Goal: Transaction & Acquisition: Purchase product/service

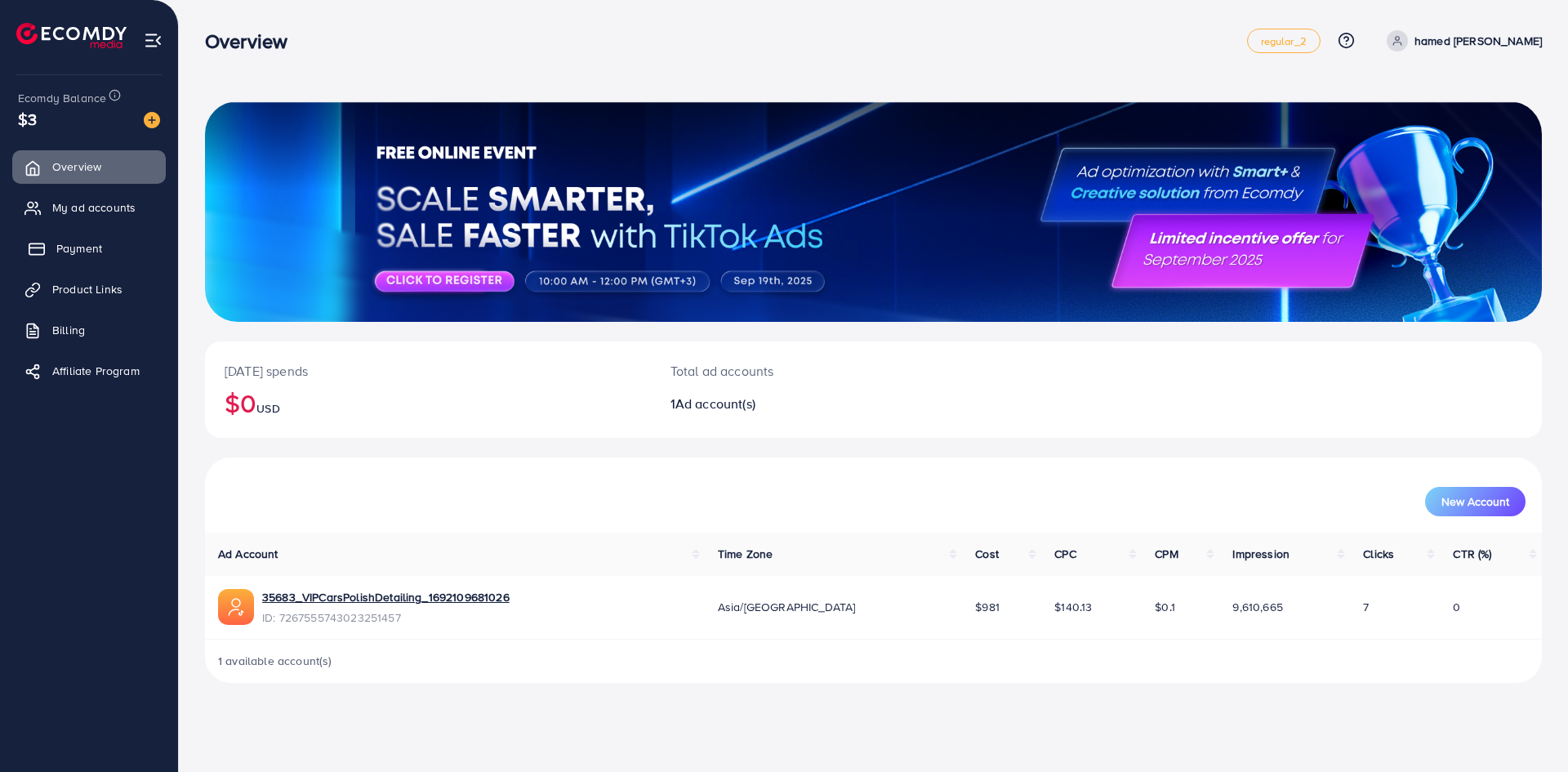
click at [94, 239] on link "Payment" at bounding box center [88, 247] width 154 height 33
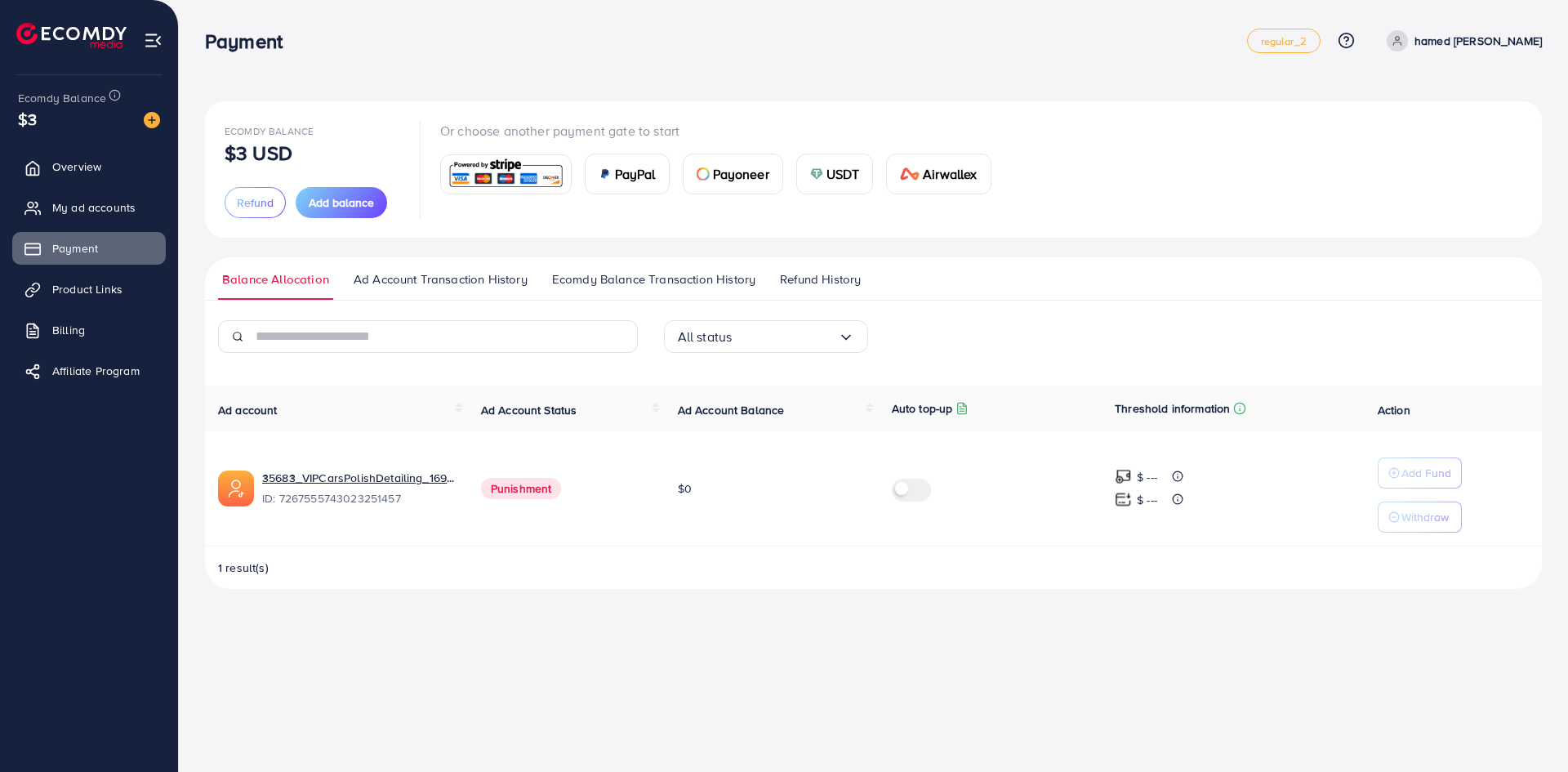
click at [832, 195] on div "Or choose another payment gate to start PayPal Payoneer USDT Airwallex" at bounding box center [722, 170] width 564 height 97
click at [838, 172] on span "USDT" at bounding box center [843, 174] width 34 height 20
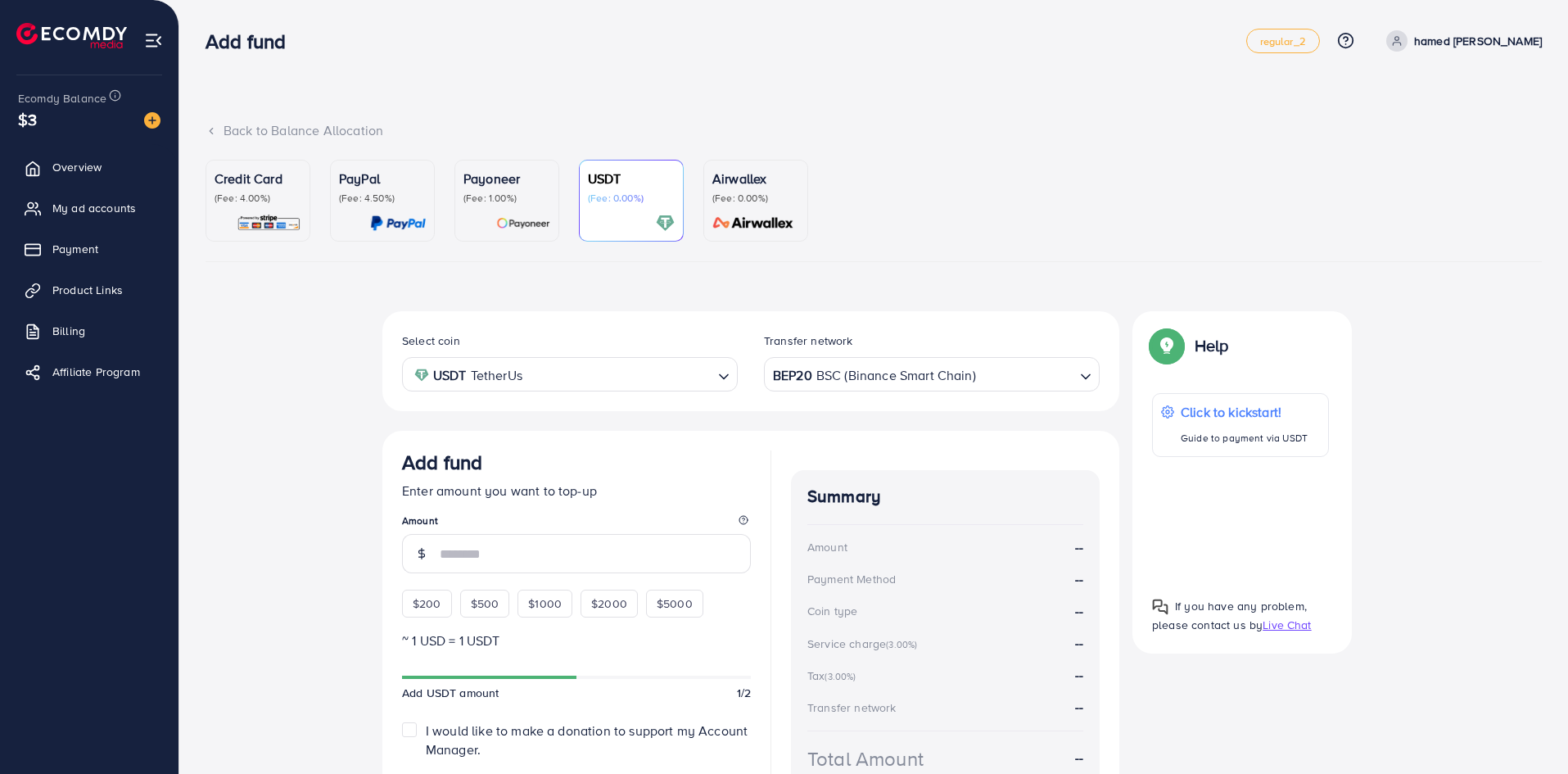
click at [843, 384] on div "BEP20 BSC (Binance Smart Chain)" at bounding box center [922, 373] width 306 height 29
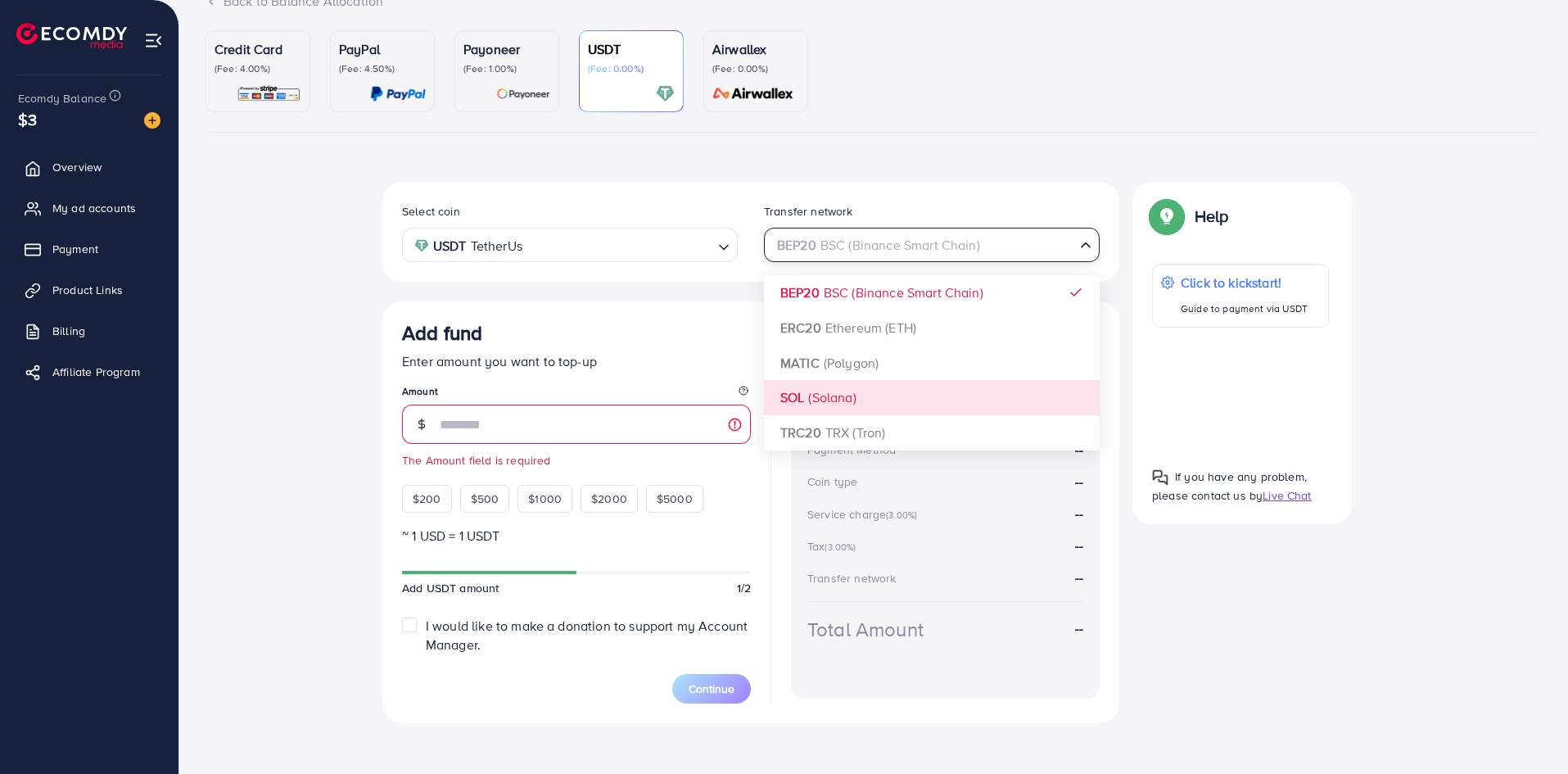
scroll to position [137, 0]
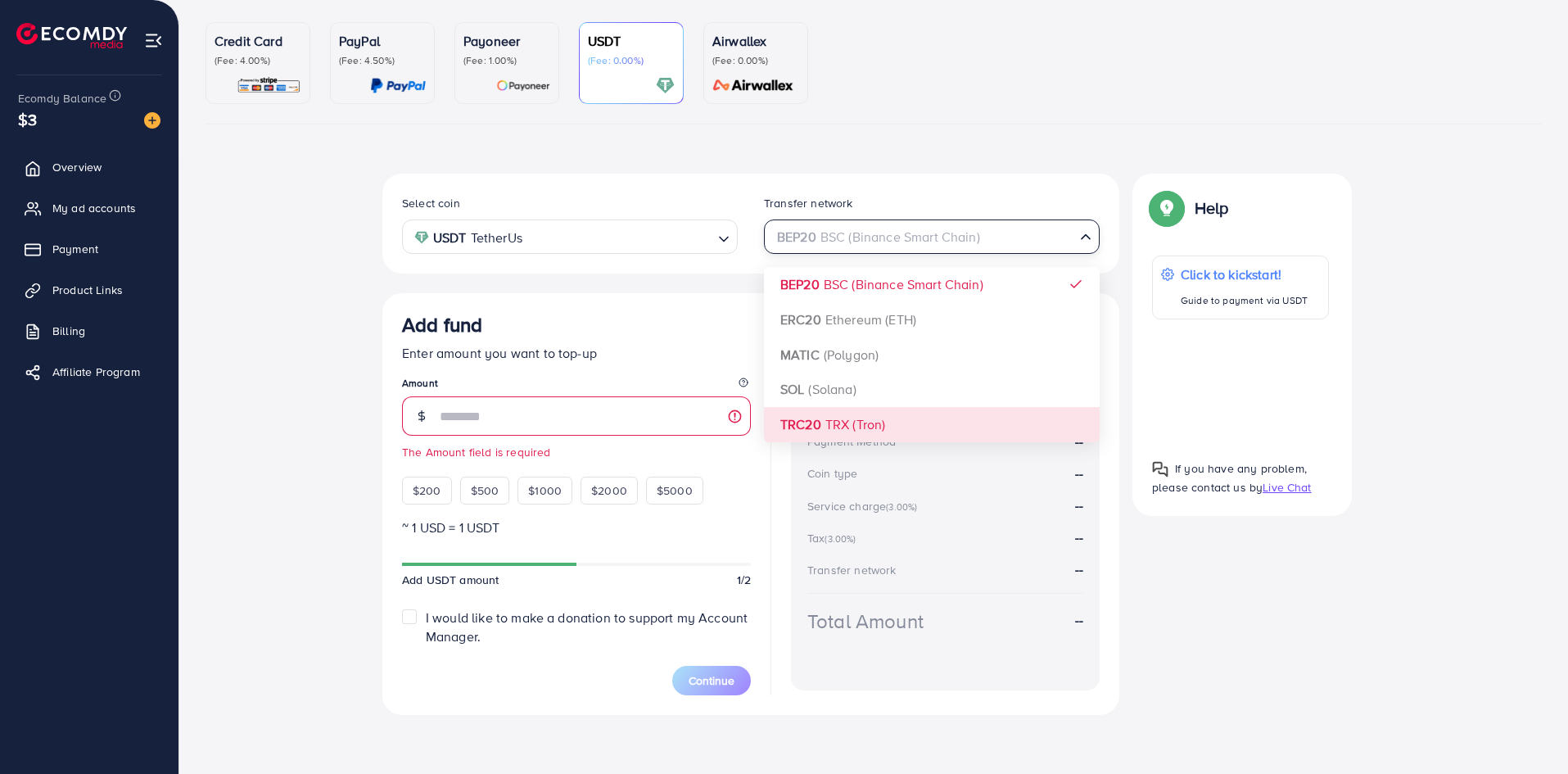
click at [889, 425] on div "Select coin USDT TetherUs Loading... Transfer network BEP20 BSC (Binance Smart …" at bounding box center [751, 443] width 737 height 541
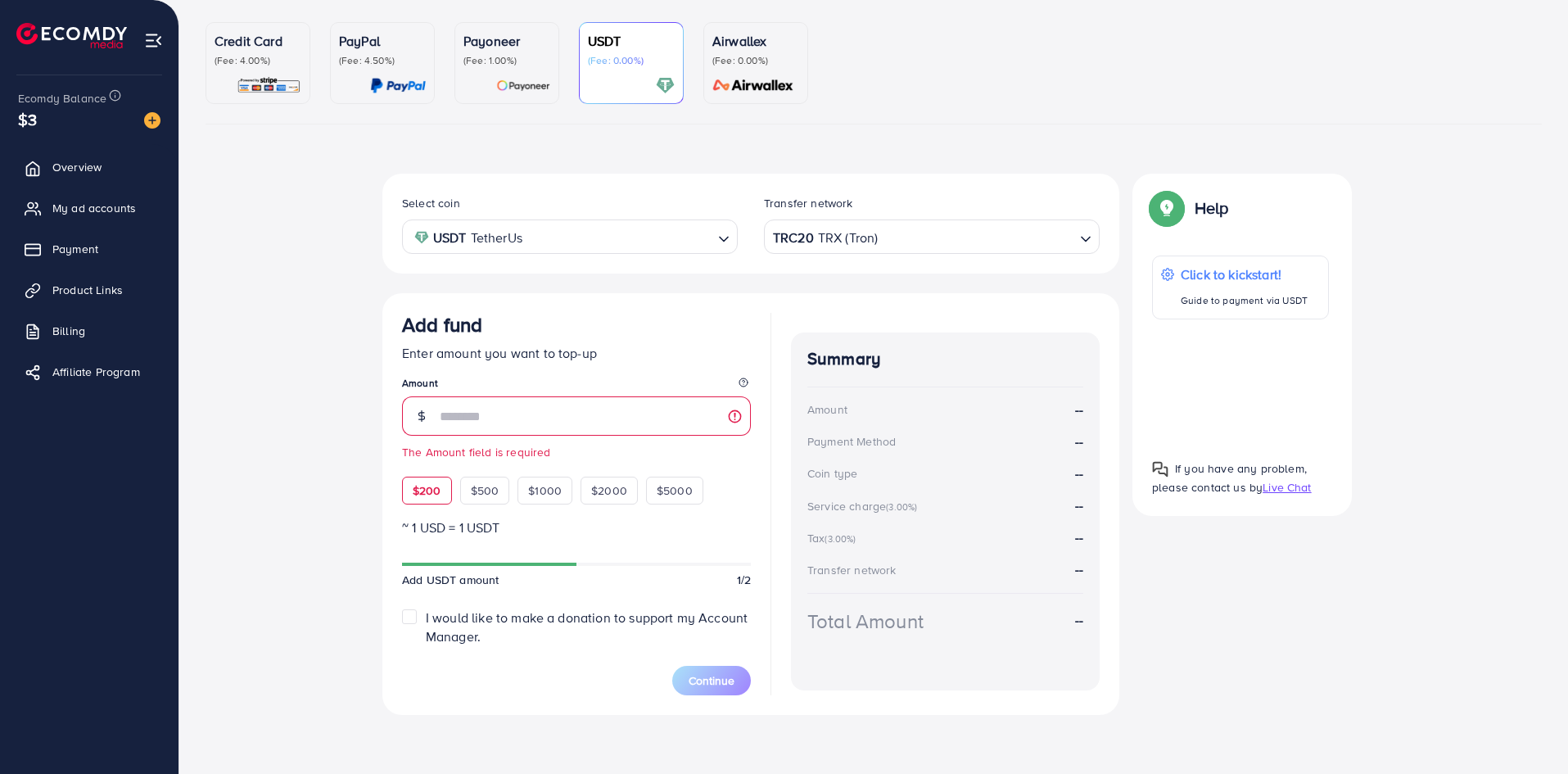
click at [432, 499] on div "$200" at bounding box center [427, 490] width 50 height 28
type input "***"
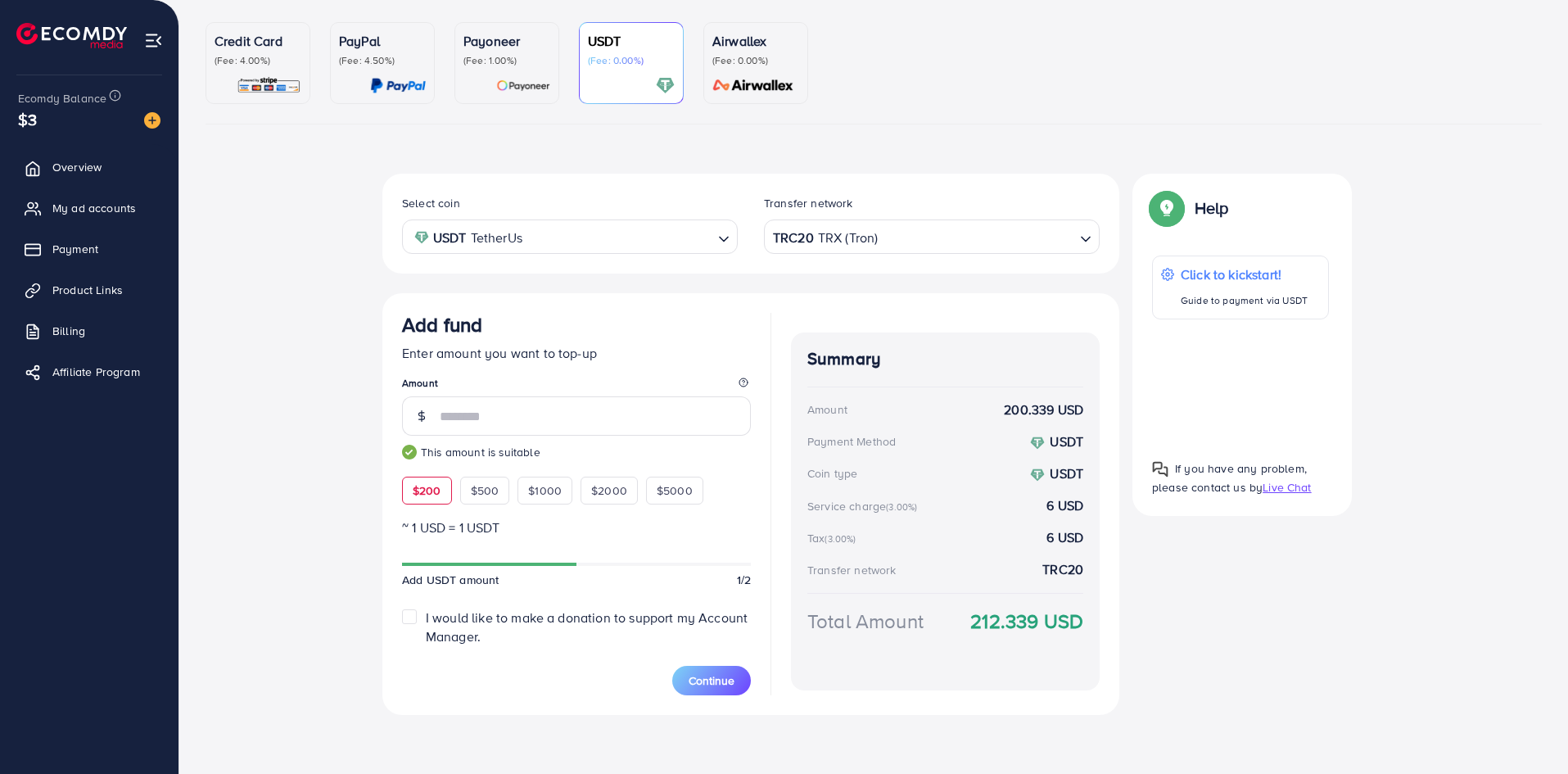
click at [839, 239] on div "TRC20 TRX (Tron)" at bounding box center [922, 235] width 306 height 29
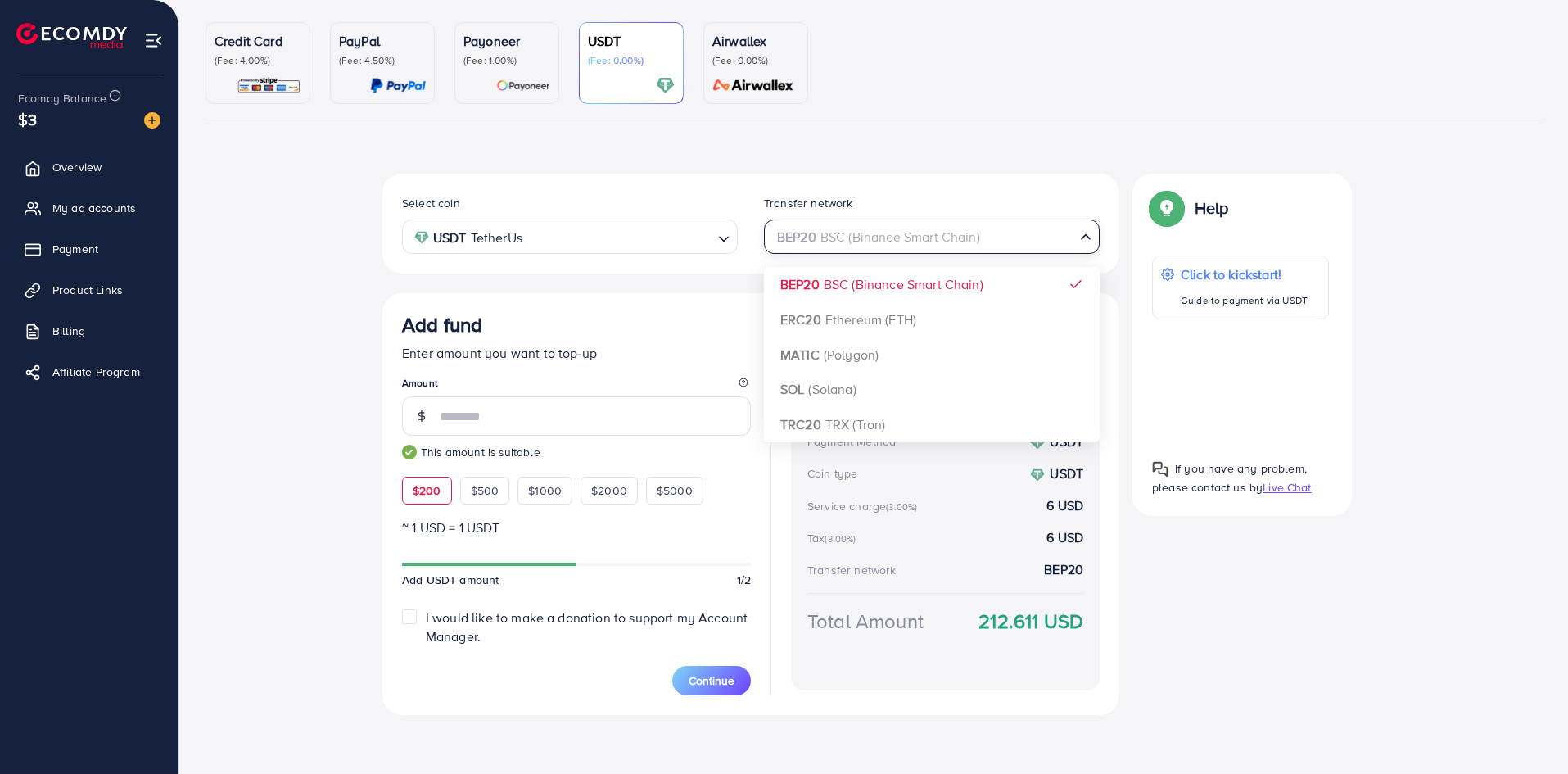
click at [818, 236] on div "BEP20 BSC (Binance Smart Chain)" at bounding box center [922, 235] width 306 height 29
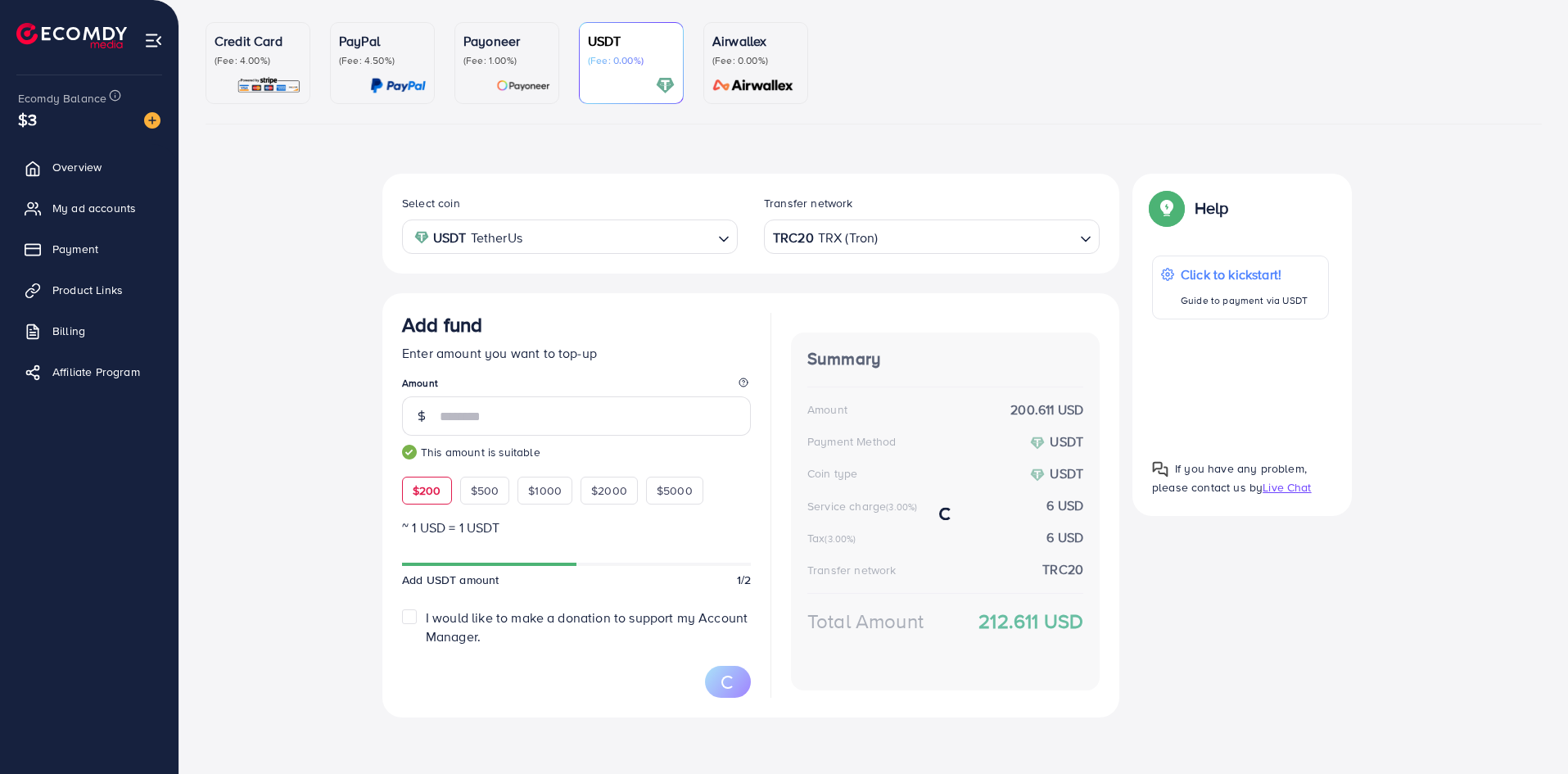
click at [870, 417] on div "Select coin USDT TetherUs Loading... Transfer network TRC20 TRX (Tron) Loading.…" at bounding box center [751, 445] width 737 height 544
click at [297, 365] on div "Select coin USDT TetherUs Loading... Transfer network TRC20 TRX (Tron) Loading.…" at bounding box center [874, 450] width 1337 height 555
click at [430, 492] on span "$200" at bounding box center [426, 490] width 29 height 16
click at [812, 237] on div "TRC20 TRX (Tron)" at bounding box center [922, 235] width 306 height 29
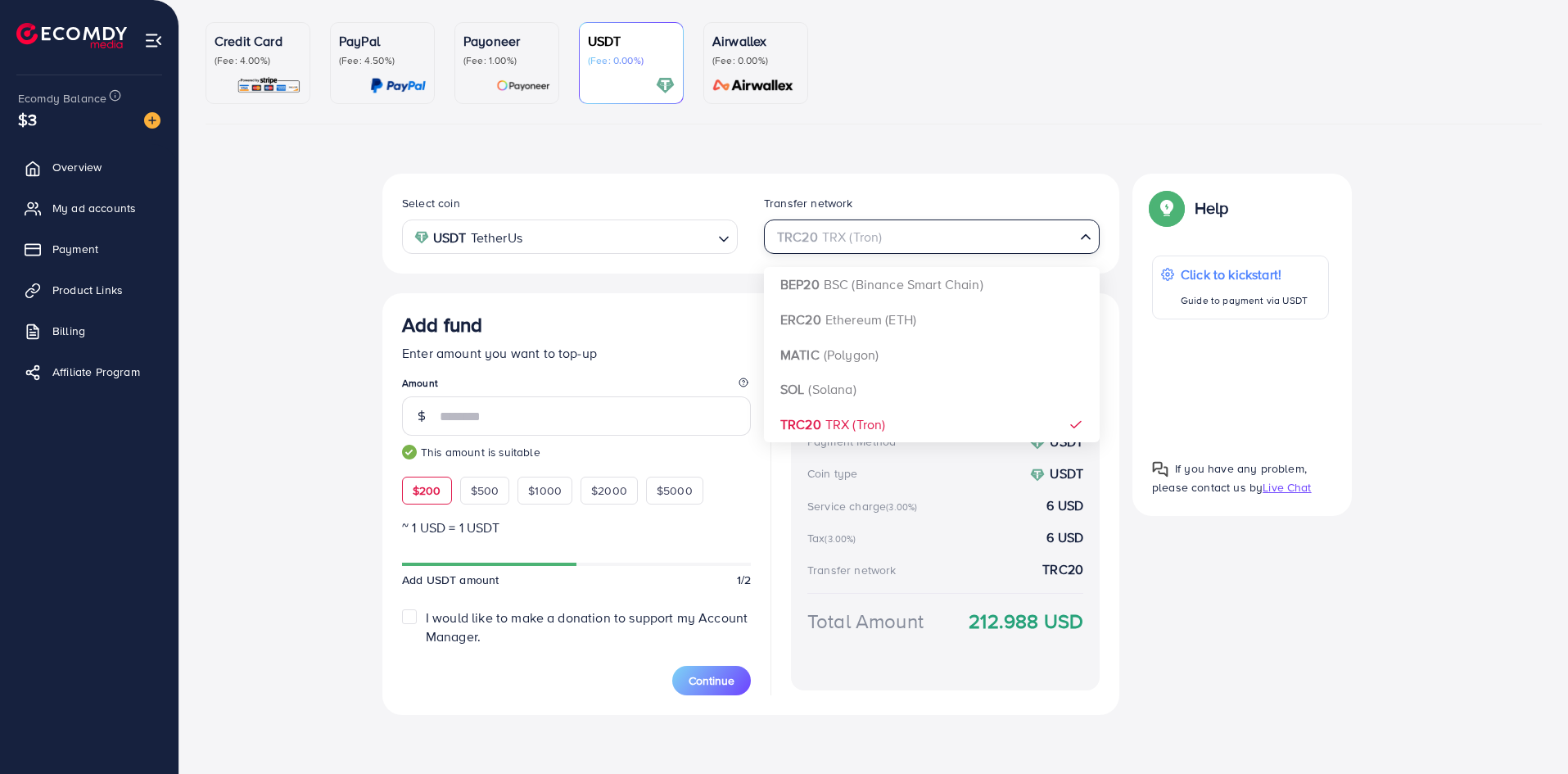
click at [812, 238] on input "Search for option" at bounding box center [921, 236] width 302 height 25
click at [731, 770] on div "Back to Balance Allocation Credit Card (Fee: 4.00%) PayPal (Fee: 4.50%) Payonee…" at bounding box center [874, 318] width 1389 height 911
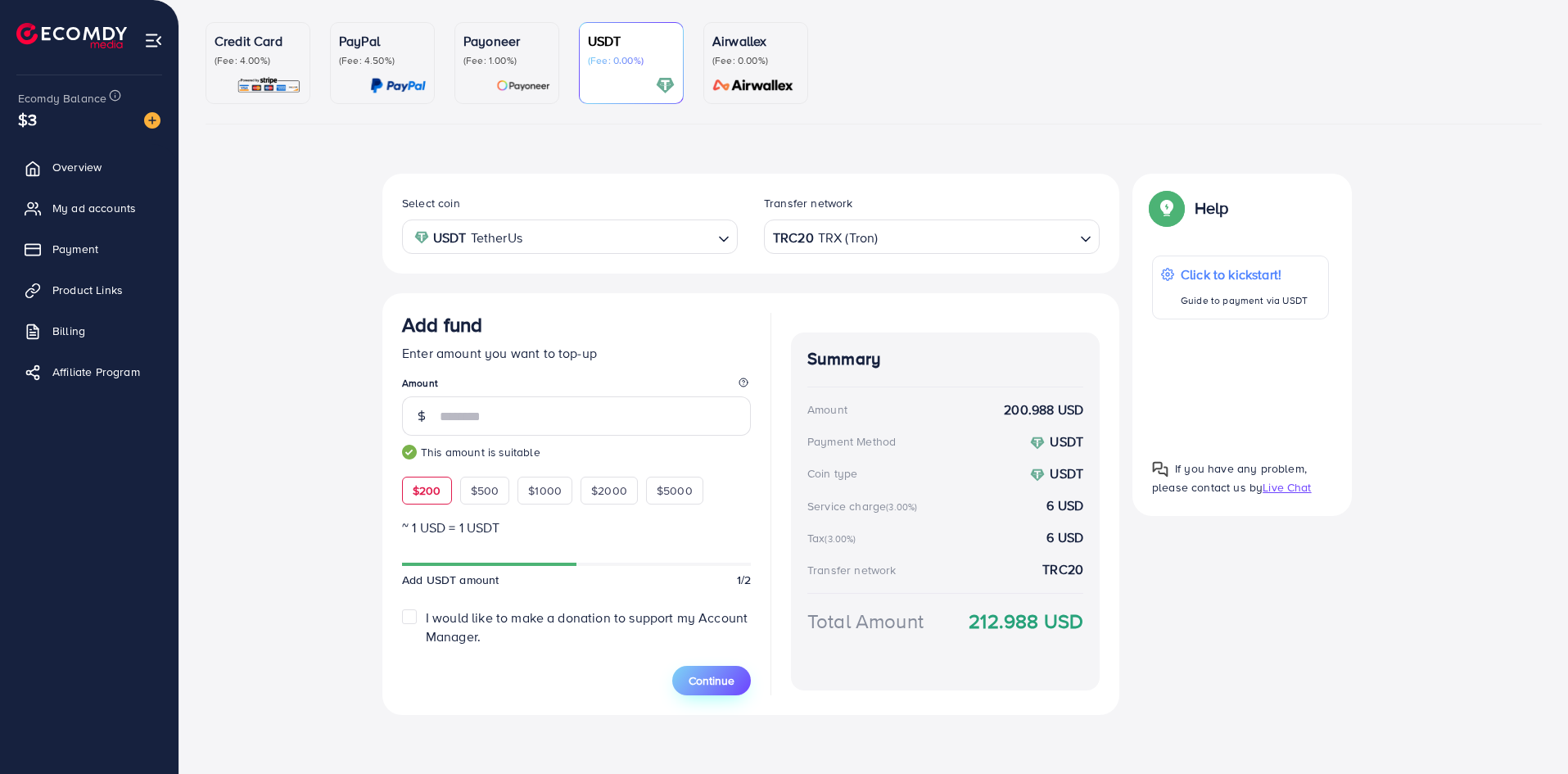
click at [715, 667] on button "Continue" at bounding box center [711, 680] width 79 height 30
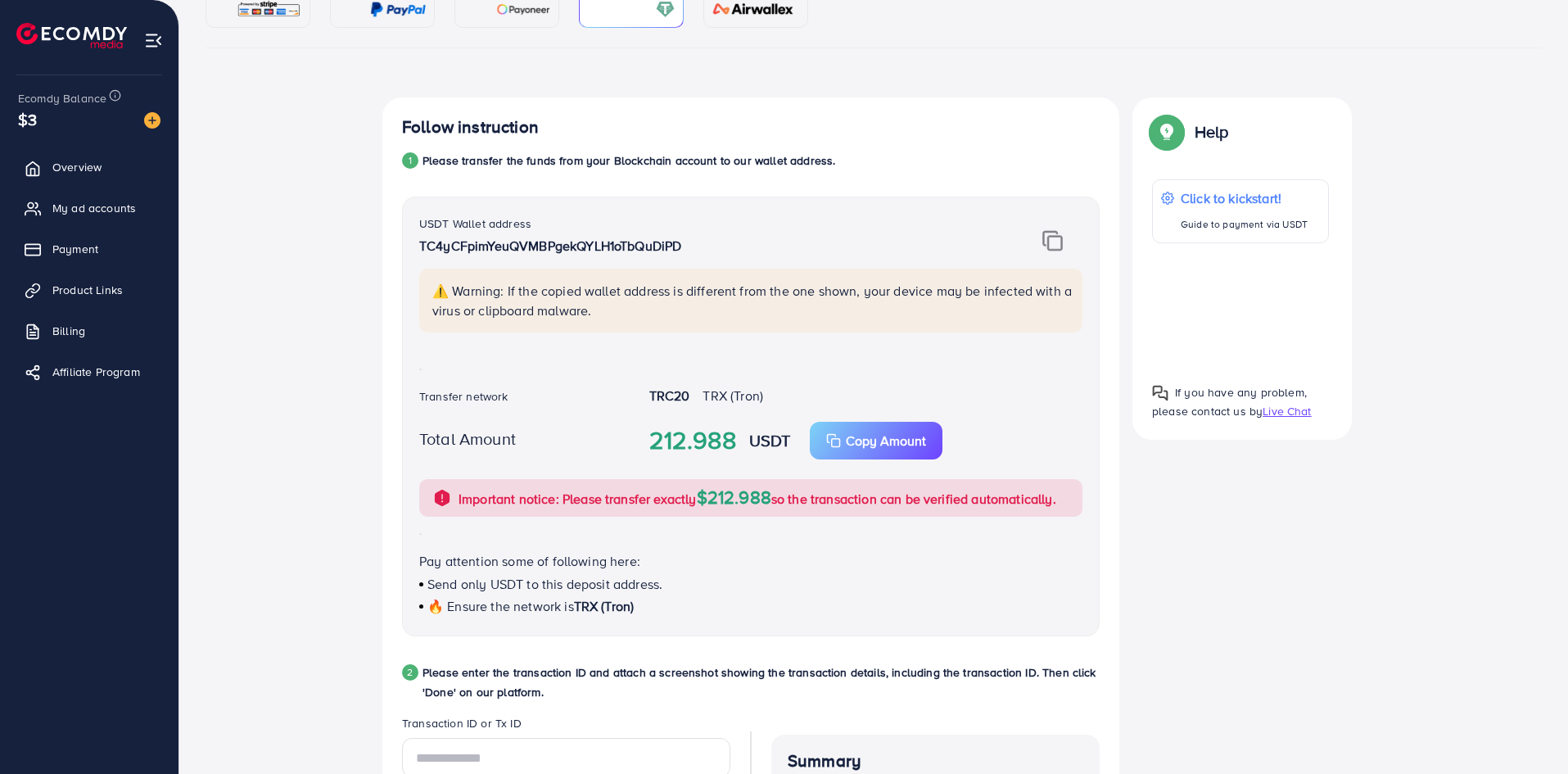
scroll to position [302, 0]
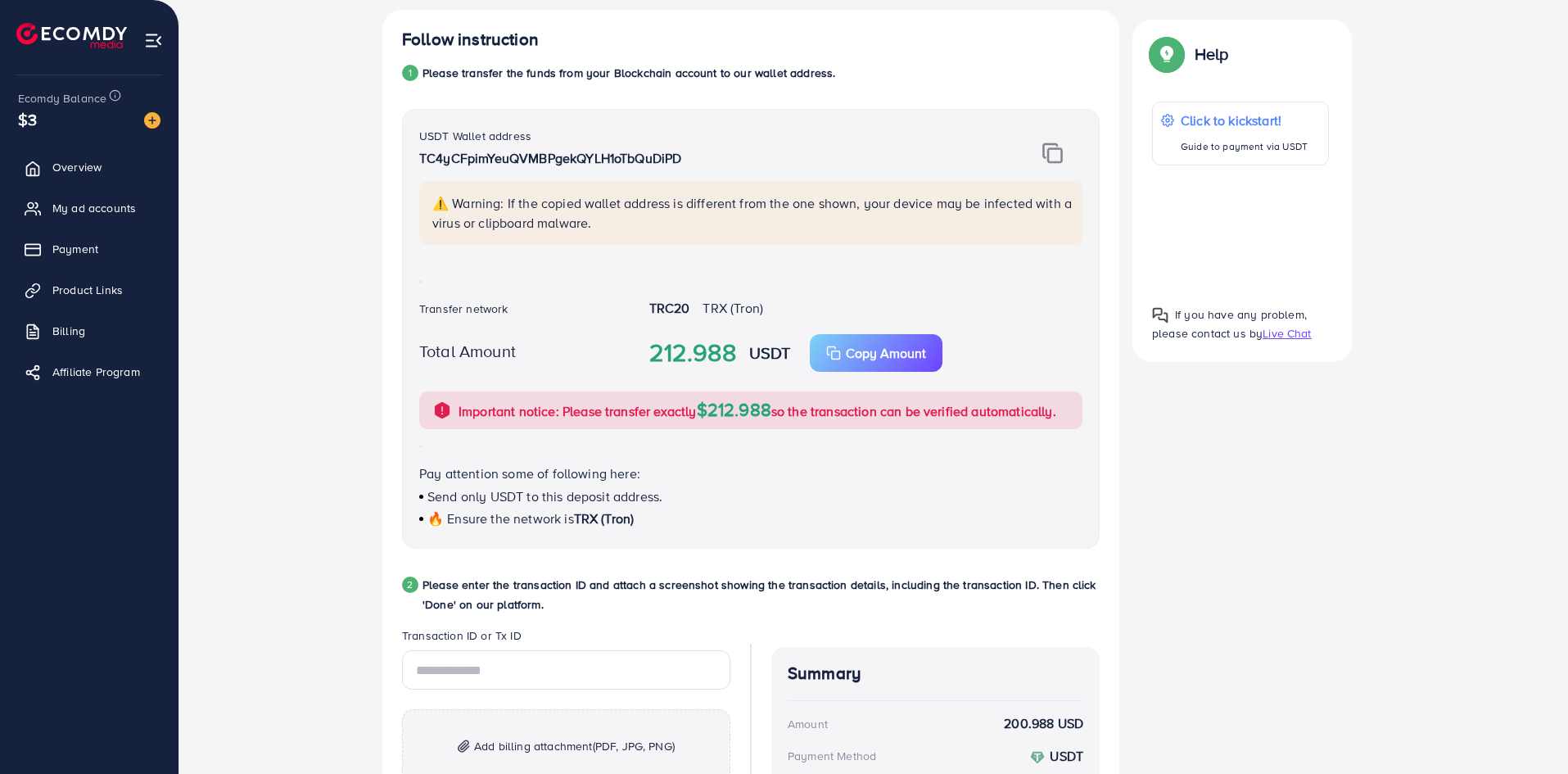
click at [1043, 158] on img at bounding box center [1053, 152] width 21 height 21
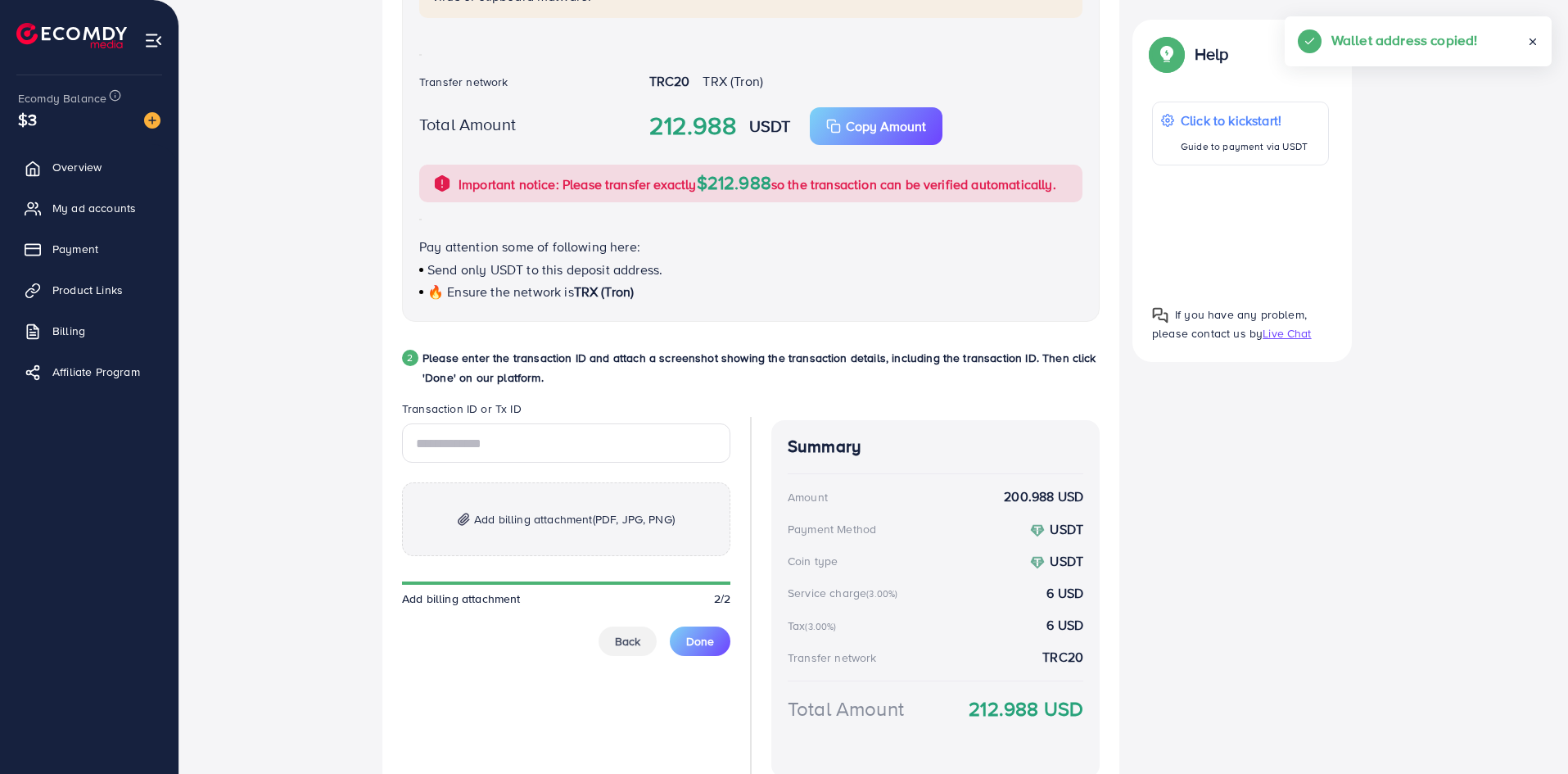
scroll to position [611, 0]
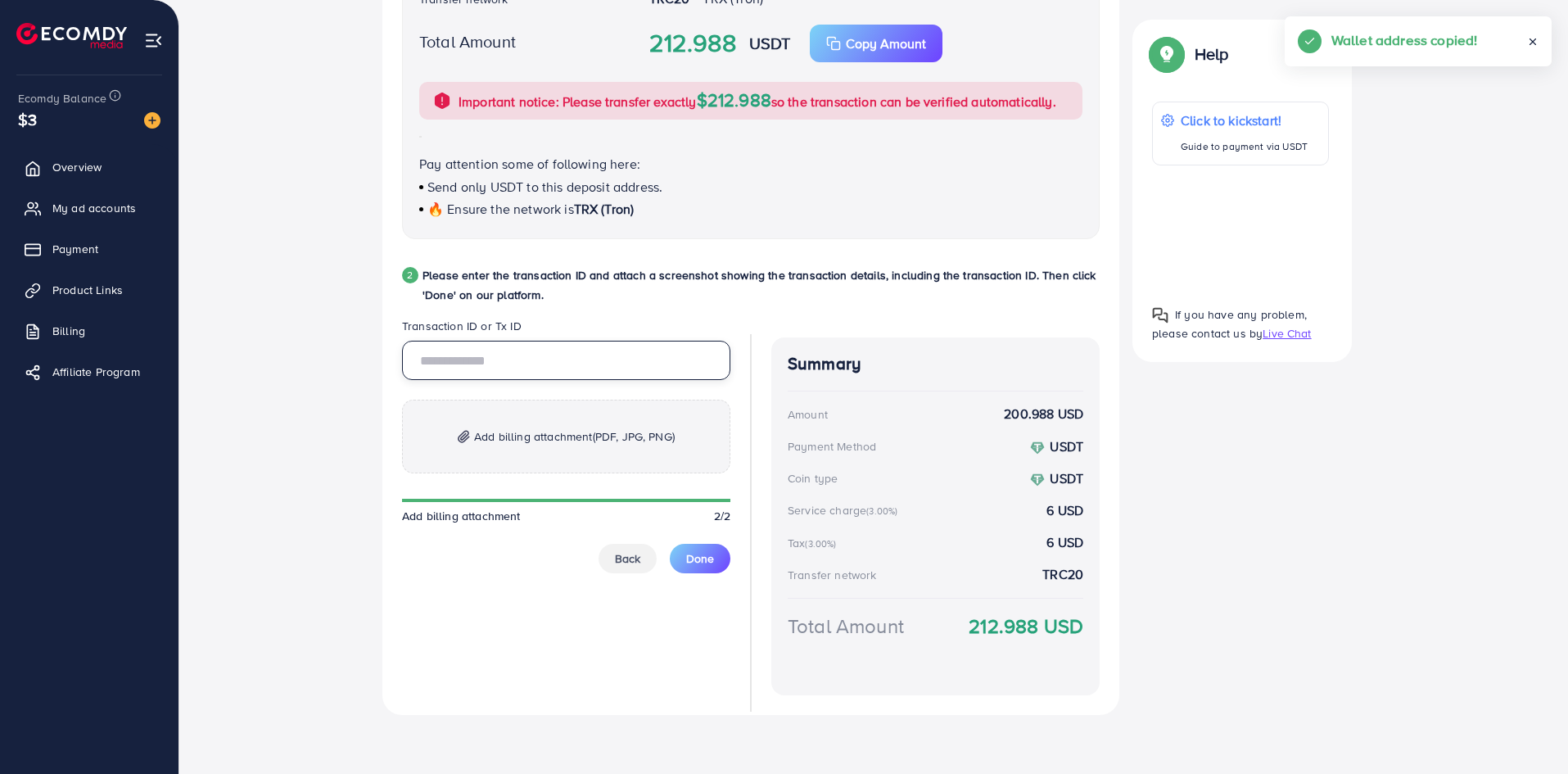
click at [530, 369] on input "text" at bounding box center [567, 360] width 329 height 39
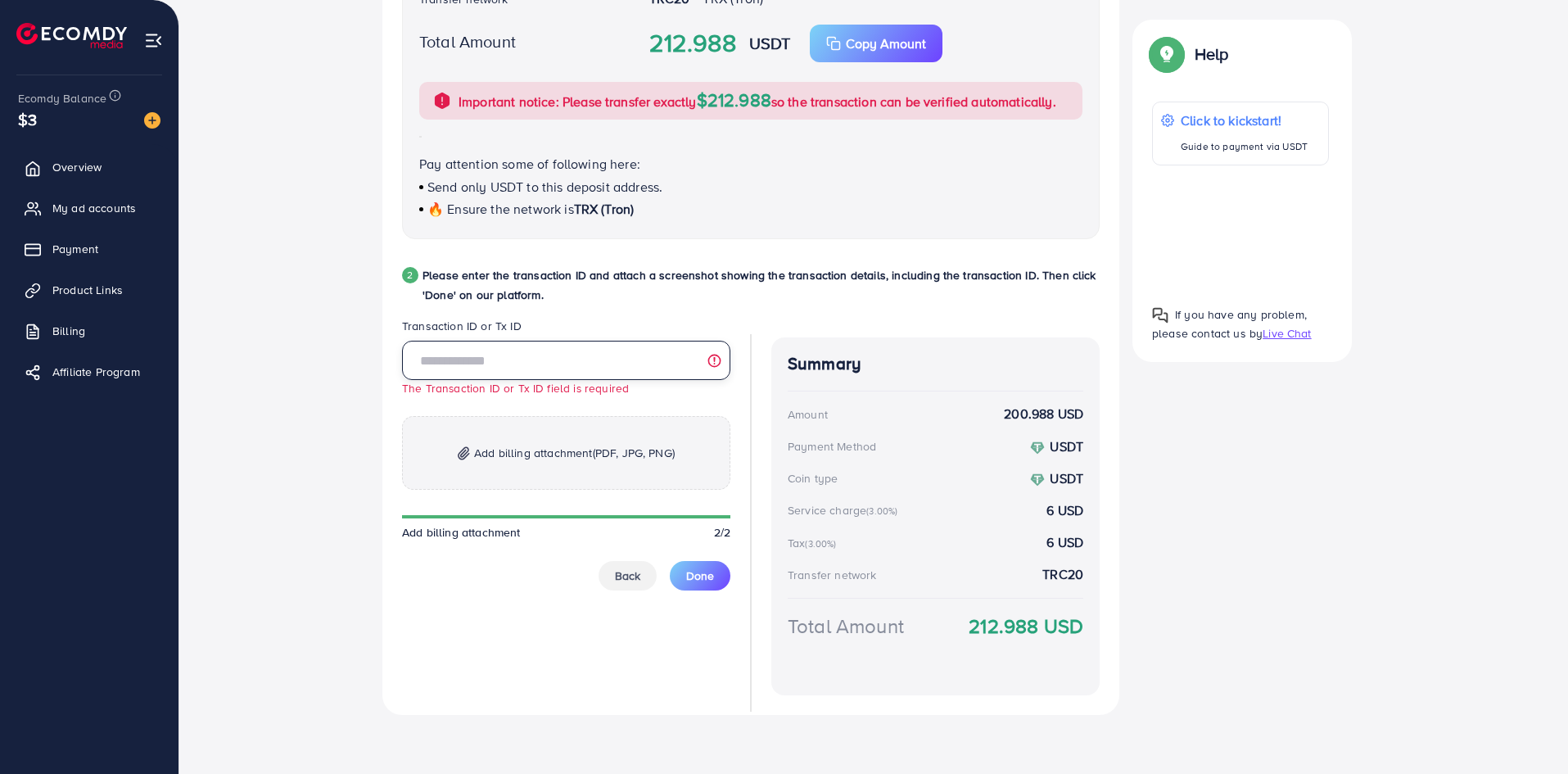
click at [565, 364] on input "text" at bounding box center [567, 360] width 329 height 39
paste input "*********"
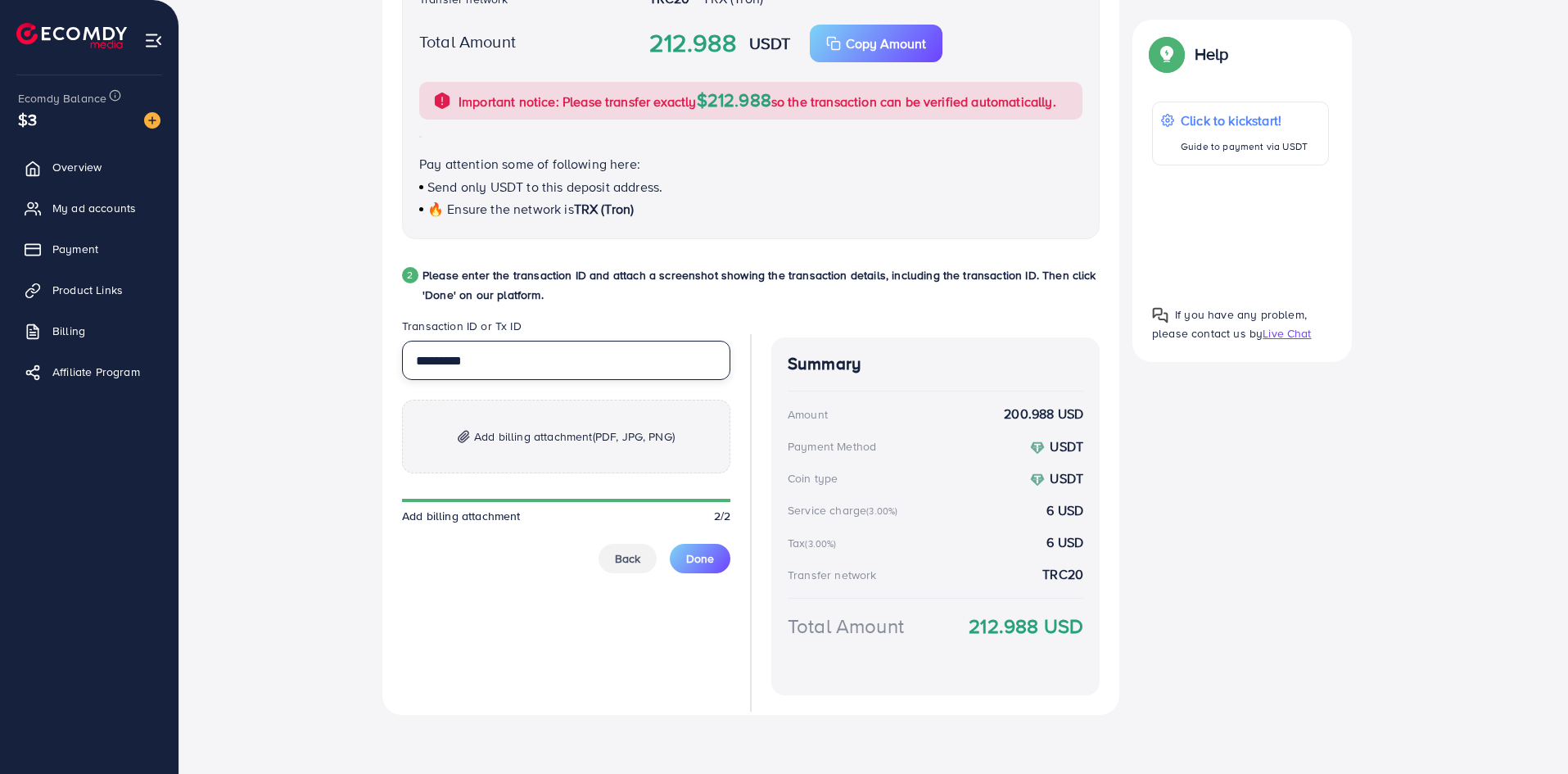
type input "*********"
click at [532, 471] on p "Add billing attachment (PDF, JPG, PNG)" at bounding box center [567, 436] width 329 height 74
click at [550, 449] on p "Add billing attachment (PDF, JPG, PNG)" at bounding box center [567, 436] width 329 height 74
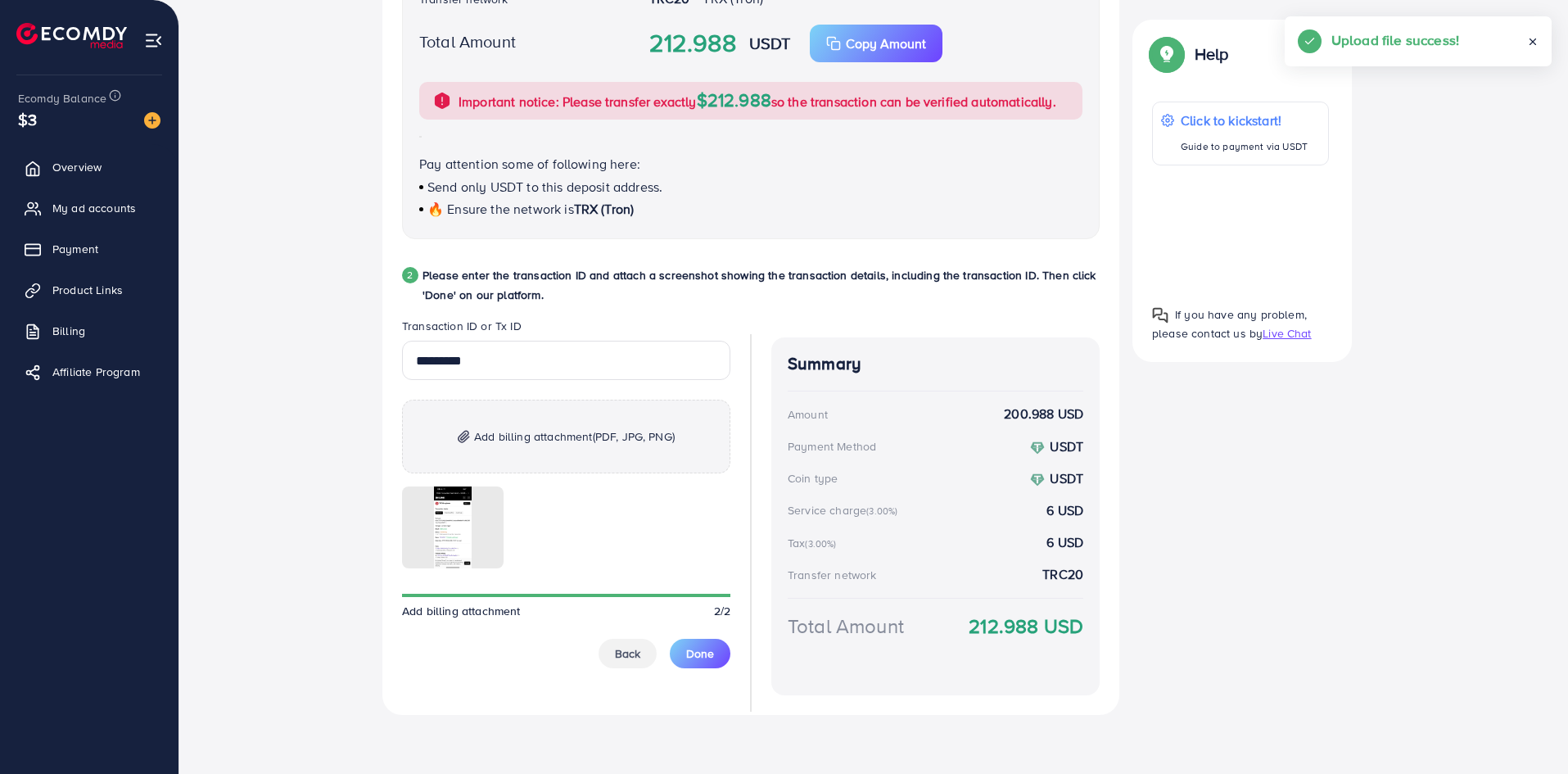
click at [589, 456] on p "Add billing attachment (PDF, JPG, PNG)" at bounding box center [567, 436] width 329 height 74
click at [502, 437] on span "Add billing attachment (PDF, JPG, PNG)" at bounding box center [574, 436] width 200 height 20
click at [535, 363] on input "*********" at bounding box center [567, 360] width 329 height 39
click at [696, 648] on span "Done" at bounding box center [700, 653] width 28 height 16
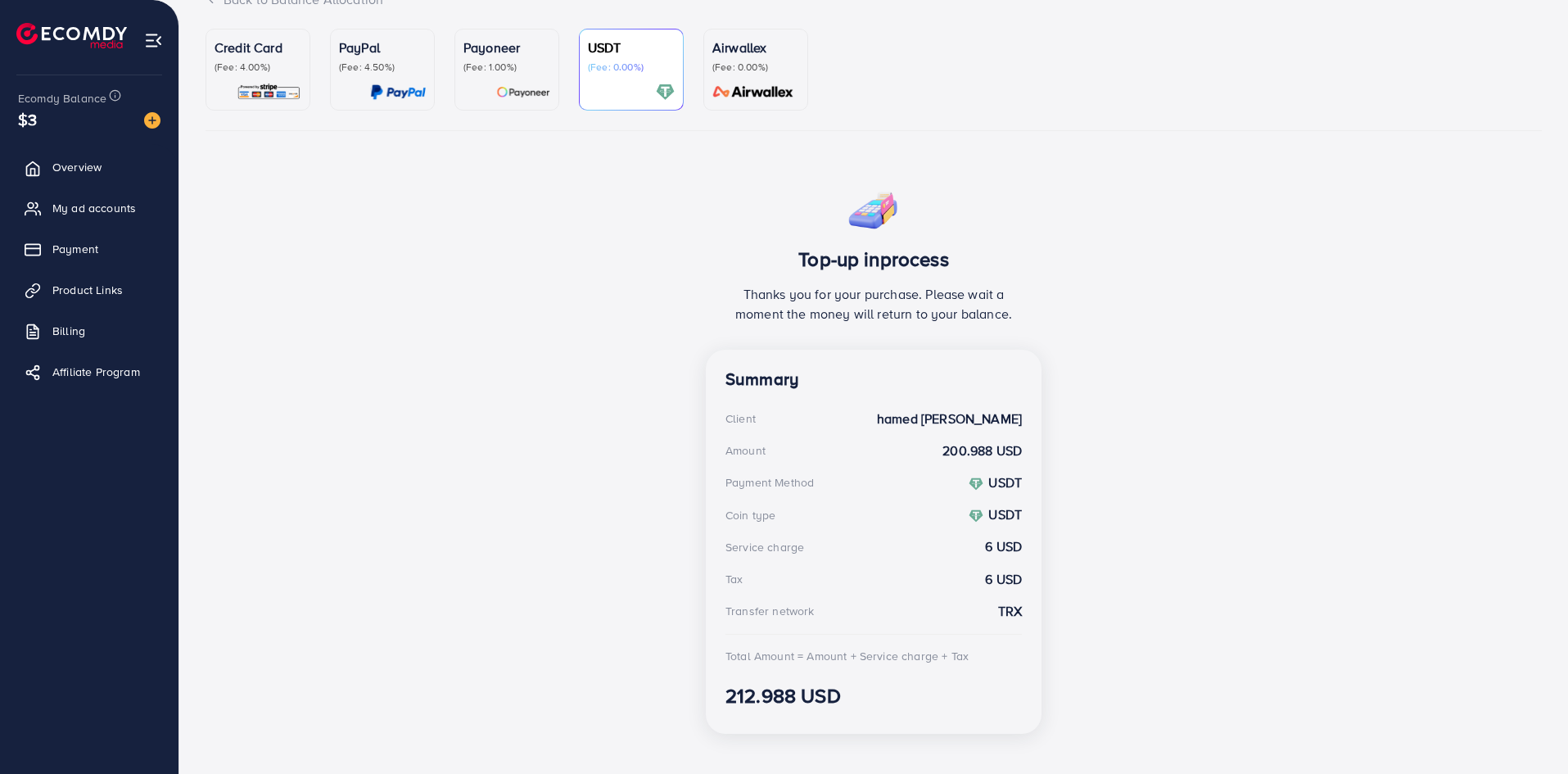
scroll to position [149, 0]
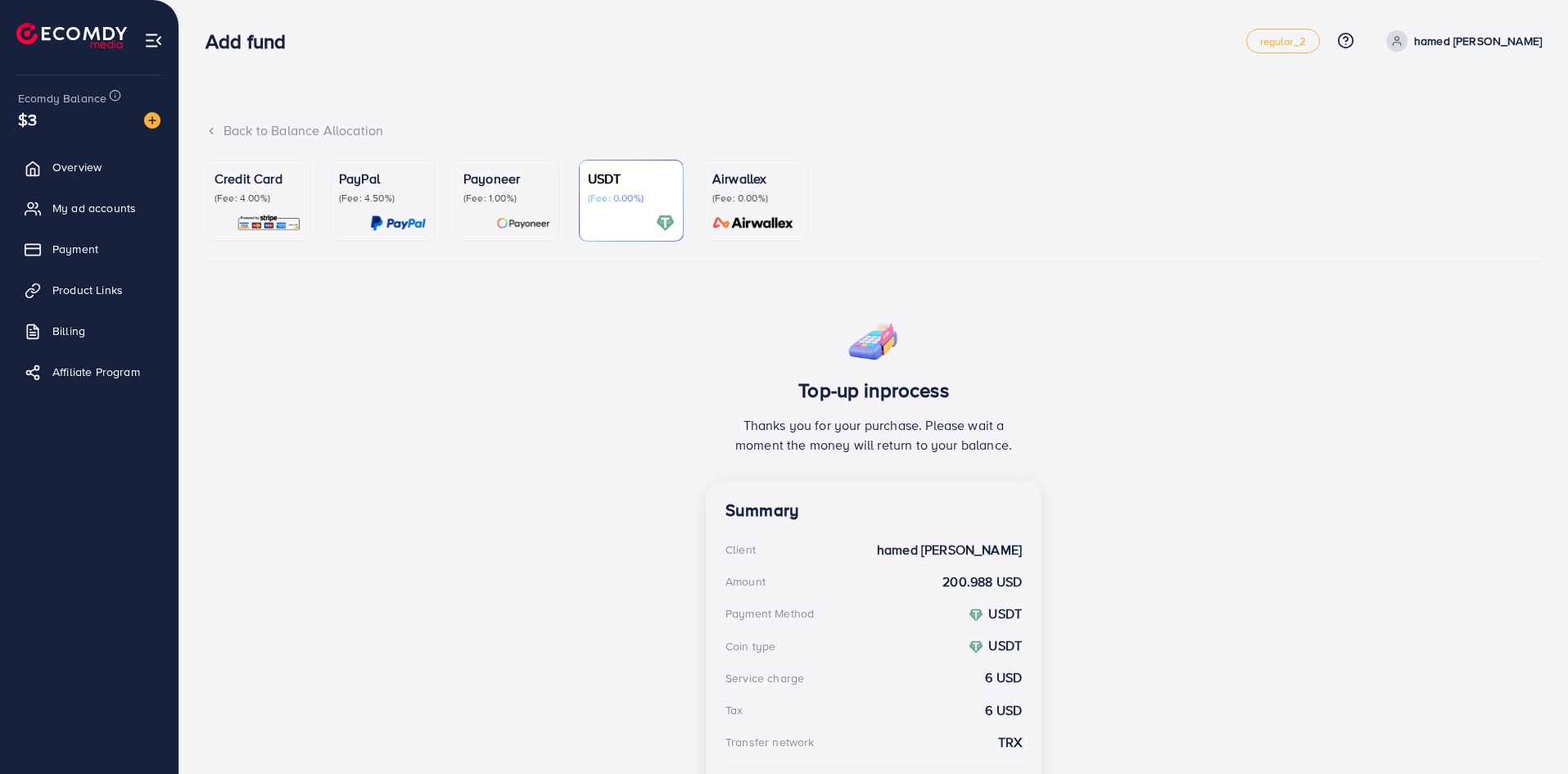
click at [834, 441] on p "Thanks you for your purchase. Please wait a moment the money will return to you…" at bounding box center [874, 434] width 297 height 39
click at [725, 279] on div "Credit Card (Fee: 4.00%) PayPal (Fee: 4.50%) Payoneer (Fee: 1.00%) USDT (Fee: 0…" at bounding box center [874, 518] width 1337 height 718
click at [609, 215] on div at bounding box center [631, 223] width 87 height 19
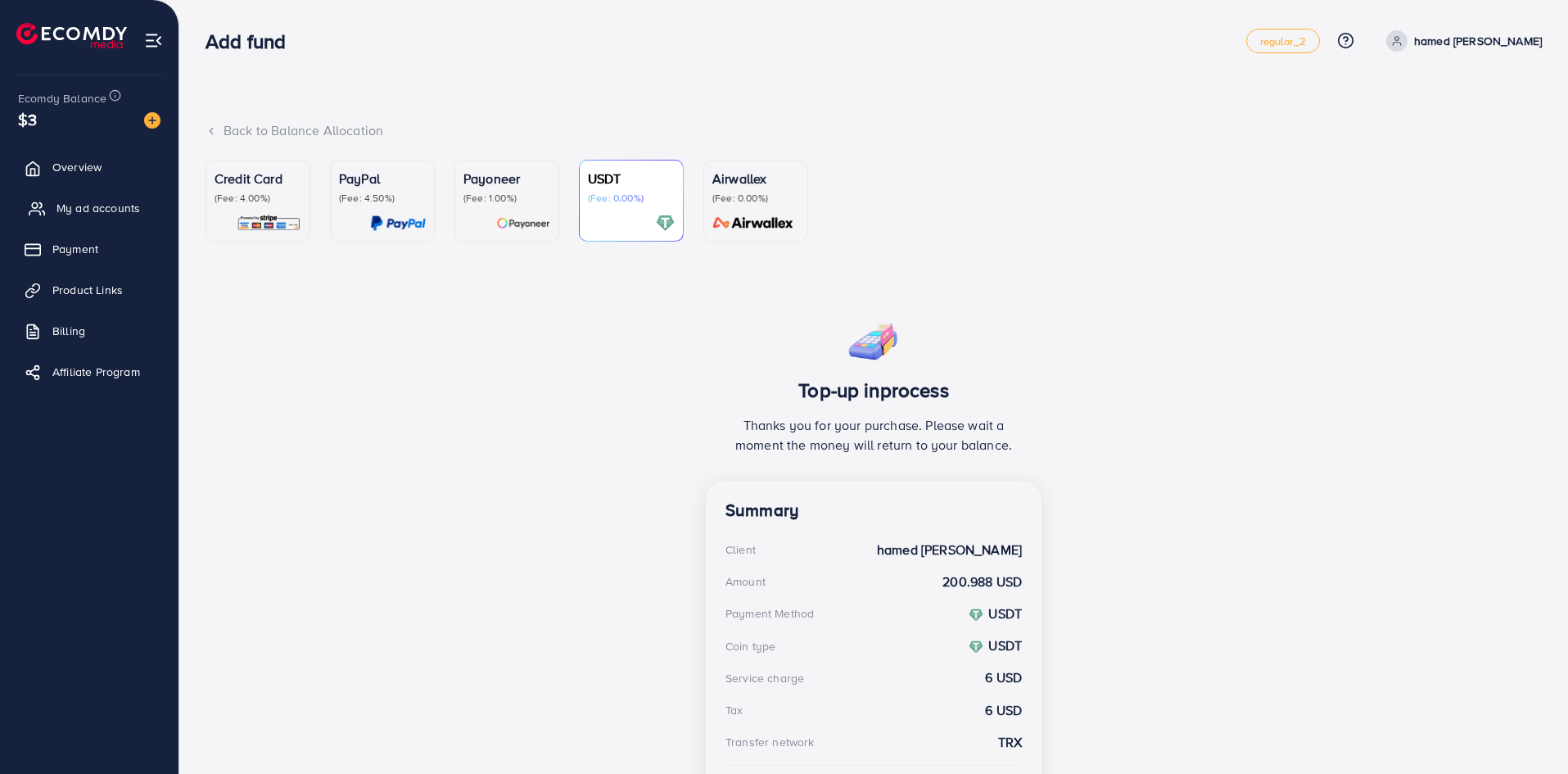
click at [100, 206] on span "My ad accounts" at bounding box center [99, 208] width 84 height 16
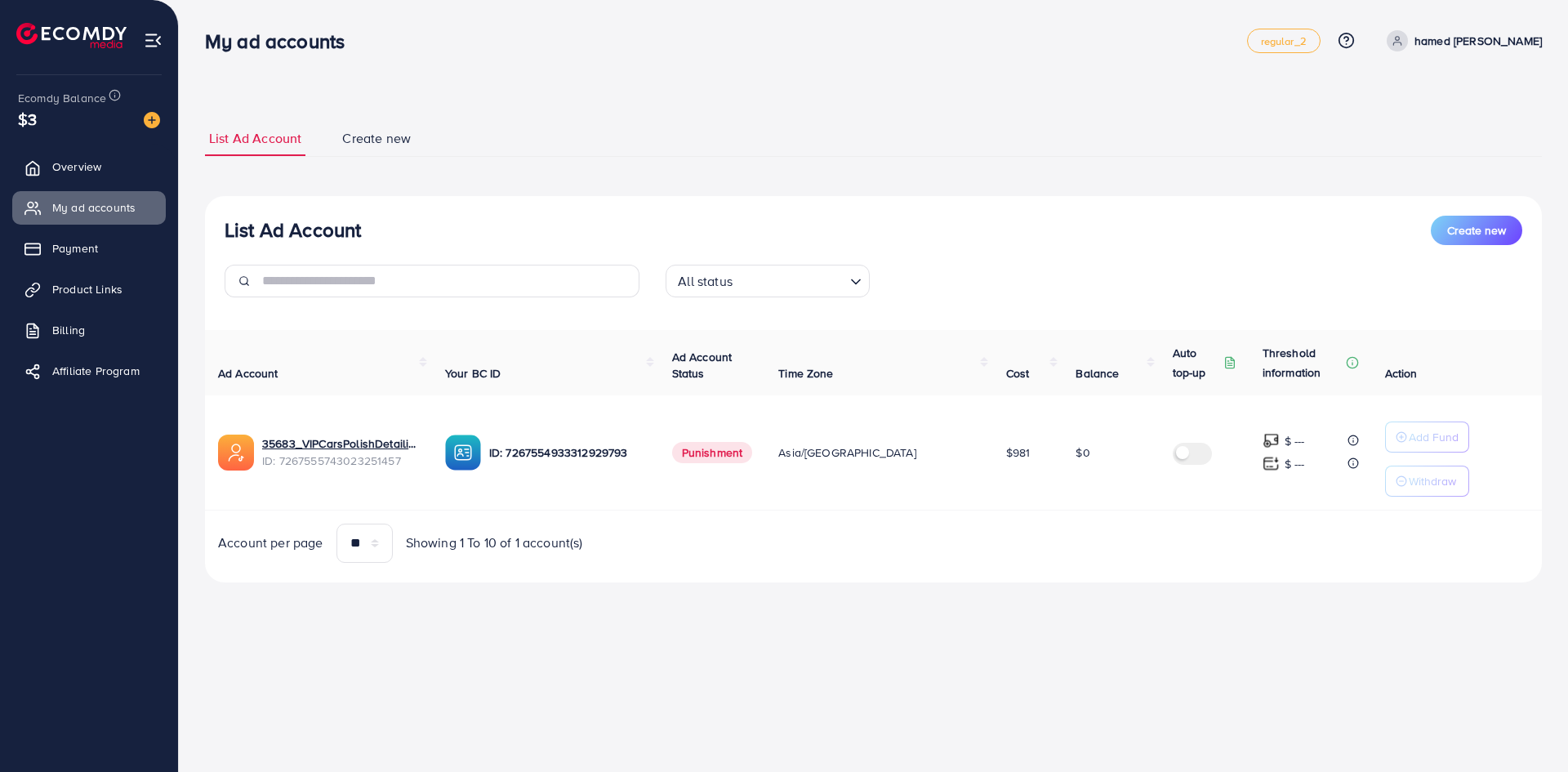
click at [753, 452] on span "Punishment" at bounding box center [712, 452] width 80 height 21
click at [96, 242] on span "Payment" at bounding box center [79, 248] width 46 height 16
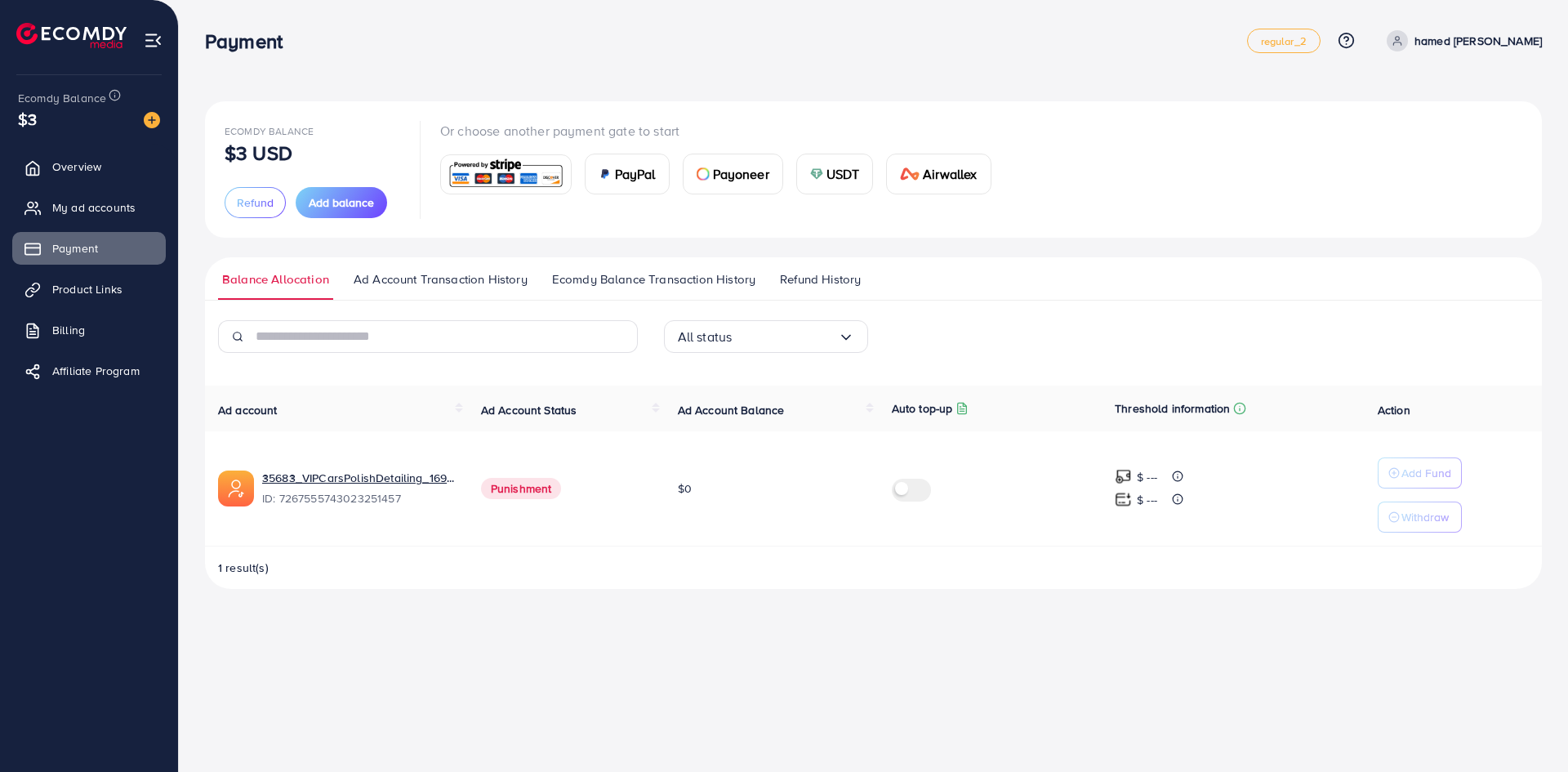
click at [833, 173] on span "USDT" at bounding box center [843, 174] width 34 height 20
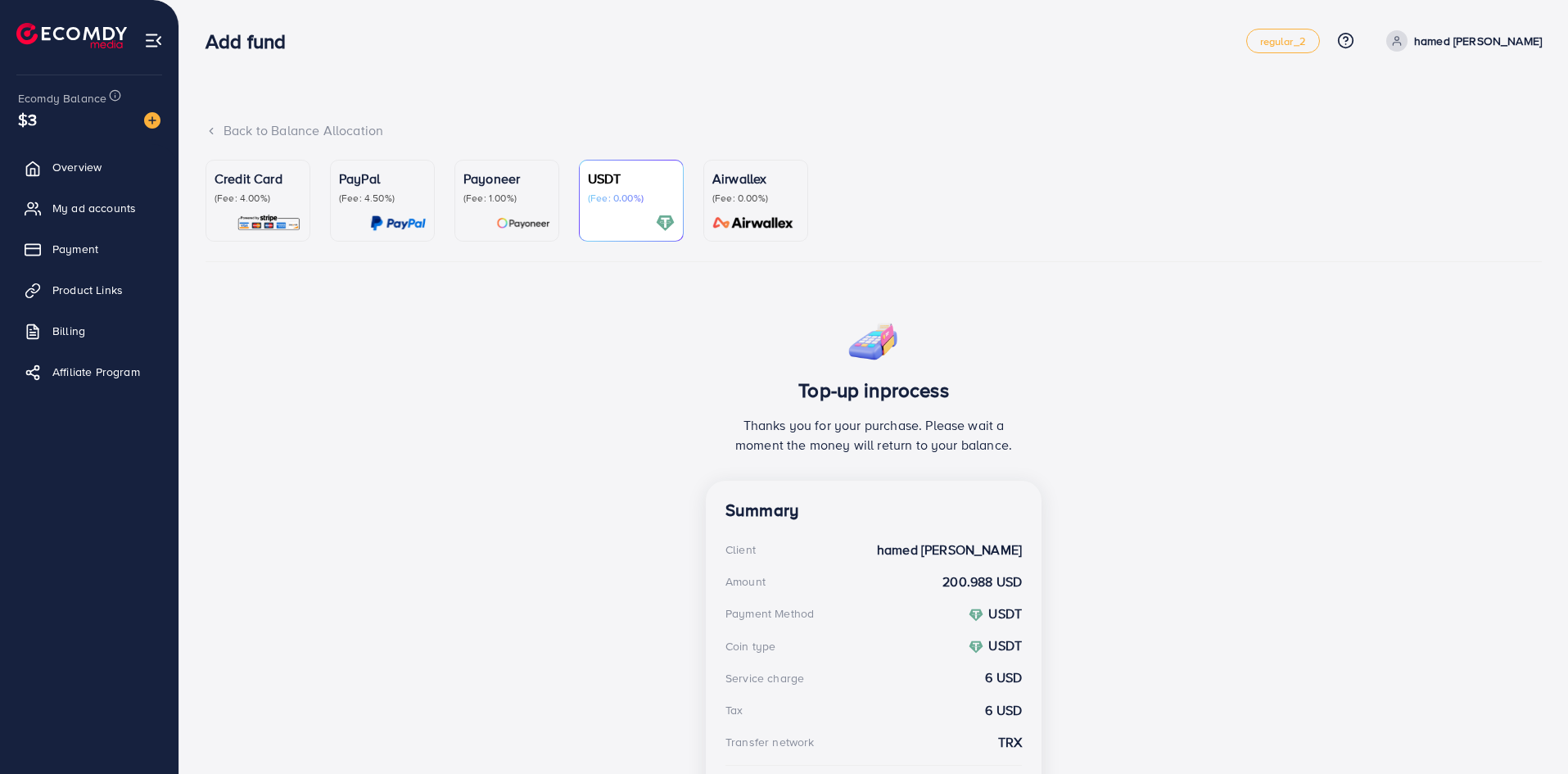
click at [149, 135] on div "Ecomdy Balance $3" at bounding box center [89, 110] width 152 height 69
click at [147, 119] on img at bounding box center [152, 121] width 16 height 16
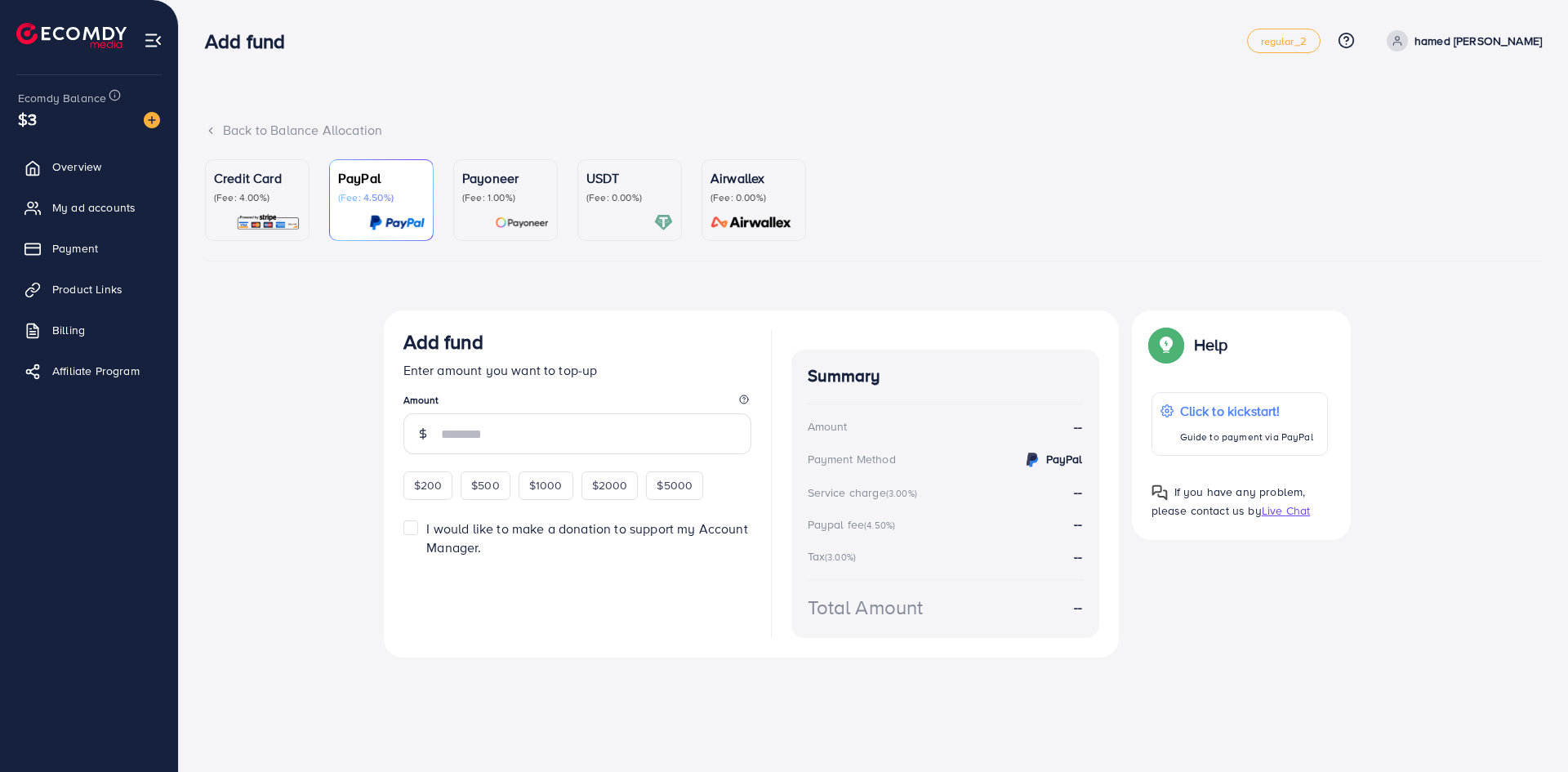
click at [526, 186] on p "Payoneer" at bounding box center [504, 178] width 86 height 20
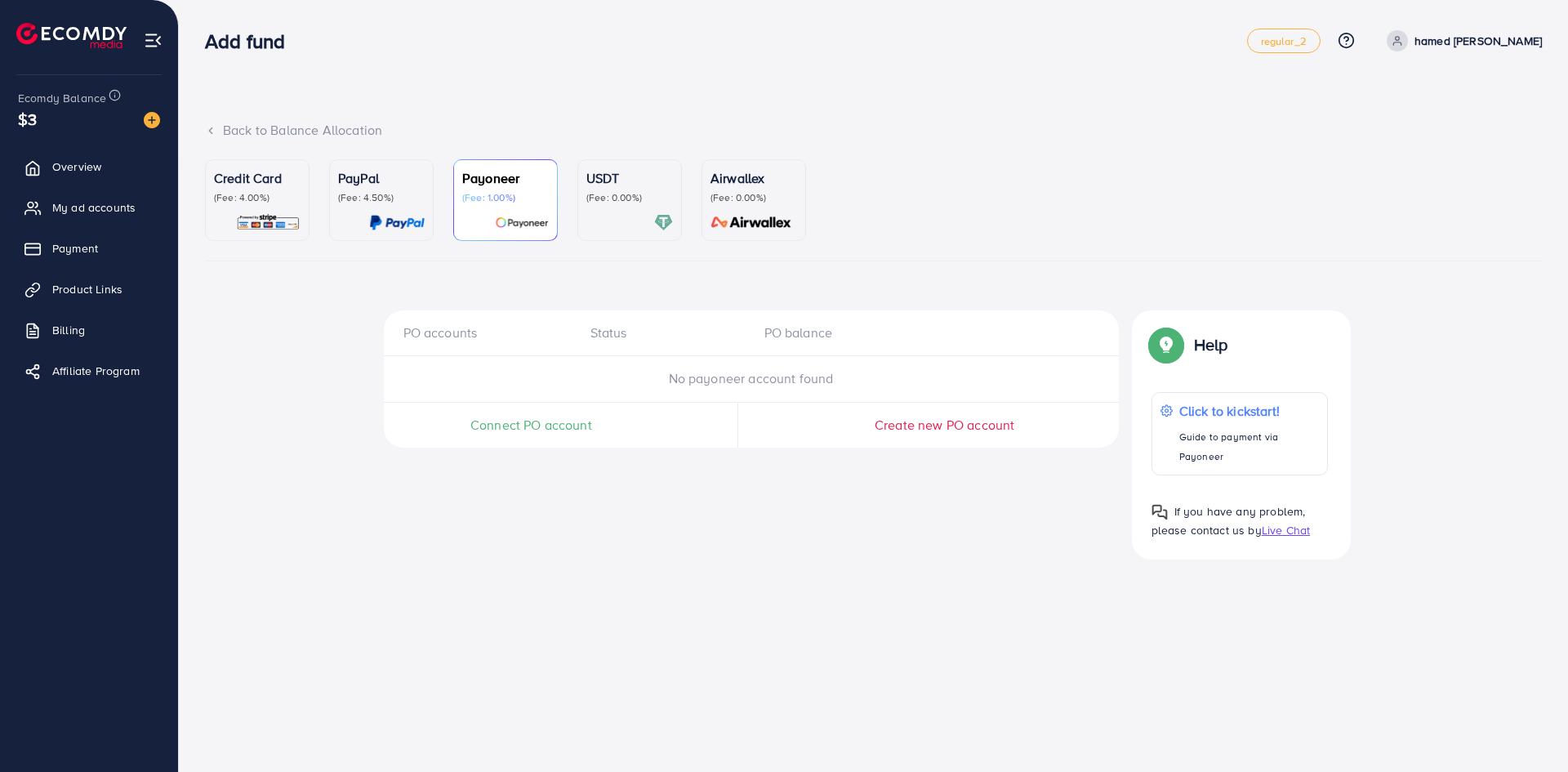
click at [400, 183] on p "PayPal" at bounding box center [380, 178] width 86 height 20
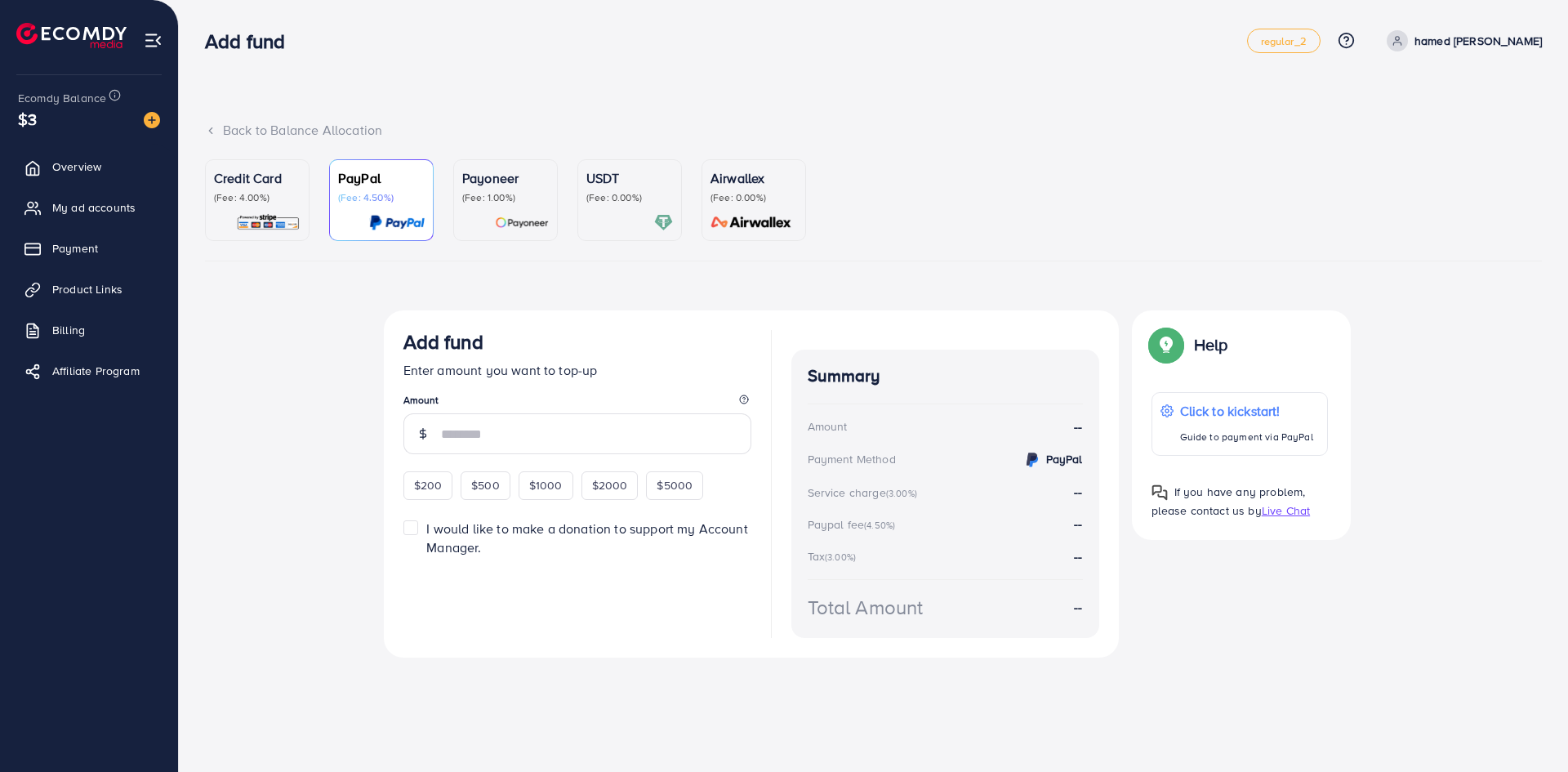
click at [572, 175] on ul "Credit Card (Fee: 4.00%) PayPal (Fee: 4.50%) Payoneer (Fee: 1.00%) USDT (Fee: 0…" at bounding box center [873, 210] width 1337 height 102
click at [635, 193] on p "(Fee: 0.00%)" at bounding box center [629, 197] width 86 height 13
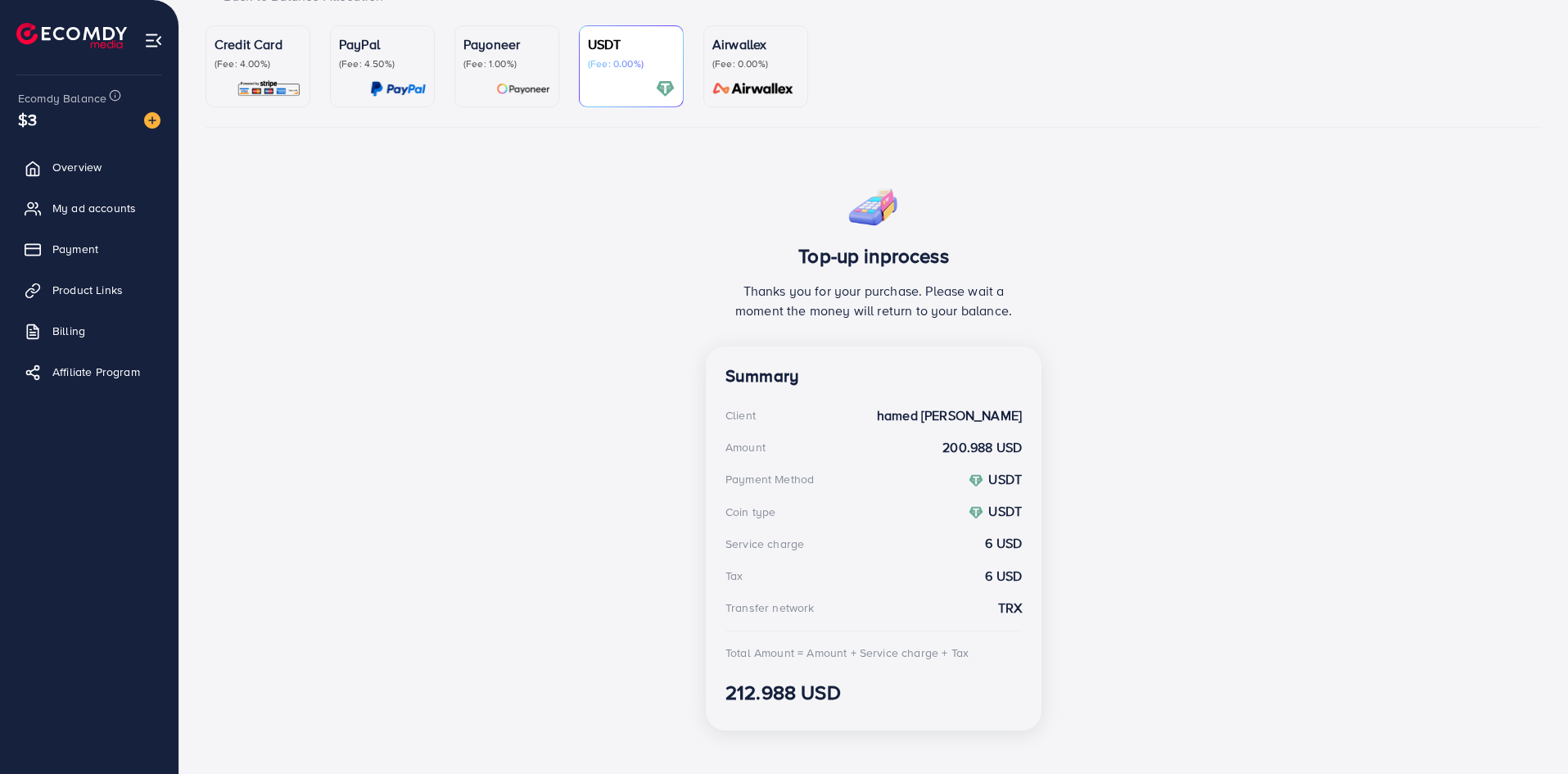
scroll to position [149, 0]
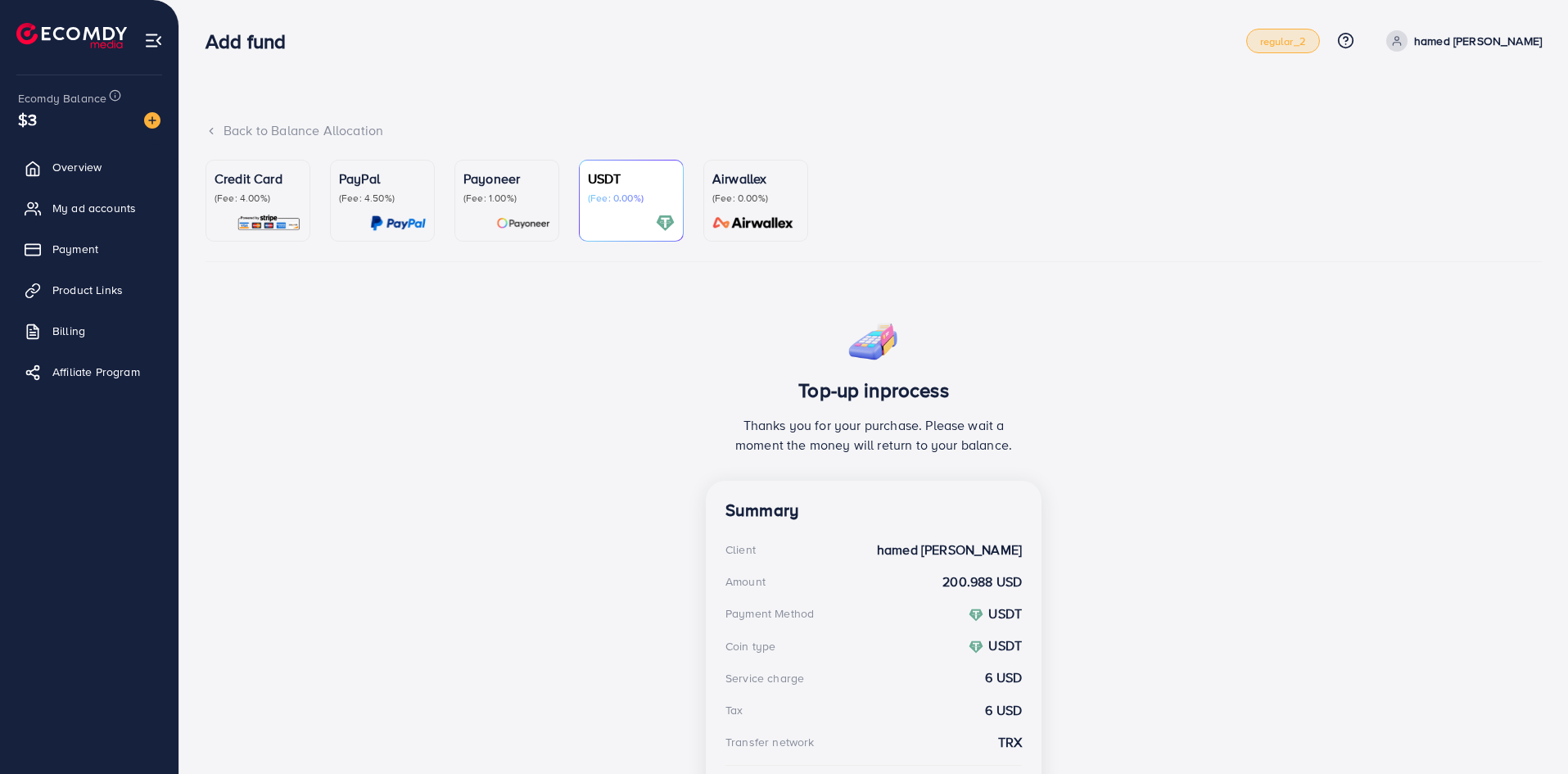
click at [1306, 42] on span "regular_2" at bounding box center [1283, 41] width 46 height 11
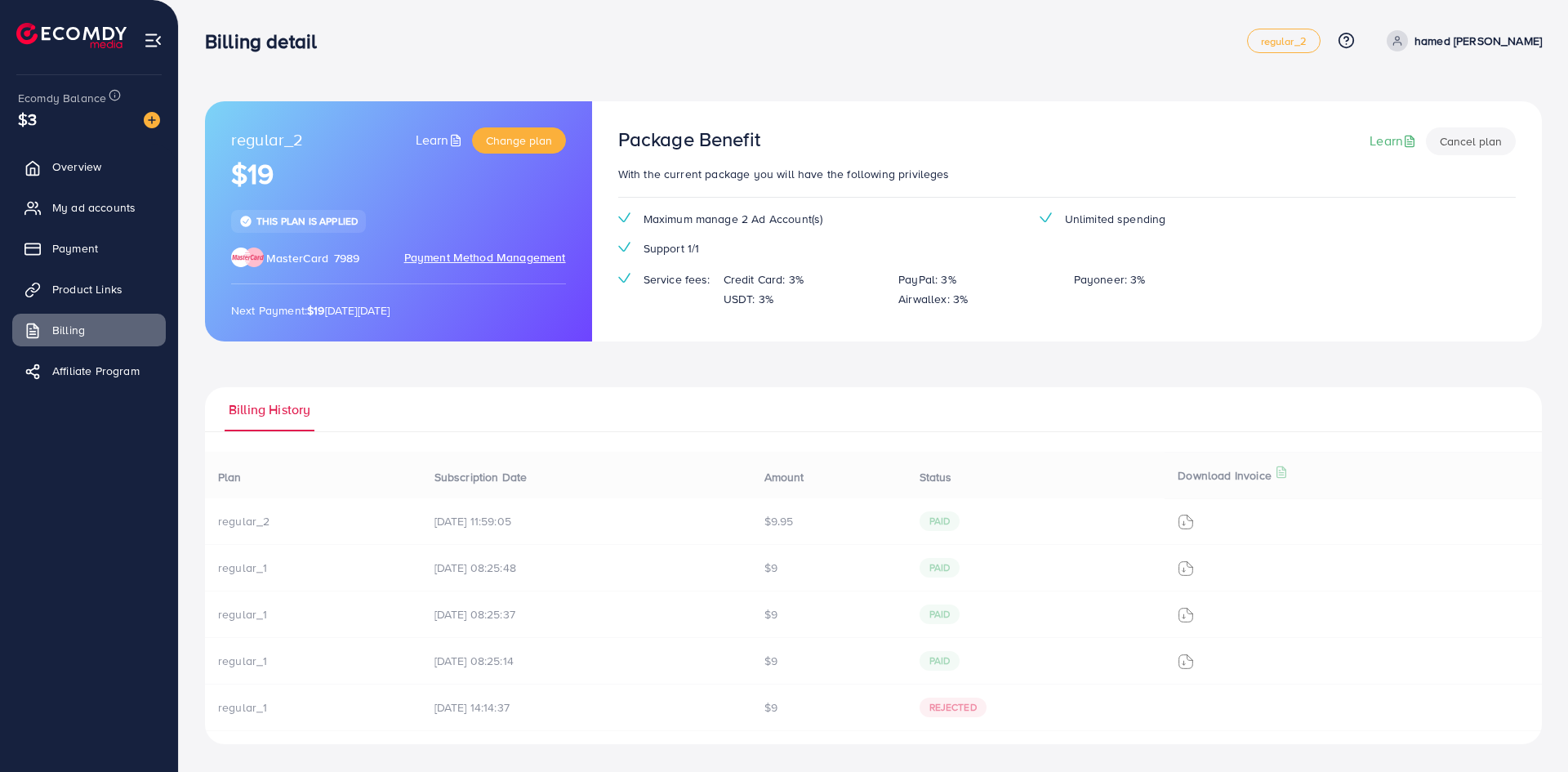
click at [969, 566] on div "Plan Subscription Date Amount Status Download Invoice regular_2 14/09/2025, 11:…" at bounding box center [873, 598] width 1337 height 293
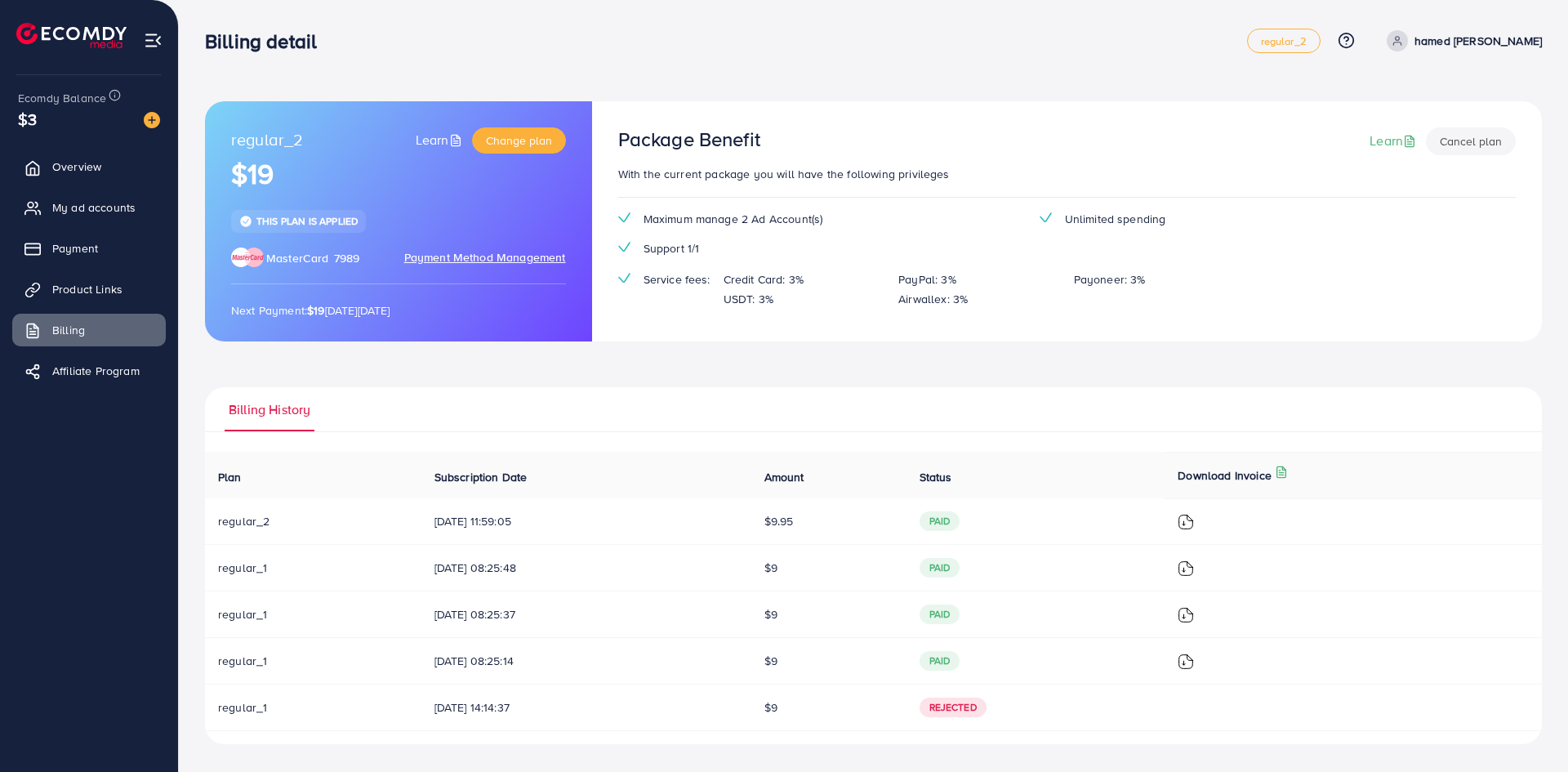
click at [1194, 657] on img at bounding box center [1186, 662] width 16 height 16
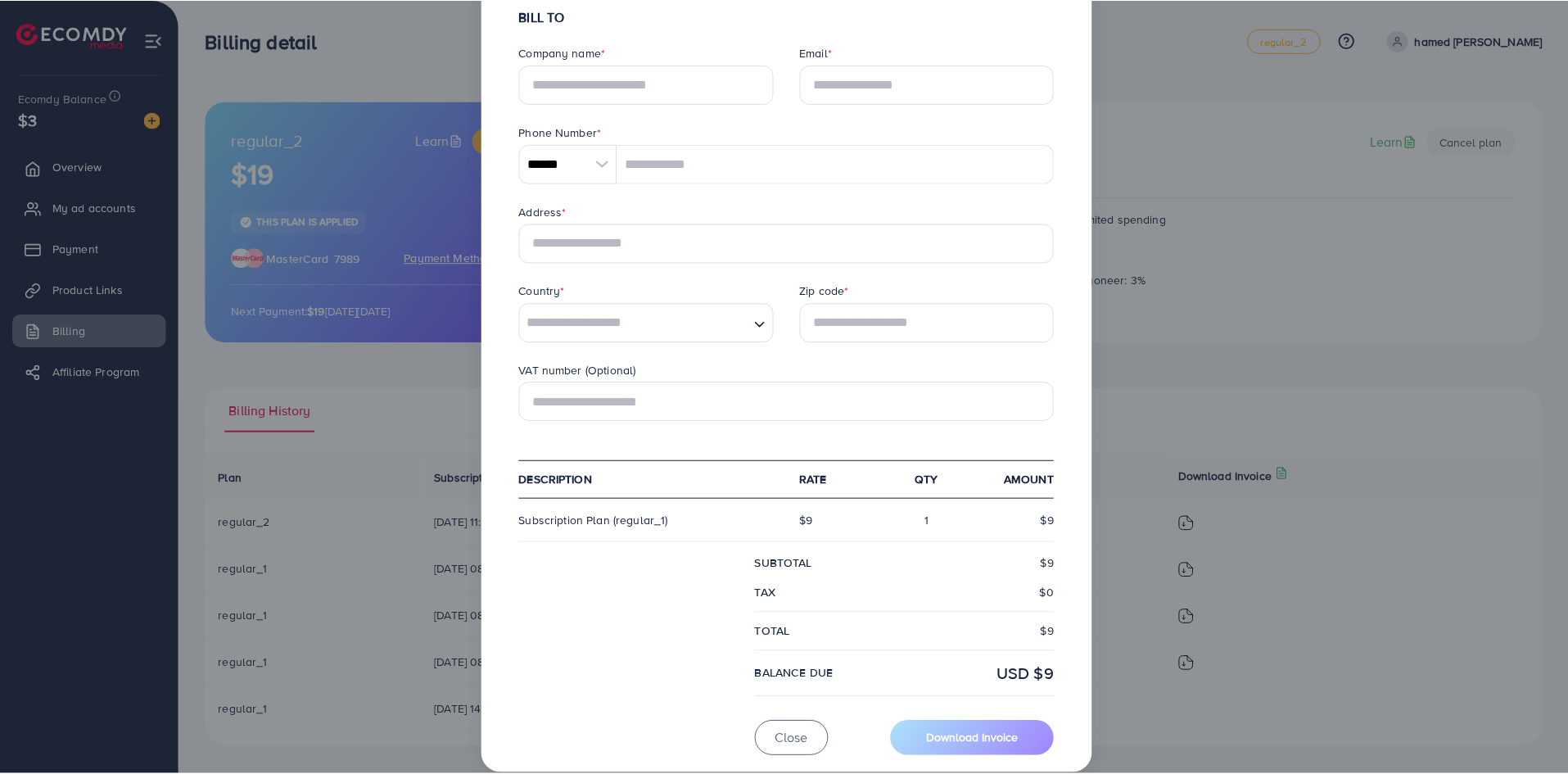
scroll to position [261, 0]
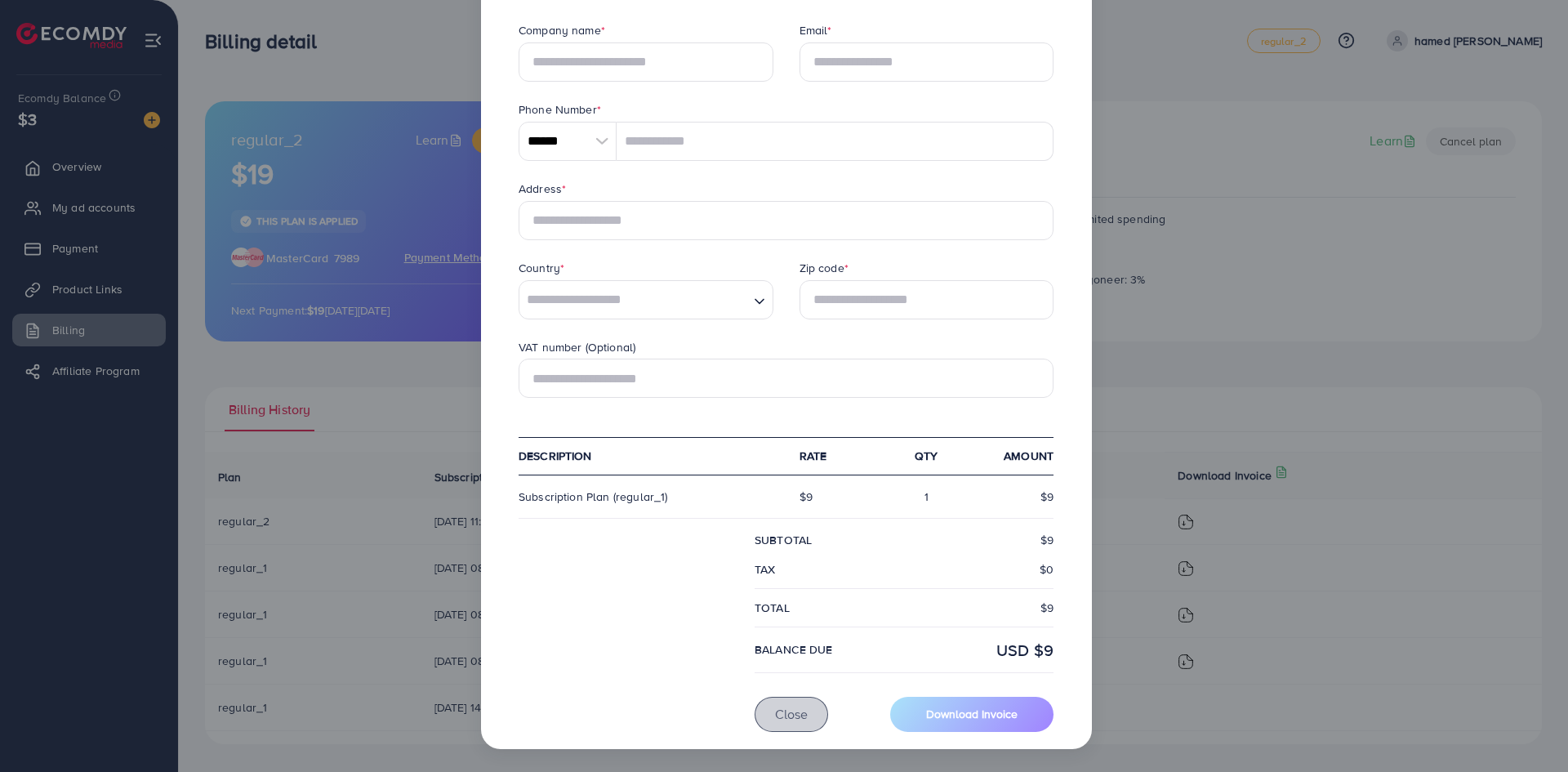
click at [796, 721] on span "Close" at bounding box center [790, 714] width 33 height 18
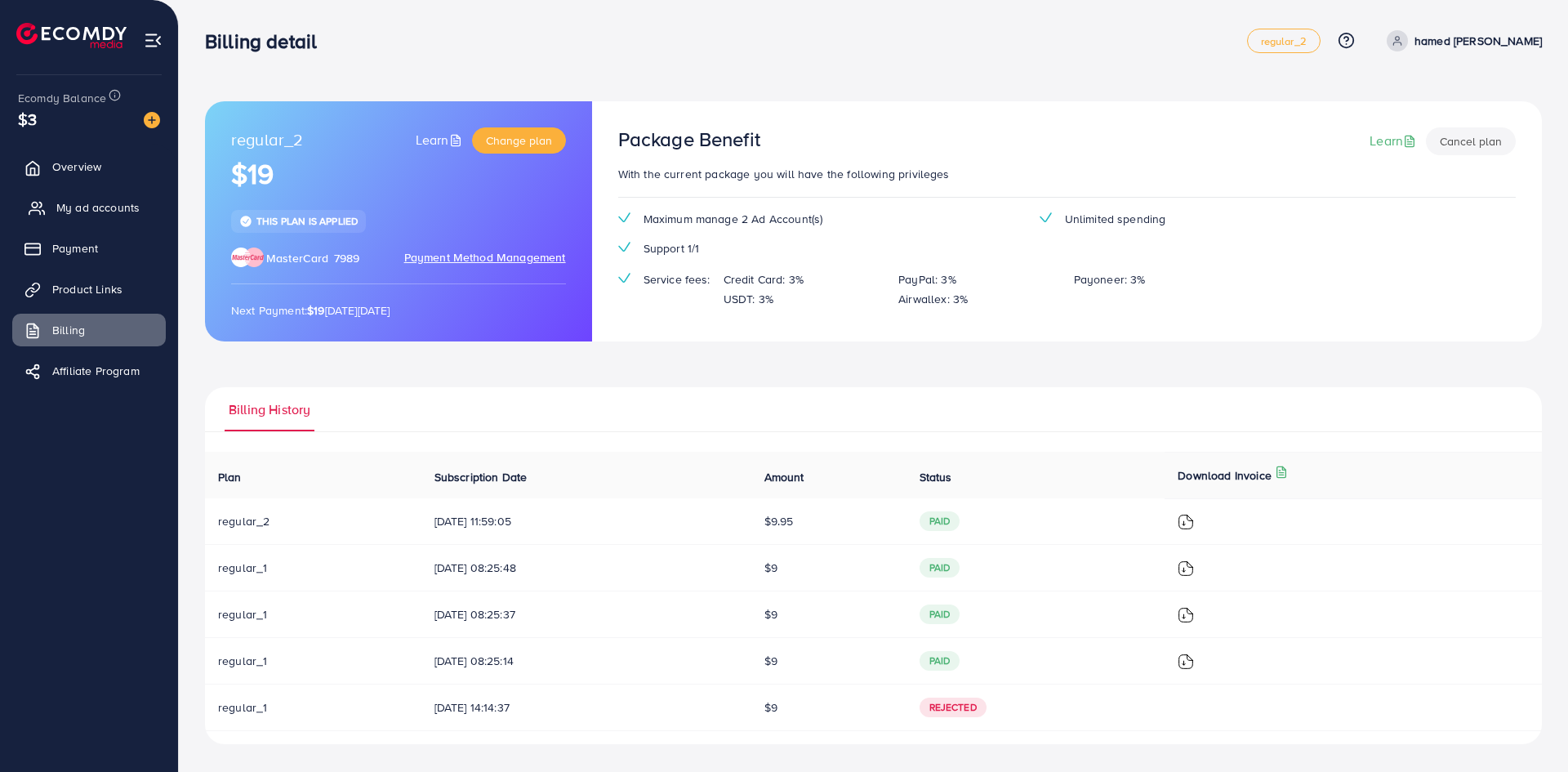
click at [99, 211] on span "My ad accounts" at bounding box center [98, 208] width 83 height 16
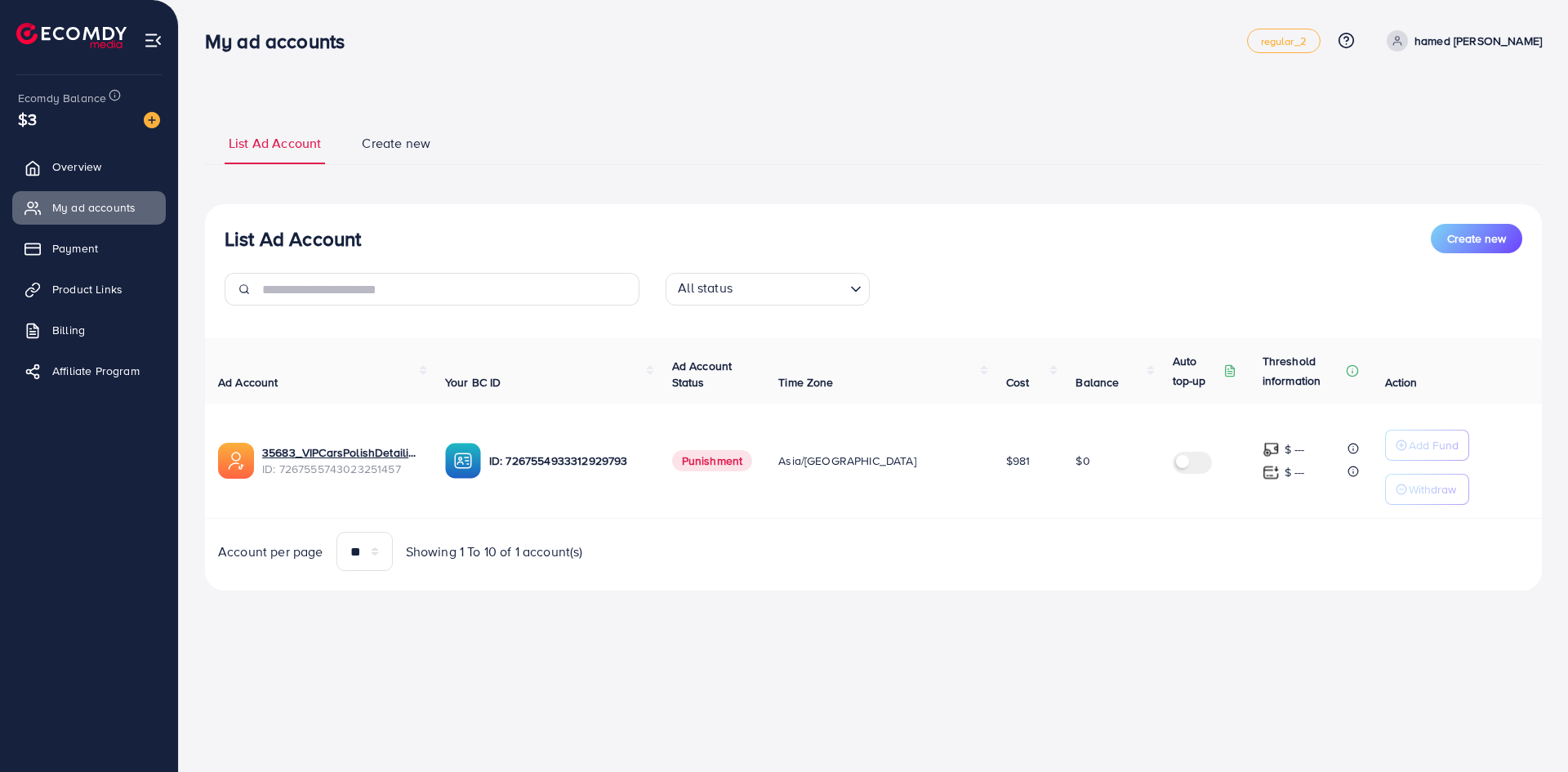
click at [753, 462] on span "Punishment" at bounding box center [712, 460] width 80 height 21
click at [784, 555] on div "Account per page ** ** ** *** Showing 1 To 10 of 1 account(s)" at bounding box center [538, 550] width 668 height 39
click at [1459, 232] on span "Create new" at bounding box center [1476, 238] width 59 height 16
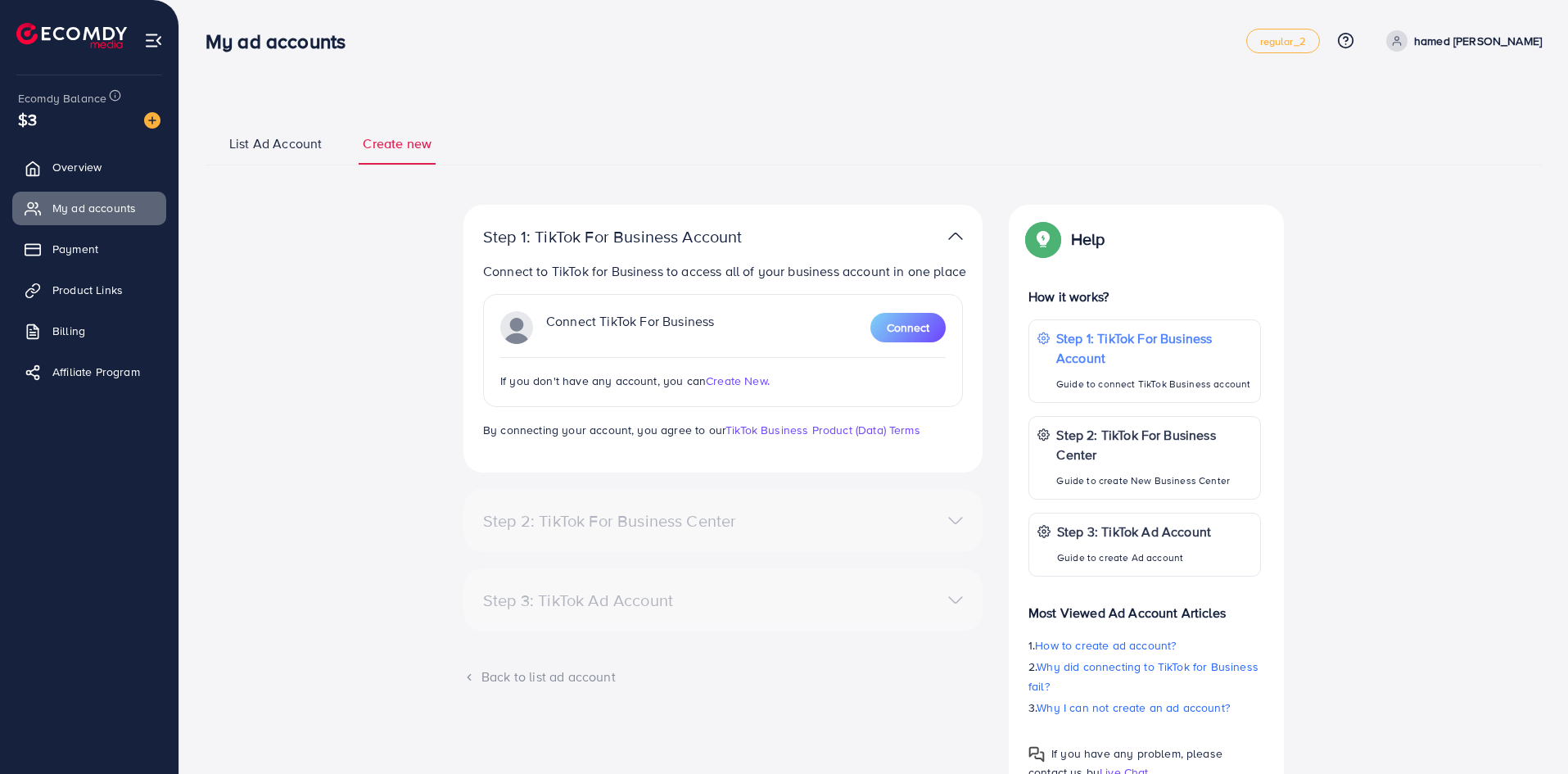
click at [1463, 232] on div "Step 1: TikTok For Business Account Connect to TikTok for Business to access al…" at bounding box center [874, 503] width 1205 height 597
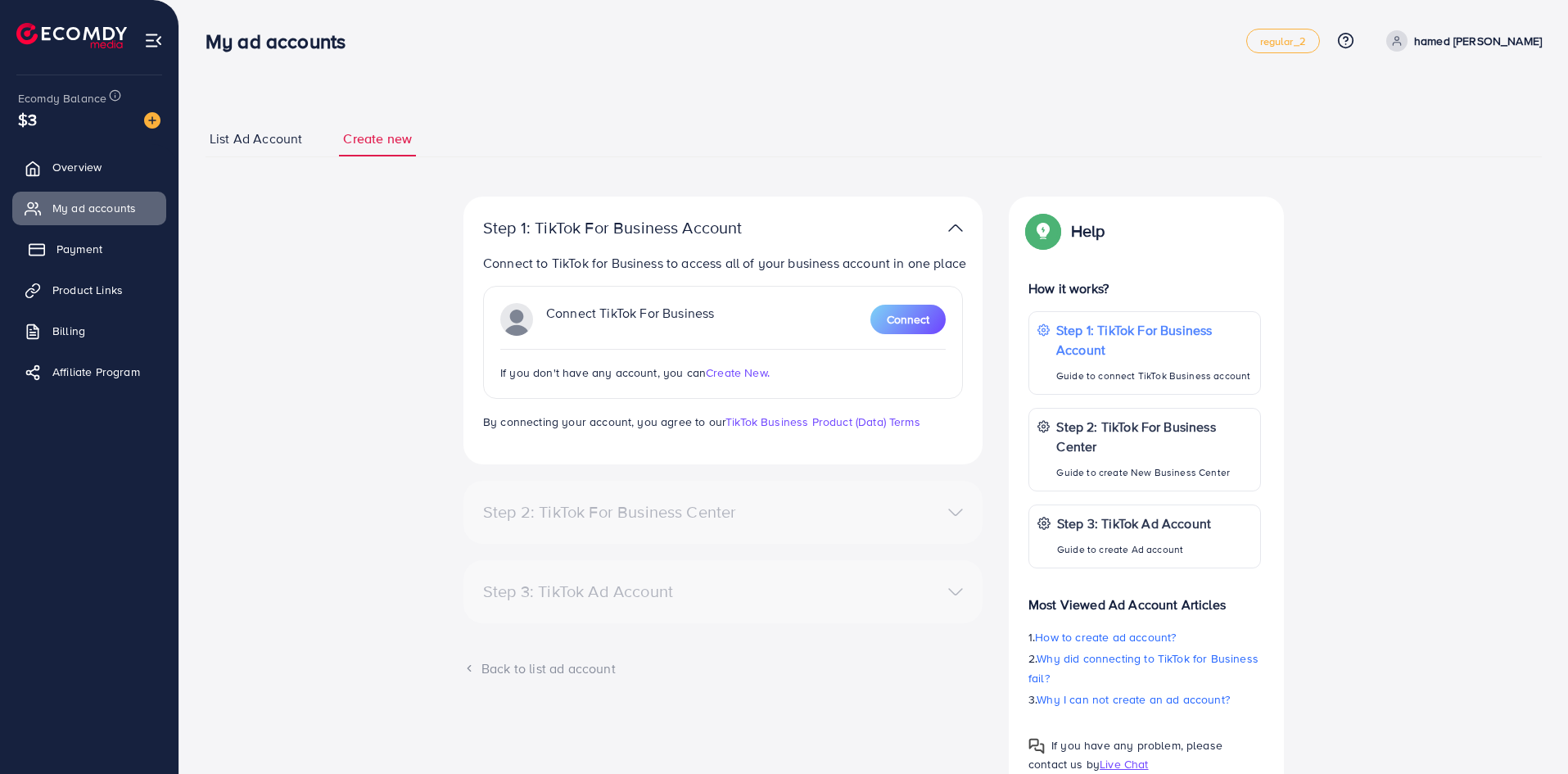
click at [82, 265] on link "Payment" at bounding box center [89, 248] width 154 height 33
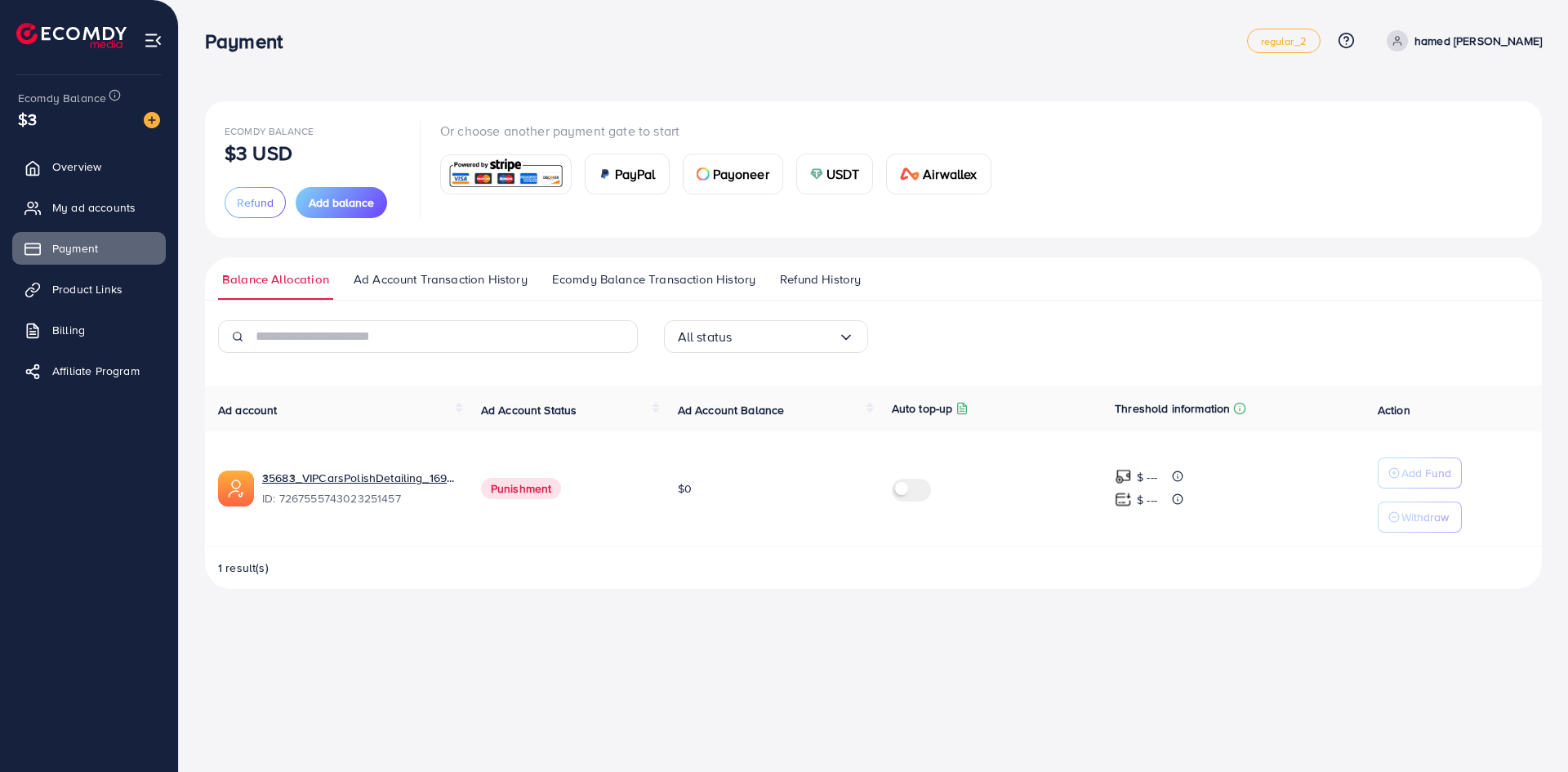
click at [847, 159] on div "USDT" at bounding box center [834, 173] width 75 height 39
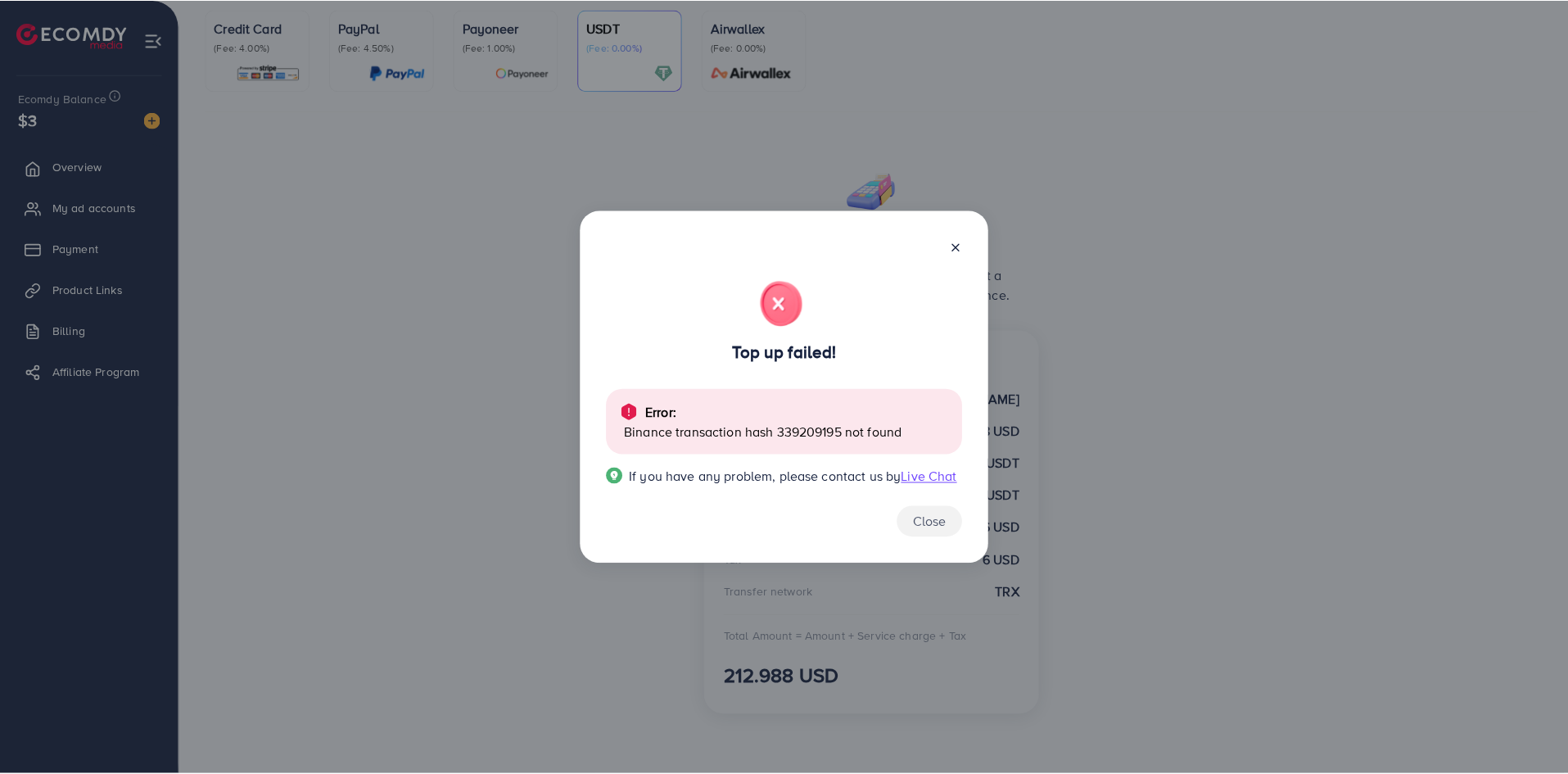
scroll to position [132, 0]
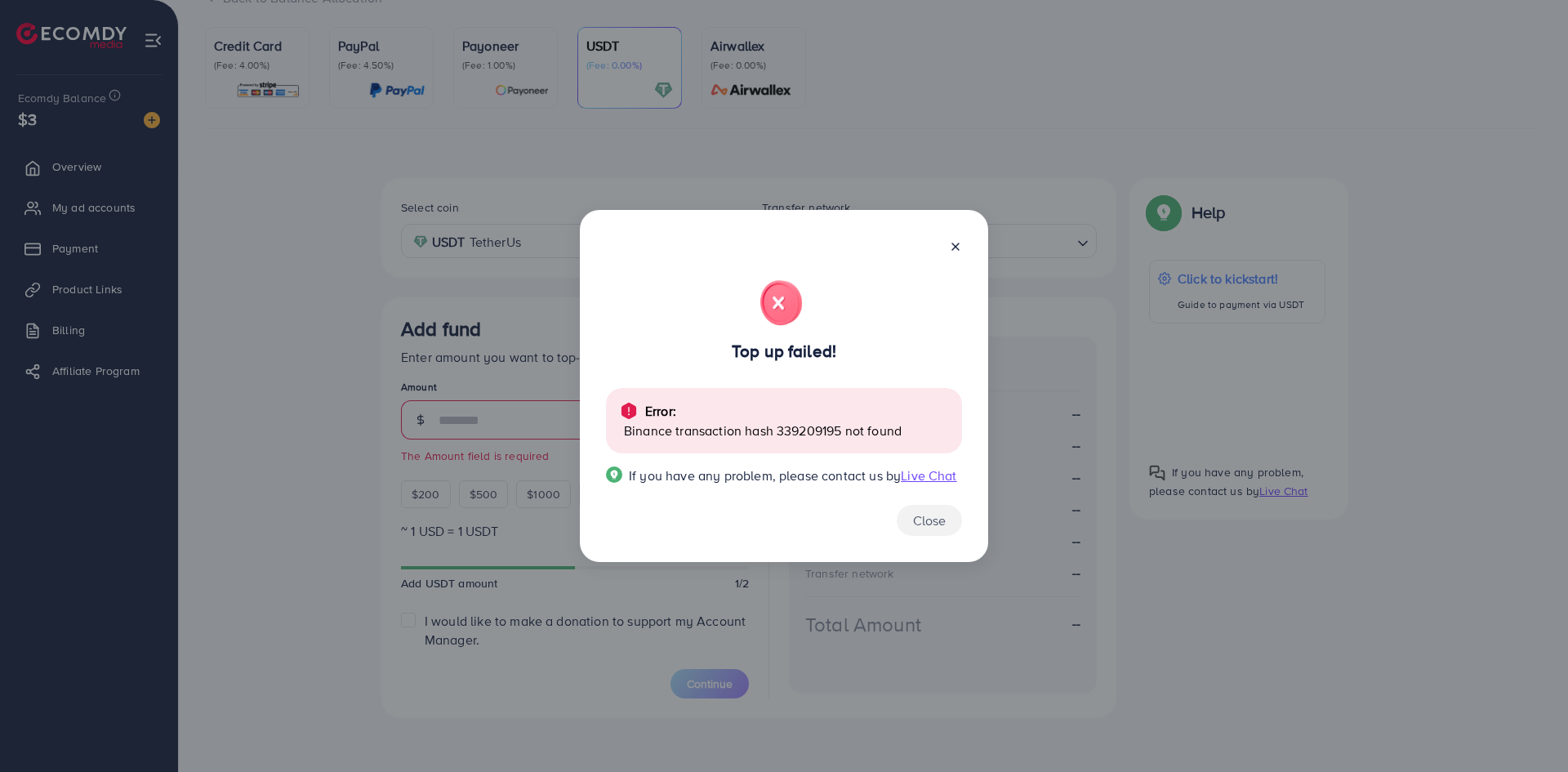
click at [923, 476] on span "Live Chat" at bounding box center [928, 475] width 56 height 18
drag, startPoint x: 919, startPoint y: 518, endPoint x: 907, endPoint y: 518, distance: 12.0
click at [919, 518] on span "Close" at bounding box center [928, 521] width 33 height 18
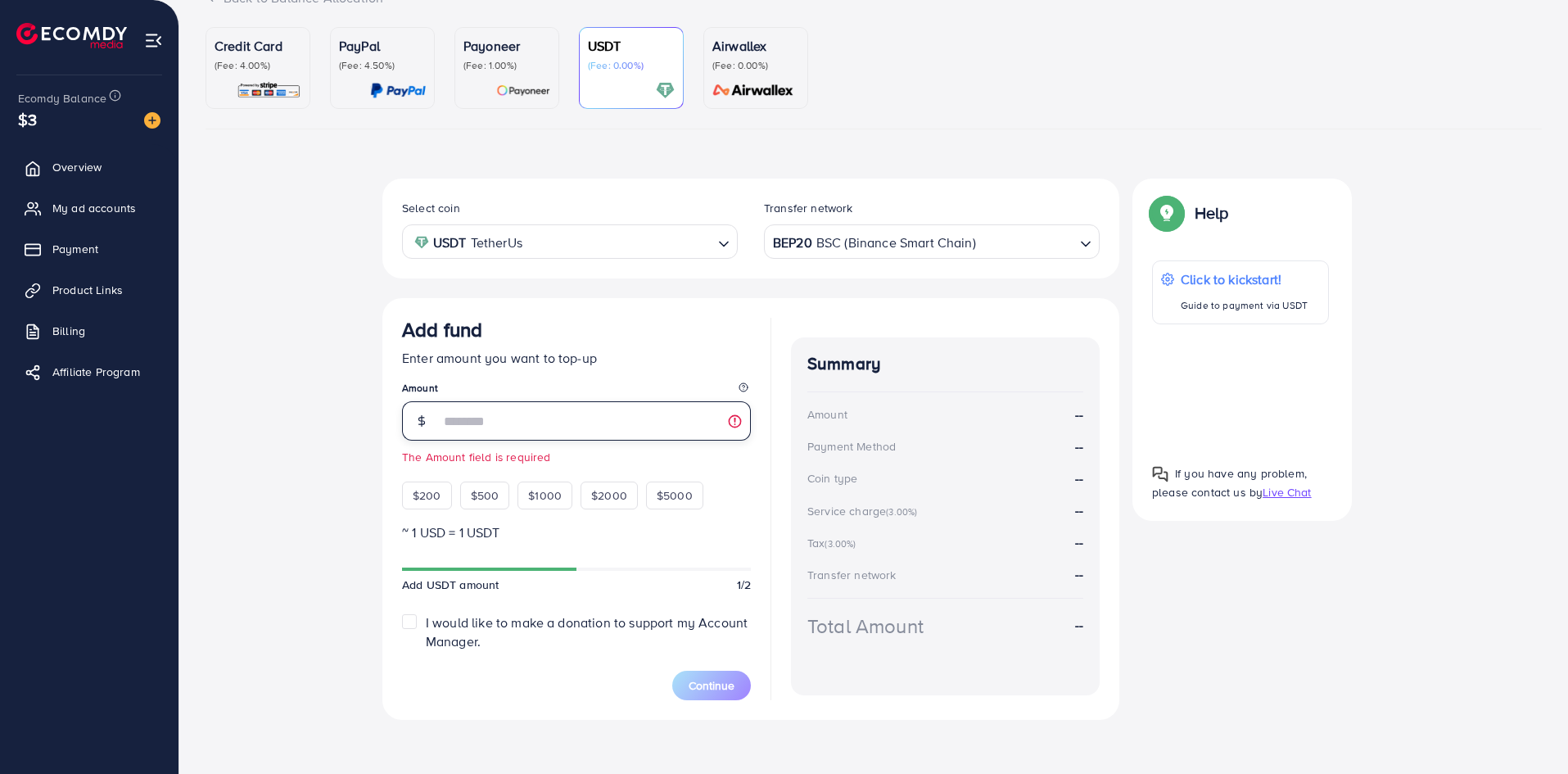
click at [495, 430] on input "number" at bounding box center [595, 420] width 311 height 39
click at [859, 254] on div "BEP20 BSC (Binance Smart Chain)" at bounding box center [922, 240] width 306 height 29
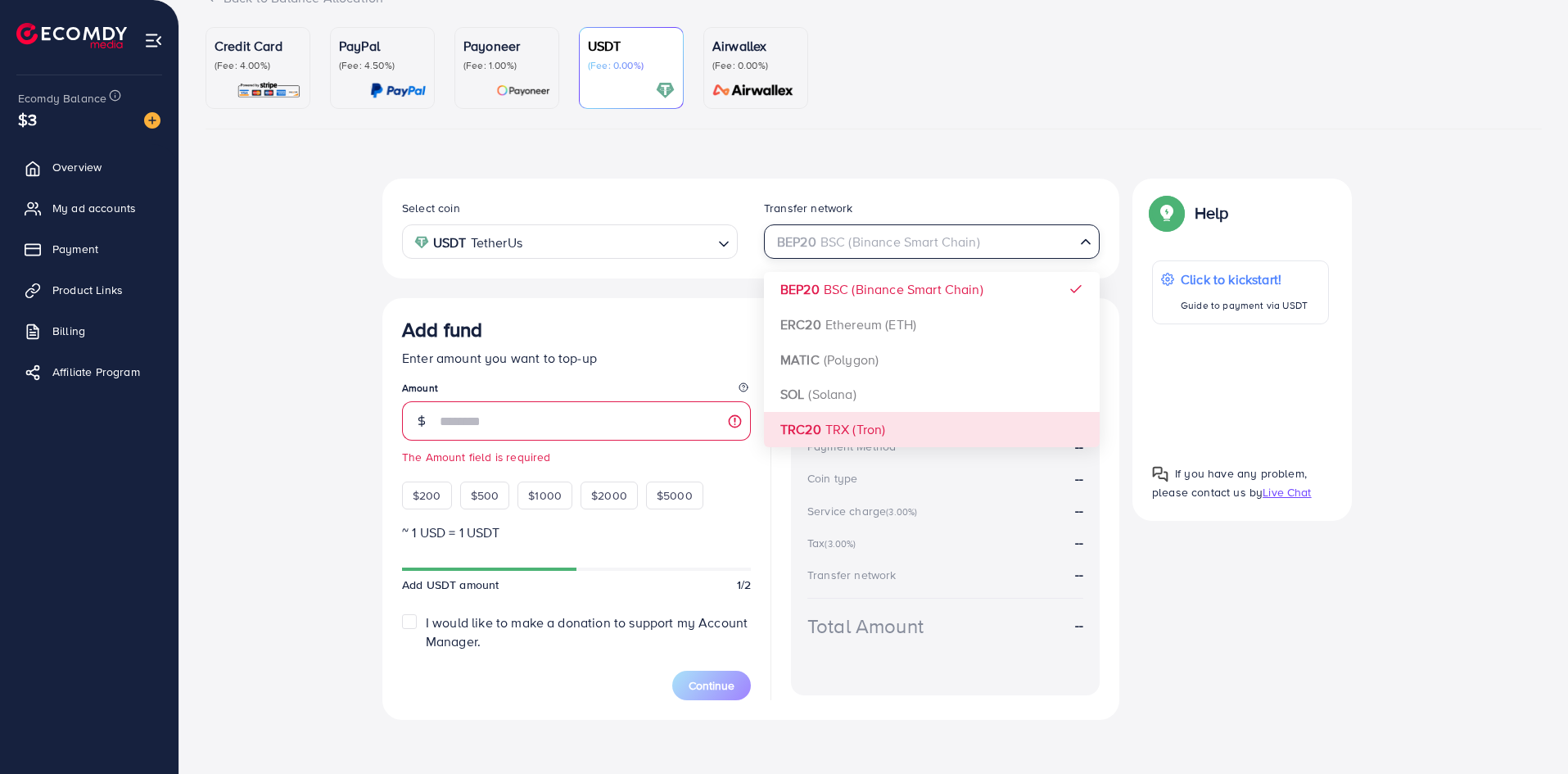
click at [848, 425] on div "Select coin USDT TetherUs Loading... Transfer network BEP20 BSC (Binance Smart …" at bounding box center [751, 448] width 737 height 541
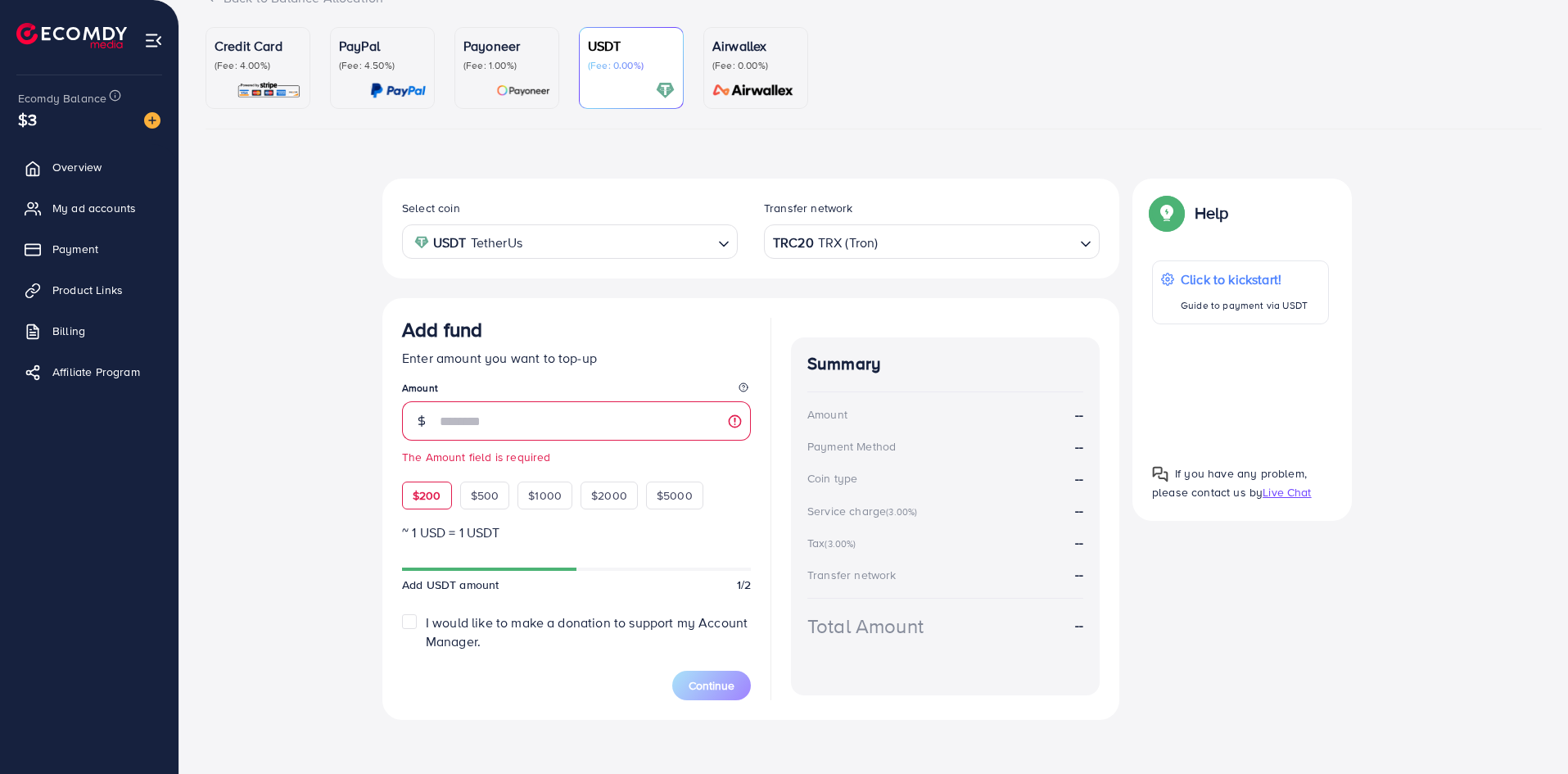
click at [431, 503] on span "$200" at bounding box center [426, 495] width 29 height 16
type input "***"
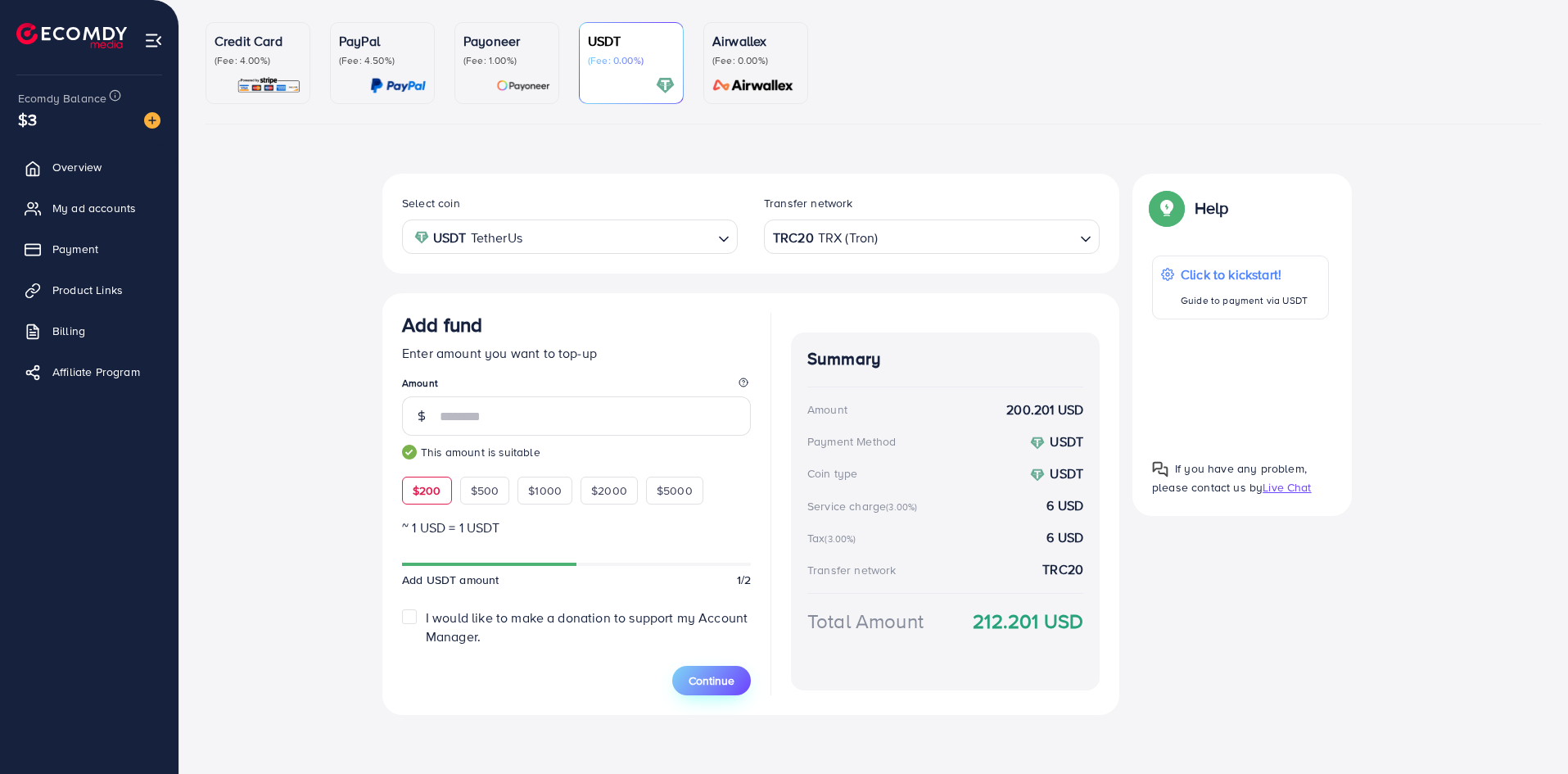
scroll to position [137, 0]
click at [730, 676] on span "Continue" at bounding box center [711, 680] width 46 height 16
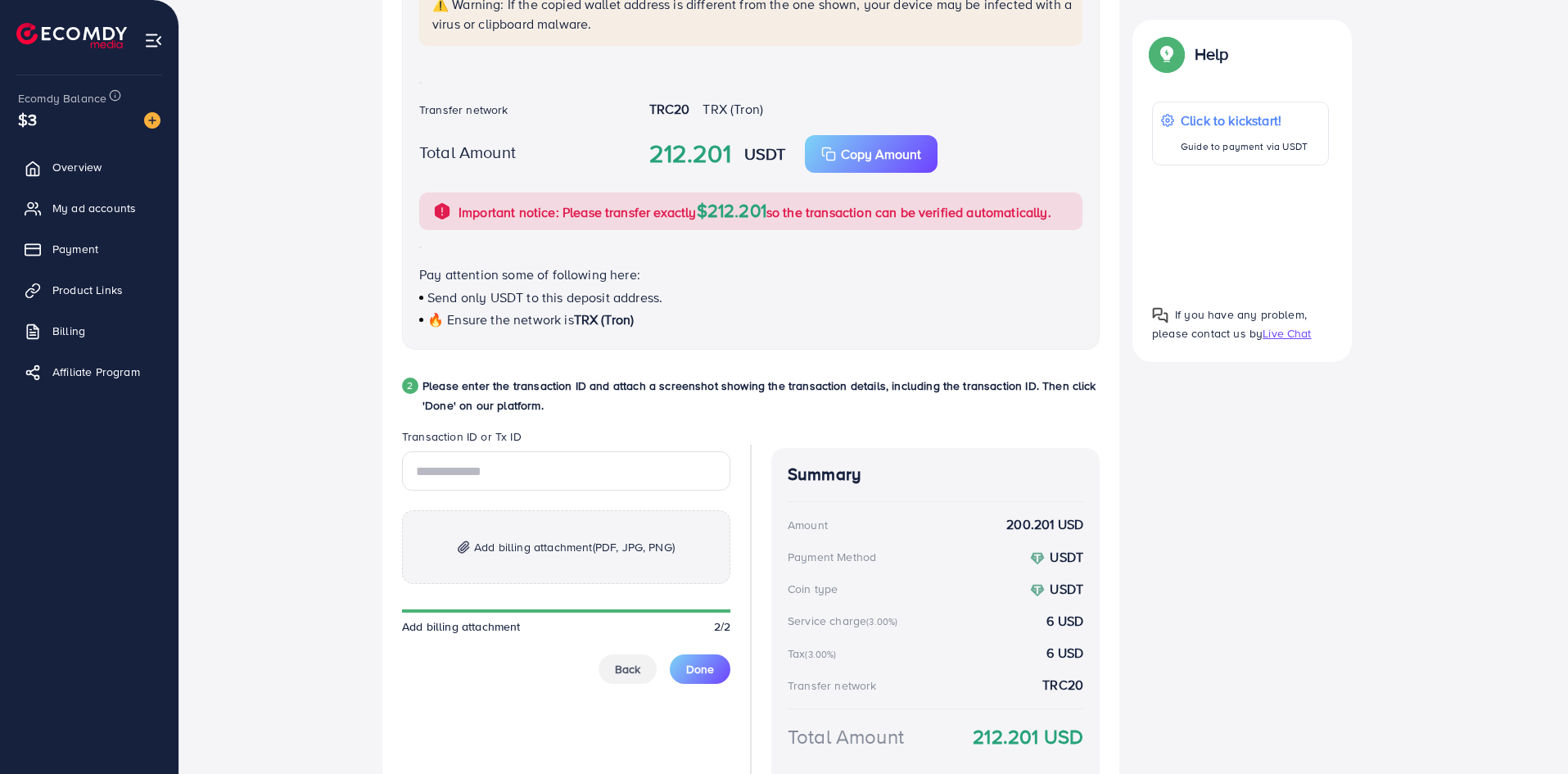
scroll to position [574, 0]
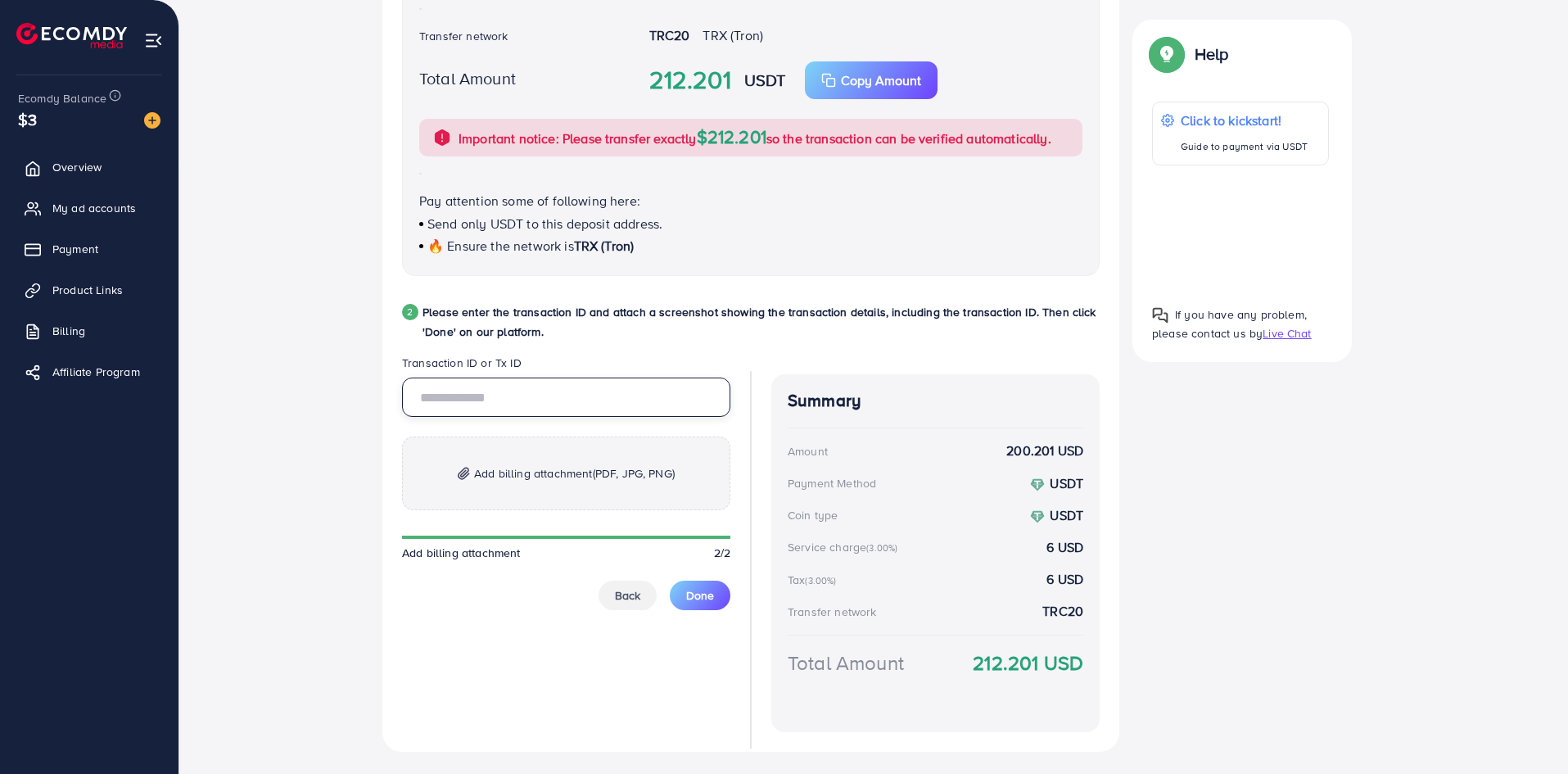
click at [527, 406] on input "text" at bounding box center [567, 396] width 329 height 39
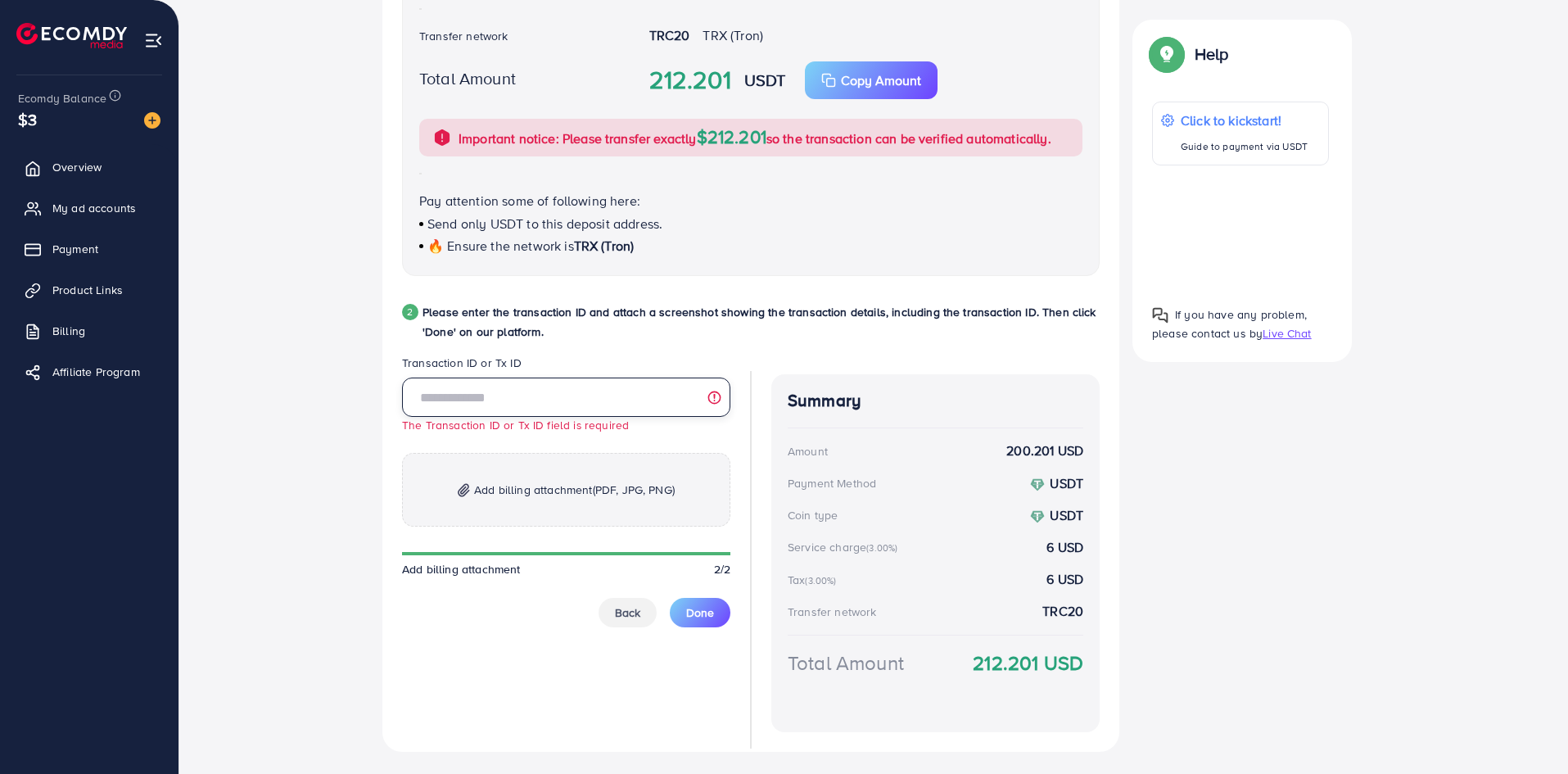
click at [530, 389] on input "text" at bounding box center [567, 396] width 329 height 39
paste input "**********"
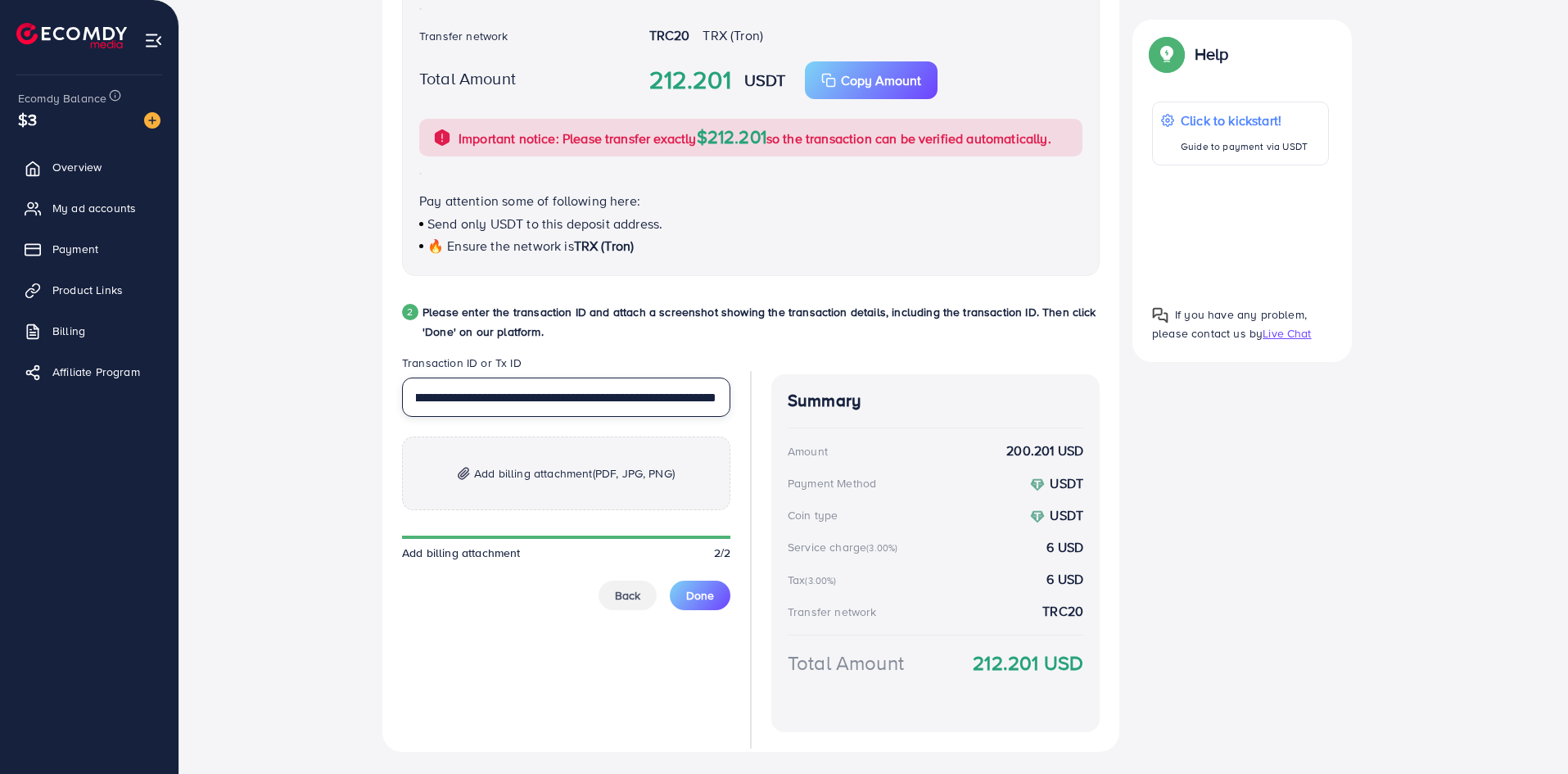
type input "**********"
click at [280, 392] on div "**********" at bounding box center [874, 251] width 1337 height 1028
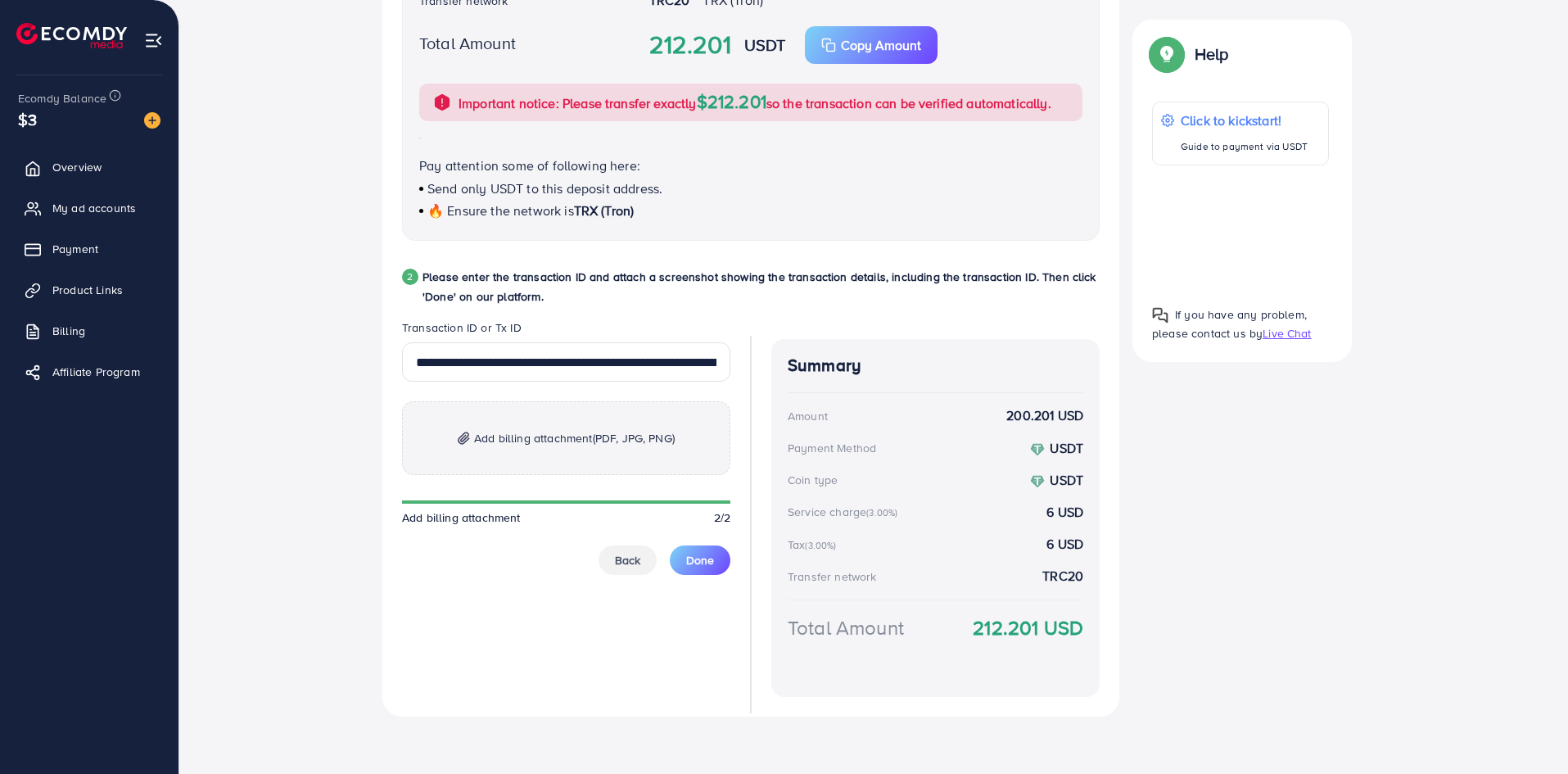
scroll to position [611, 0]
click at [542, 420] on p "Add billing attachment (PDF, JPG, PNG)" at bounding box center [567, 436] width 329 height 74
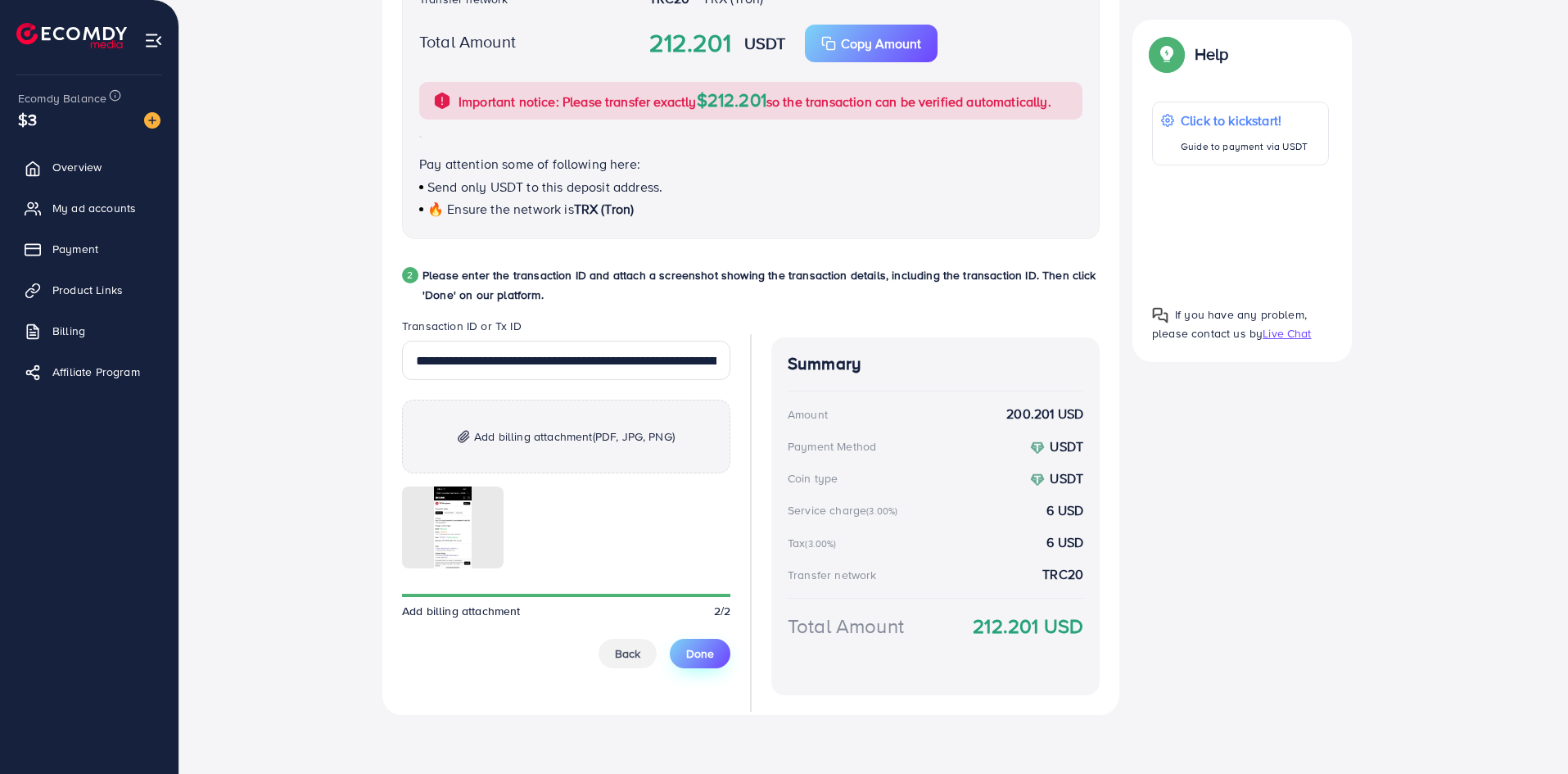
click at [706, 661] on span "Done" at bounding box center [700, 653] width 28 height 16
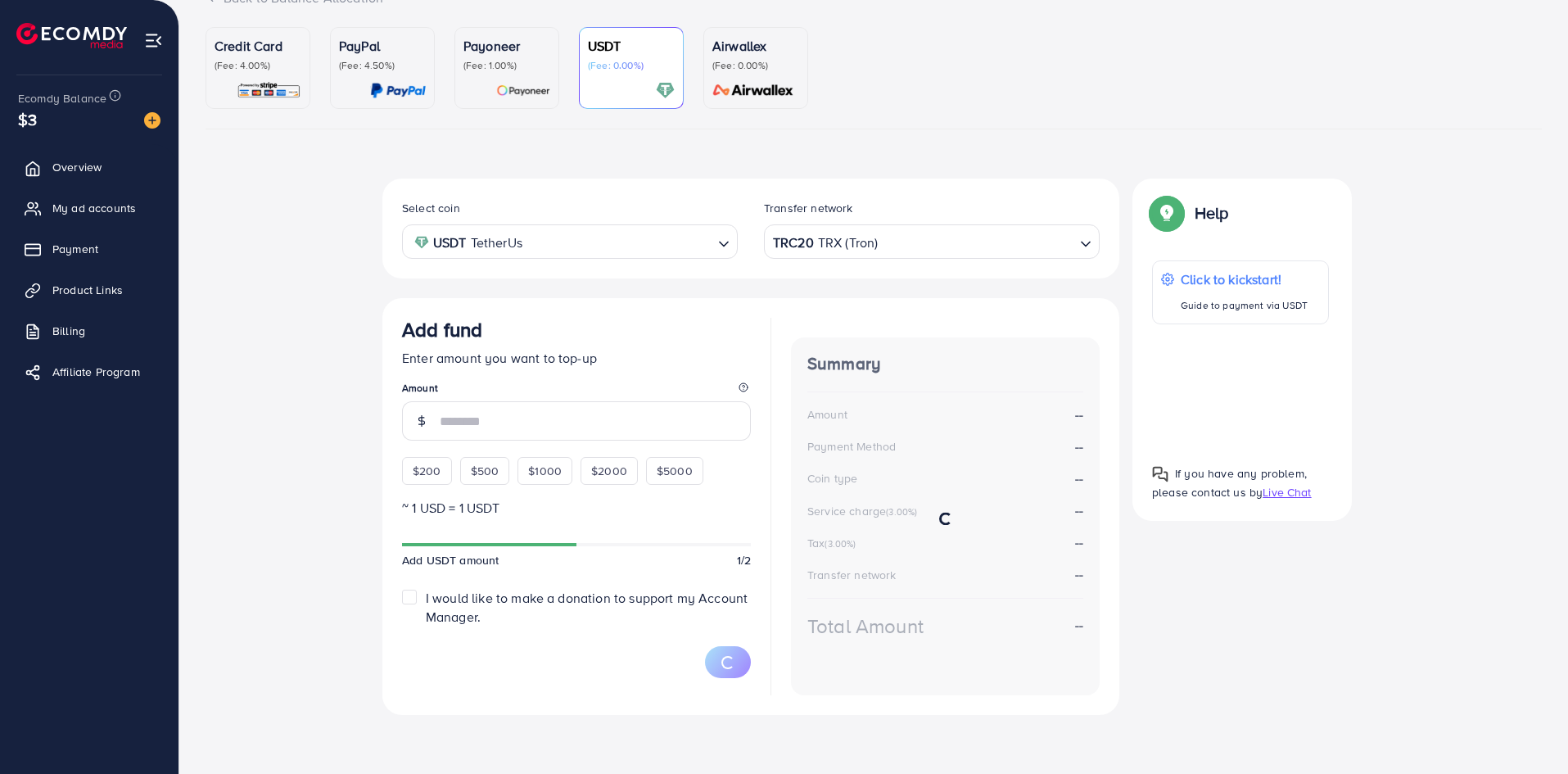
scroll to position [132, 0]
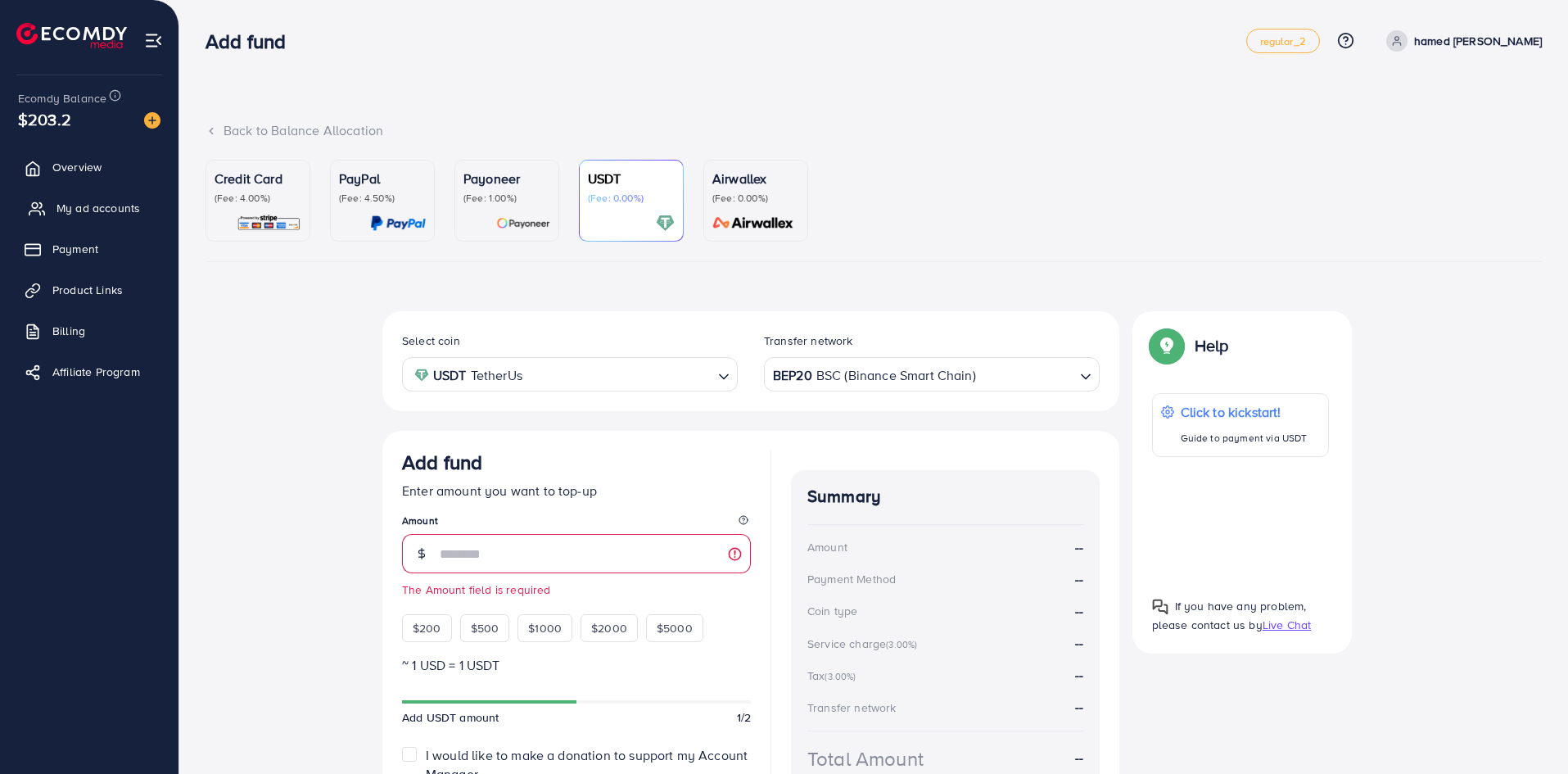
click at [124, 219] on link "My ad accounts" at bounding box center [89, 207] width 154 height 33
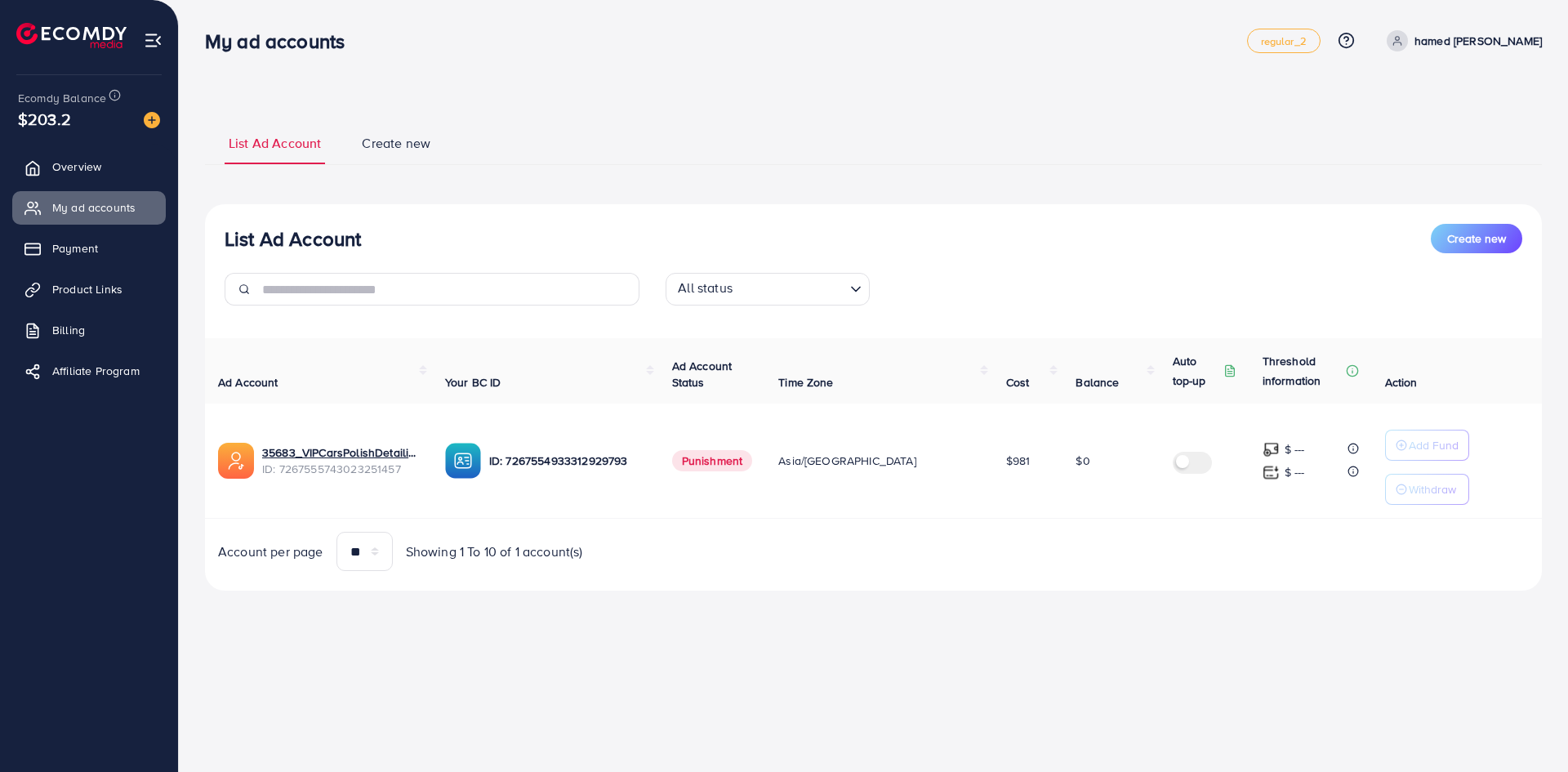
click at [413, 156] on link "Create new" at bounding box center [395, 149] width 76 height 30
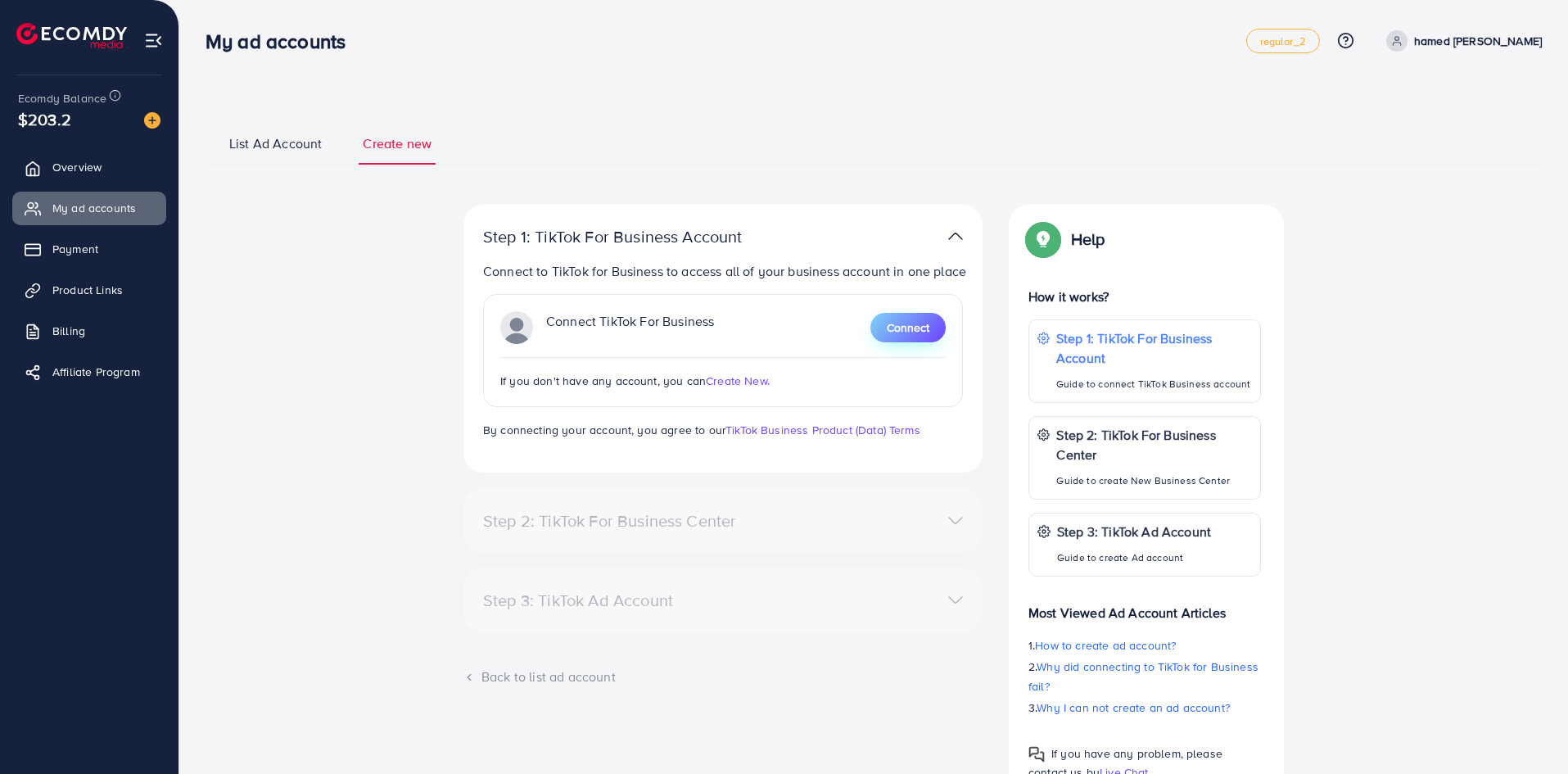
click at [910, 336] on span "Connect" at bounding box center [908, 328] width 43 height 16
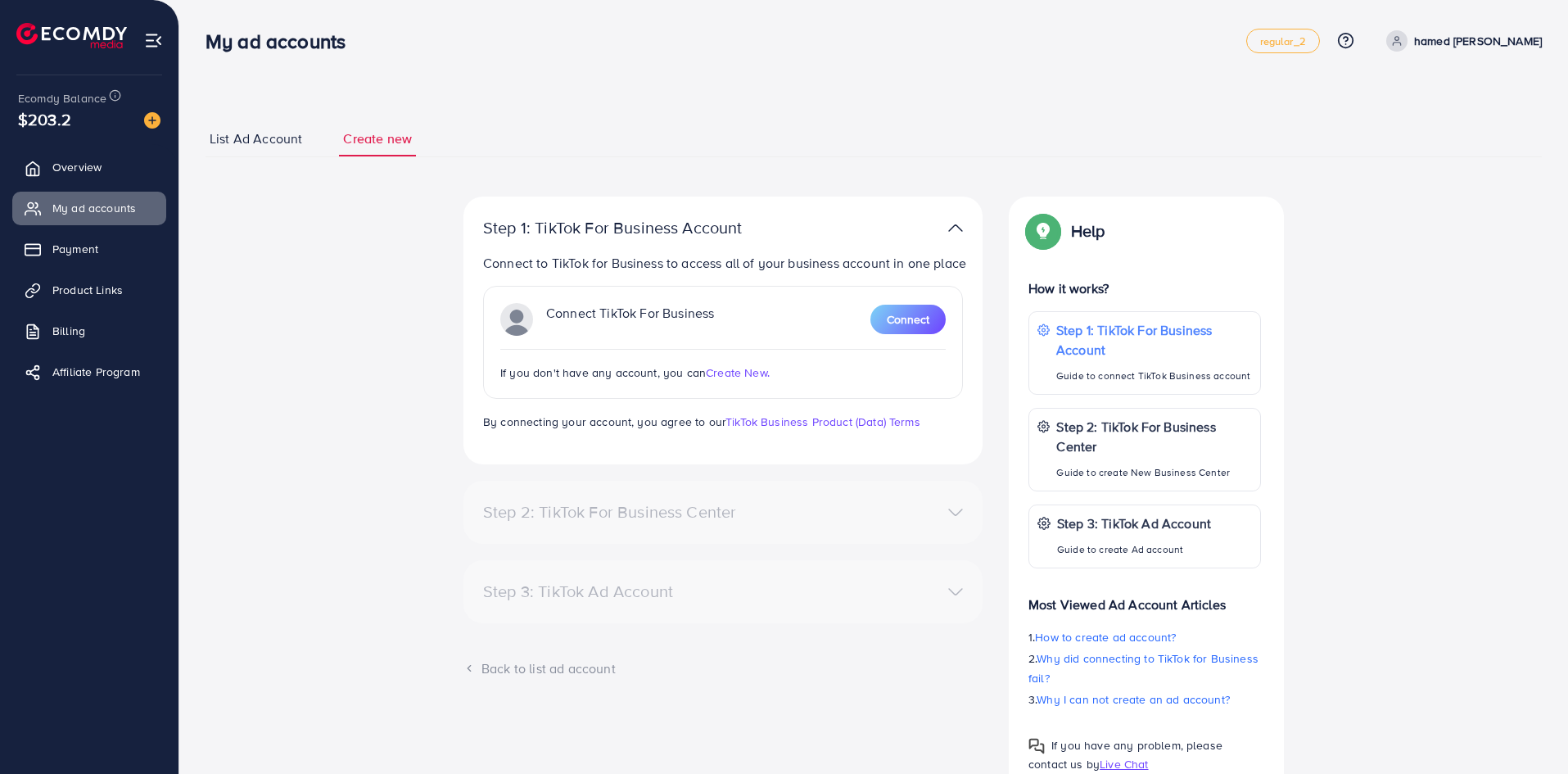
click at [709, 92] on div "List Ad Account Create new Step 1: TikTok For Business Account Connect to TikTo…" at bounding box center [874, 419] width 1389 height 839
click at [362, 219] on div "Step 1: TikTok For Business Account Connect to TikTok for Business to access al…" at bounding box center [874, 494] width 1205 height 597
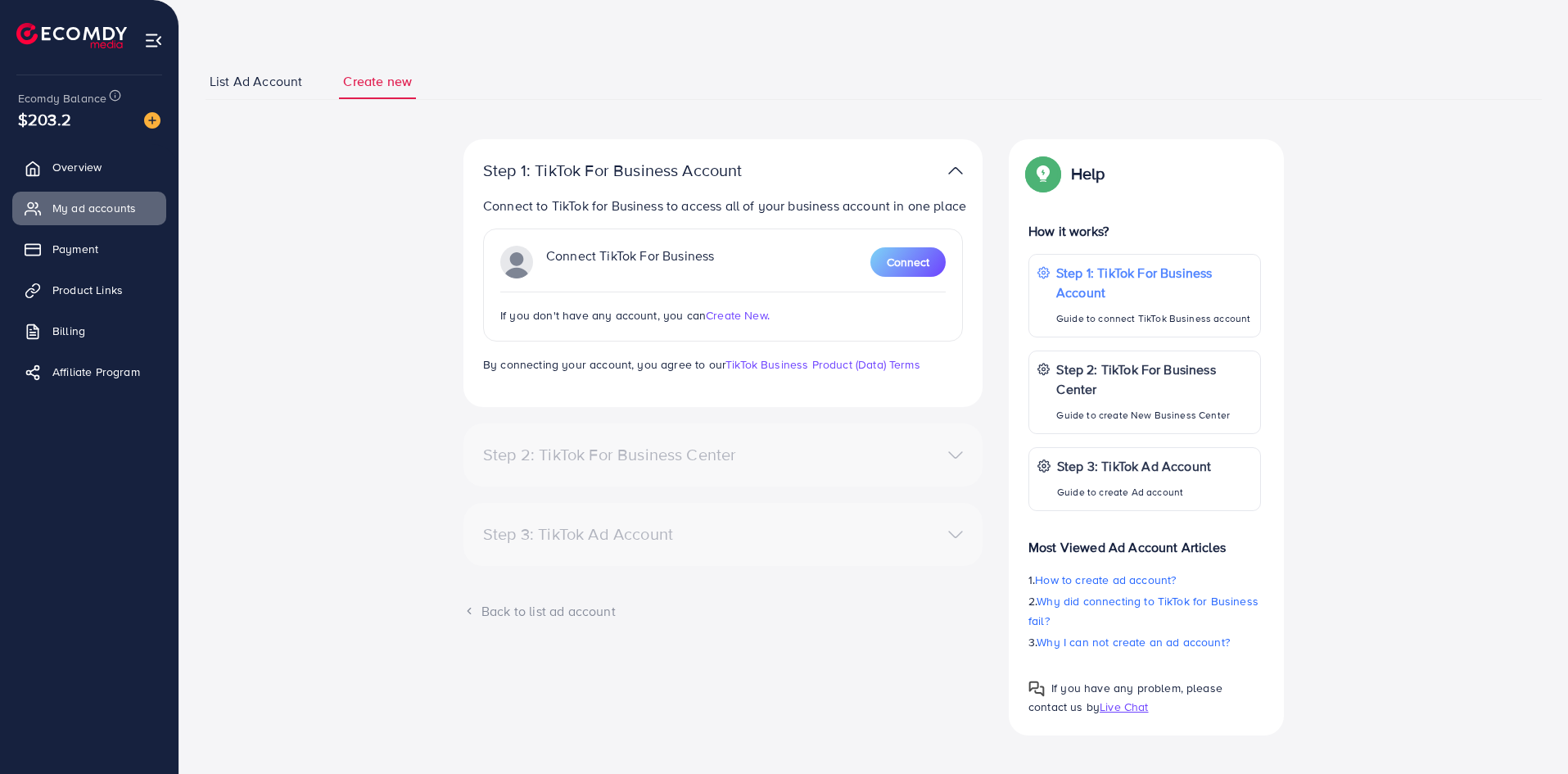
scroll to position [65, 0]
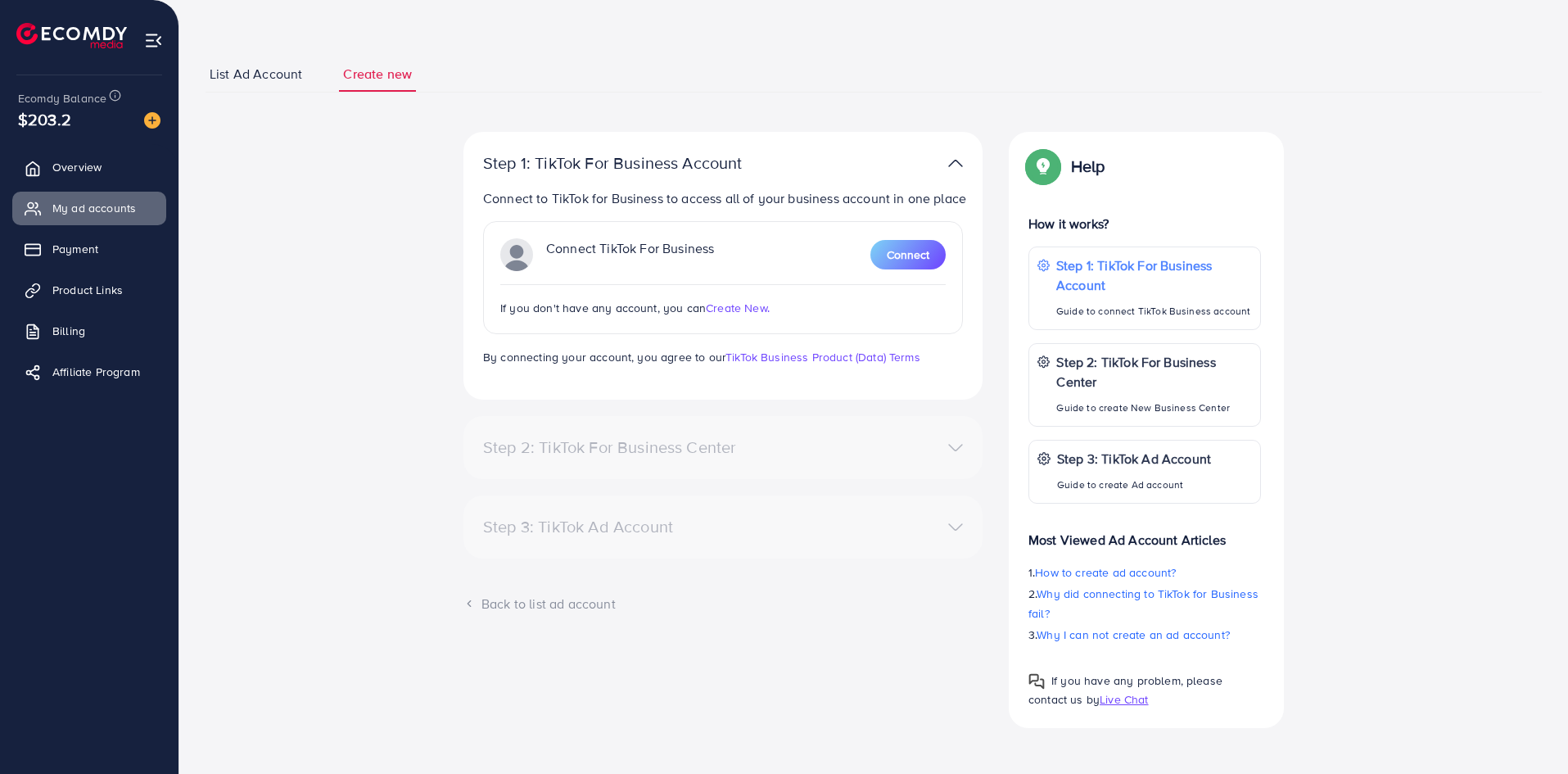
click at [272, 57] on link "List Ad Account" at bounding box center [255, 74] width 101 height 35
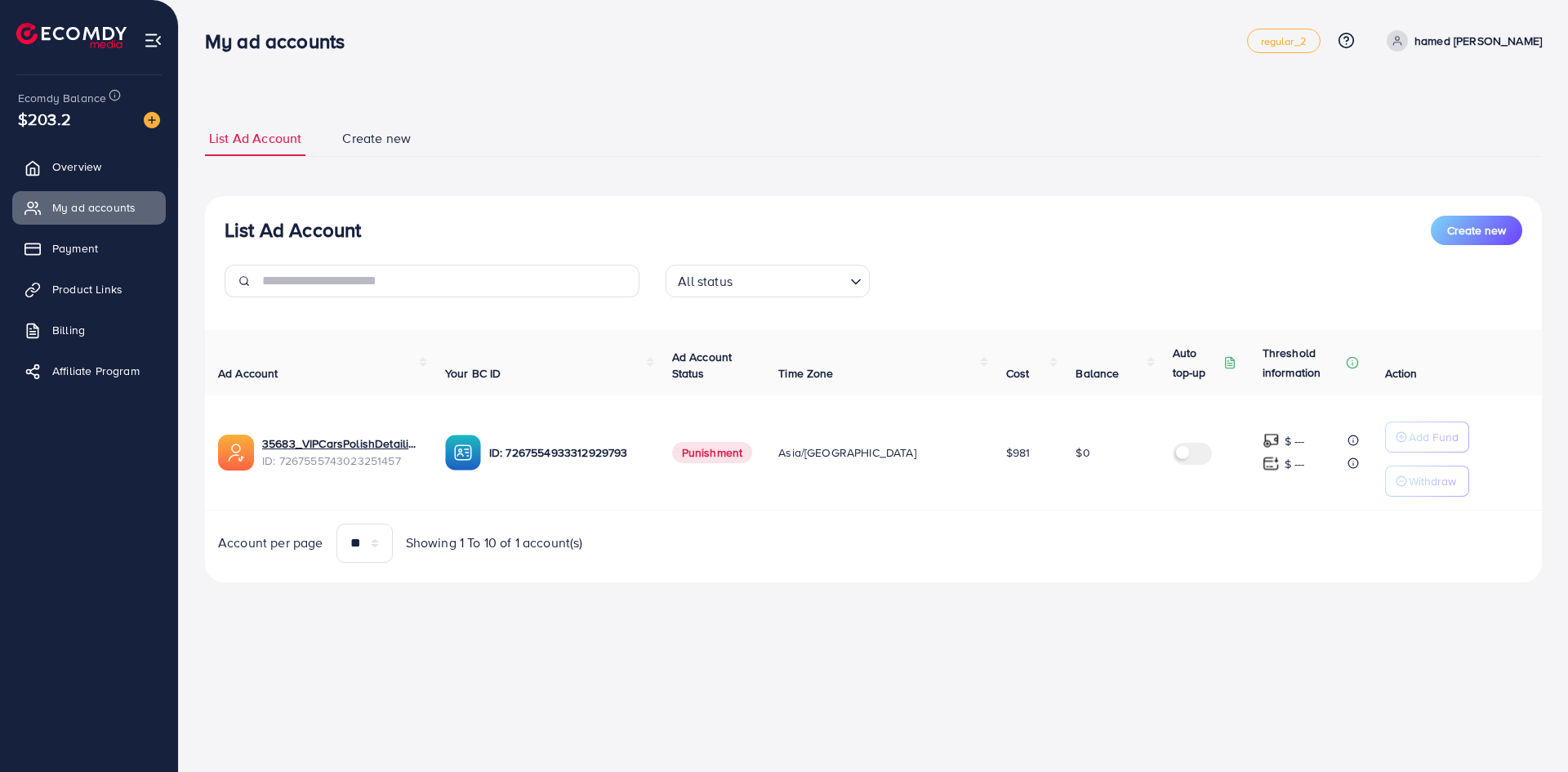
click at [371, 123] on link "Create new" at bounding box center [375, 138] width 76 height 35
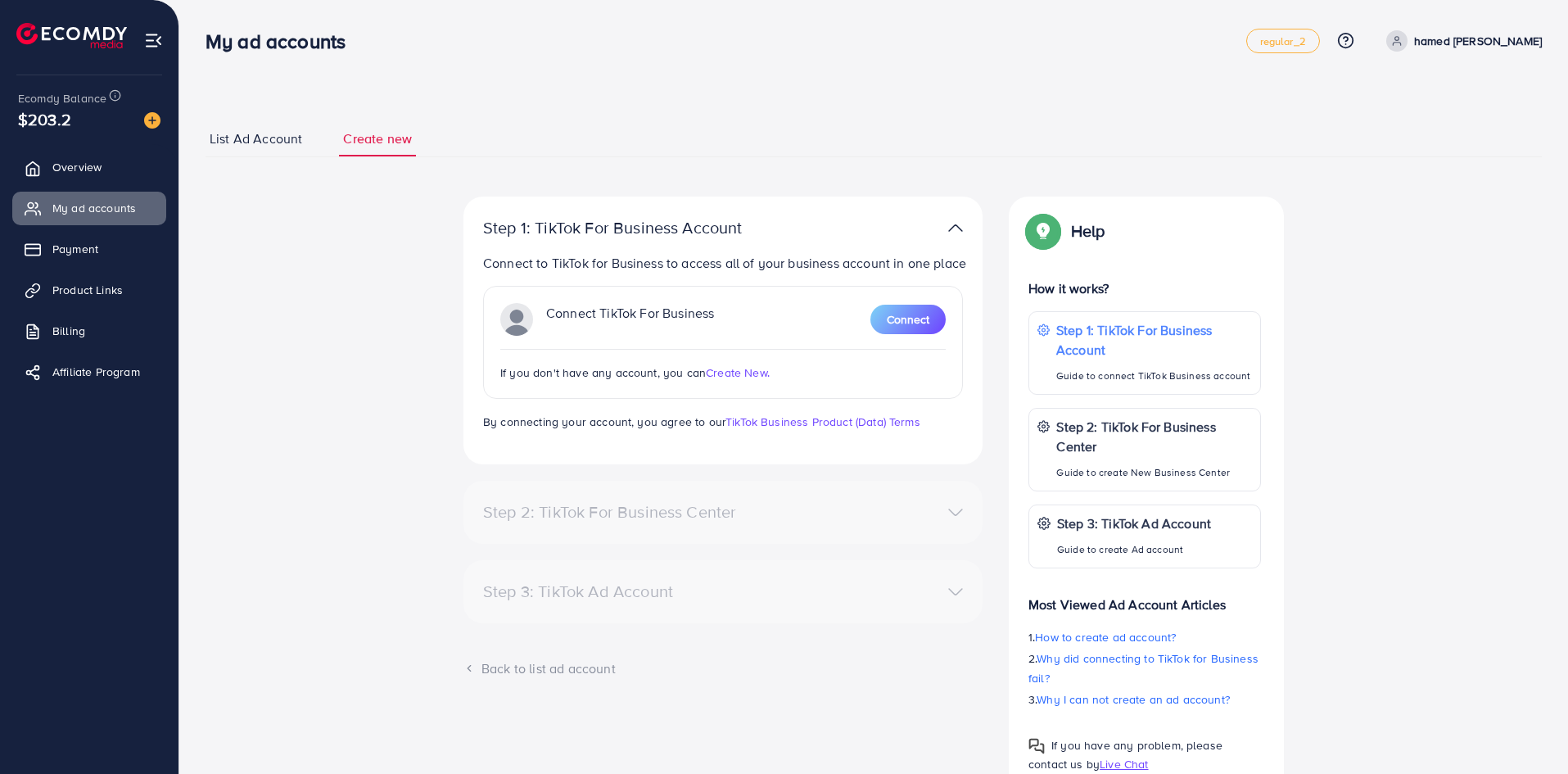
click at [283, 101] on div "List Ad Account Create new Step 1: TikTok For Business Account Connect to TikTo…" at bounding box center [874, 419] width 1389 height 839
click at [258, 147] on span "List Ad Account" at bounding box center [255, 138] width 93 height 19
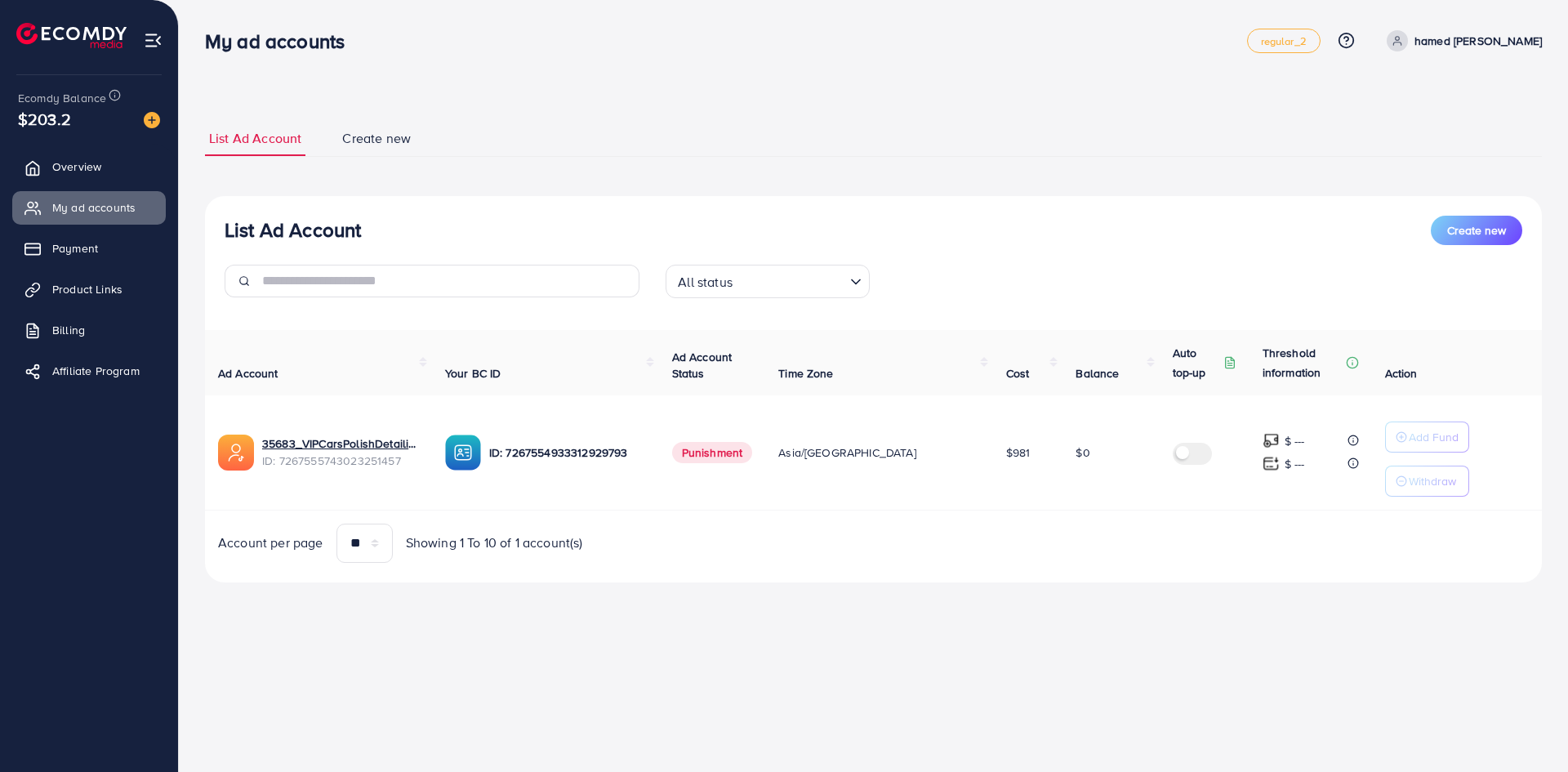
click at [706, 276] on div "All status" at bounding box center [758, 279] width 174 height 29
click at [714, 197] on div "List Ad Account Create new All status Loading... All status Approved Not Approv…" at bounding box center [873, 388] width 1337 height 386
click at [339, 142] on ul "List Ad Account Create new" at bounding box center [873, 139] width 1337 height 36
click at [343, 142] on span "Create new" at bounding box center [375, 138] width 69 height 19
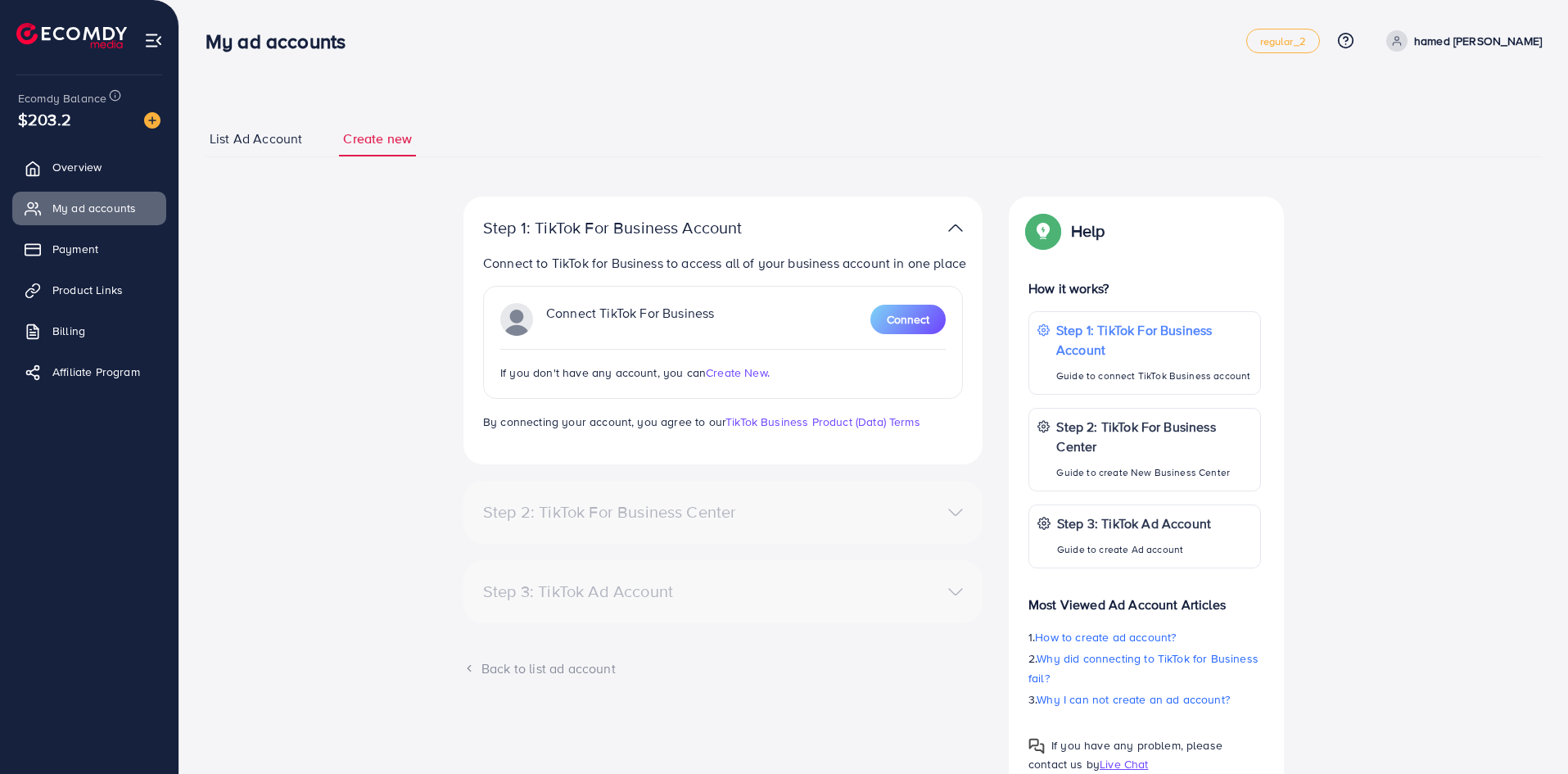
click at [288, 134] on span "List Ad Account" at bounding box center [255, 138] width 93 height 19
